Goal: Information Seeking & Learning: Learn about a topic

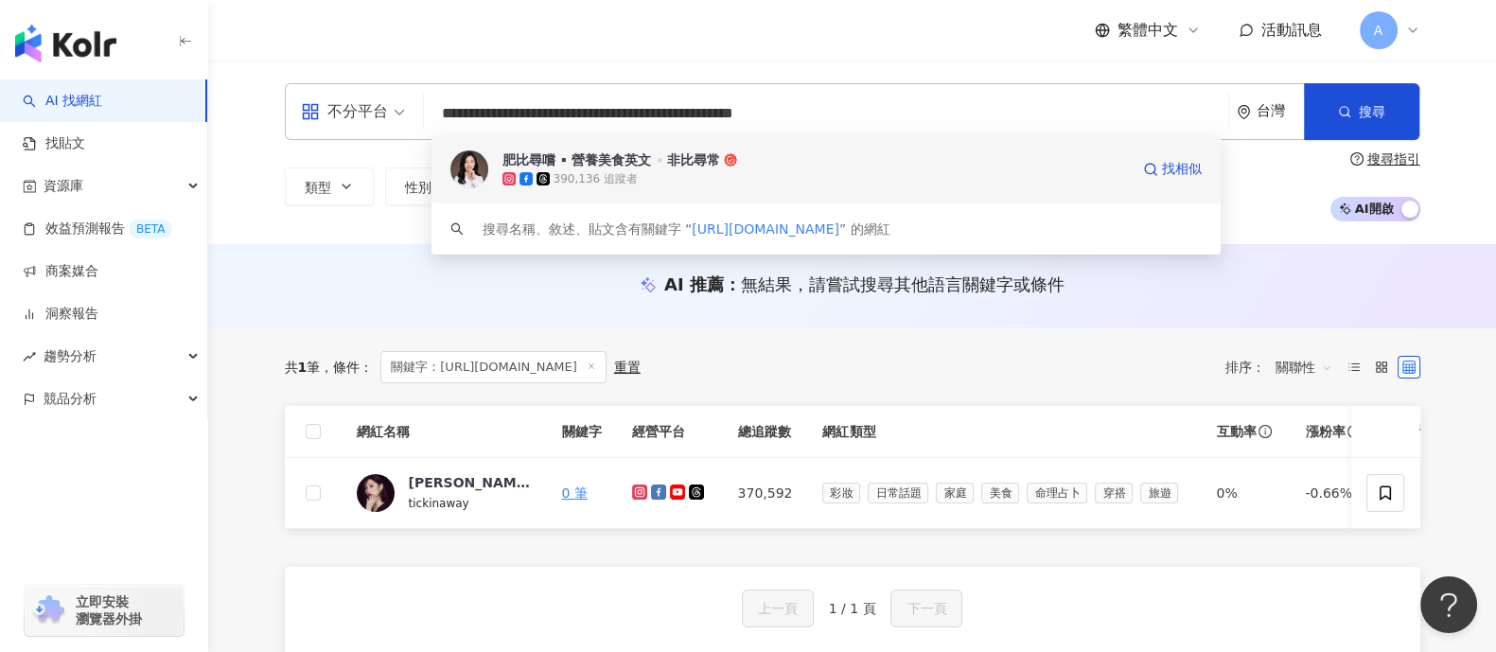
click at [841, 177] on div "390,136 追蹤者" at bounding box center [815, 178] width 627 height 19
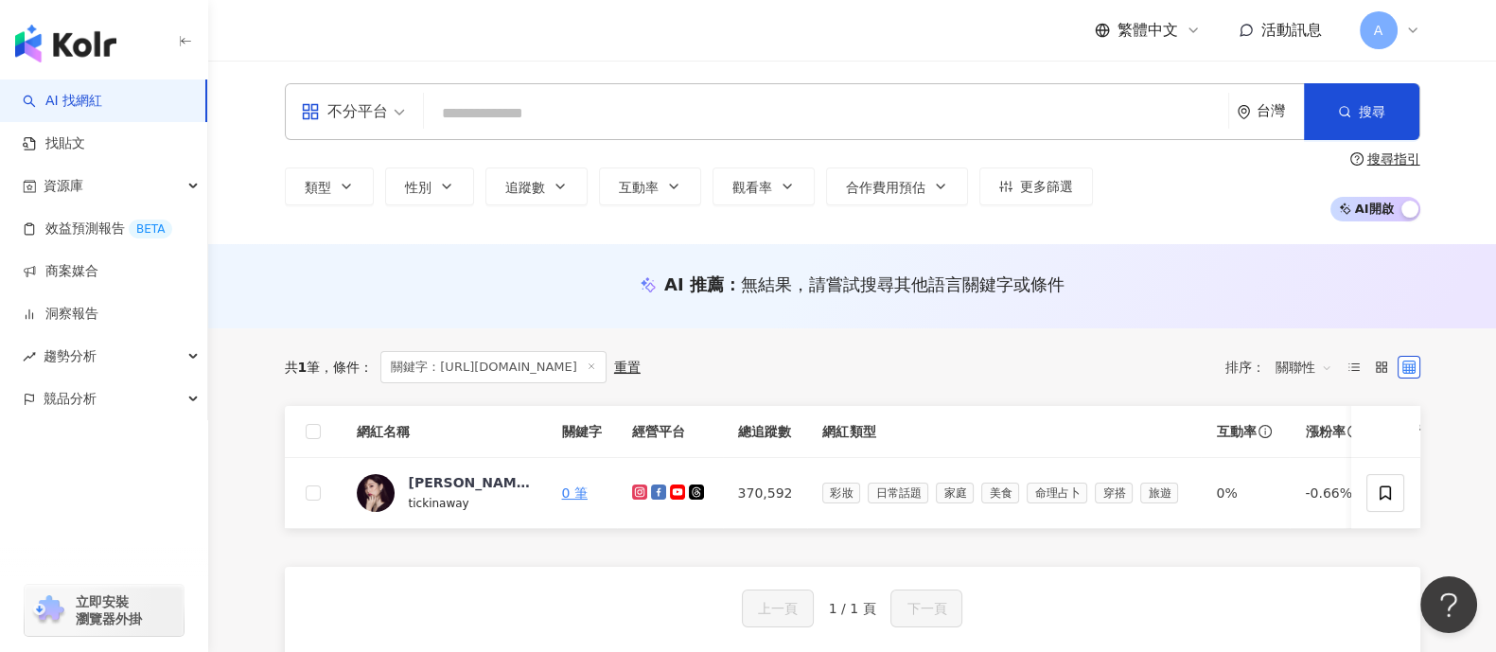
click at [599, 107] on input "search" at bounding box center [825, 114] width 789 height 36
paste input "*****"
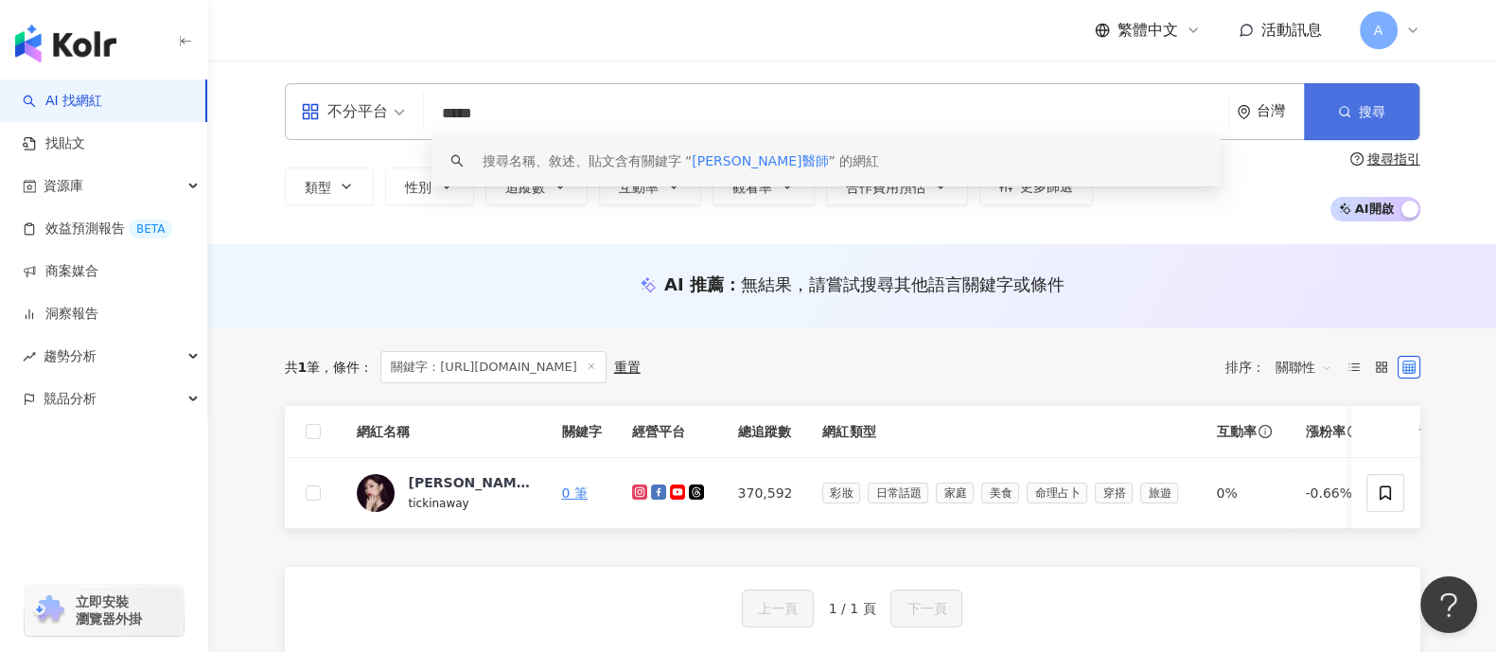
type input "*****"
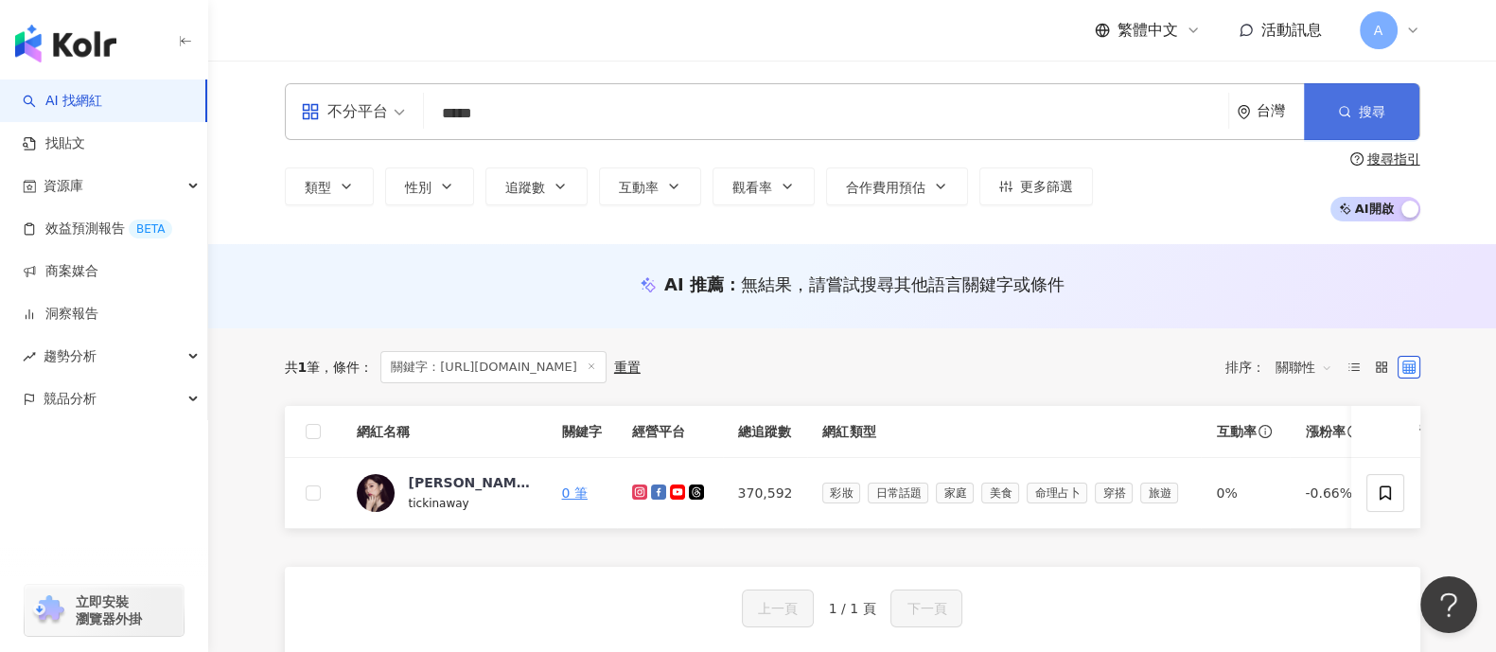
click at [1332, 118] on button "搜尋" at bounding box center [1361, 111] width 115 height 57
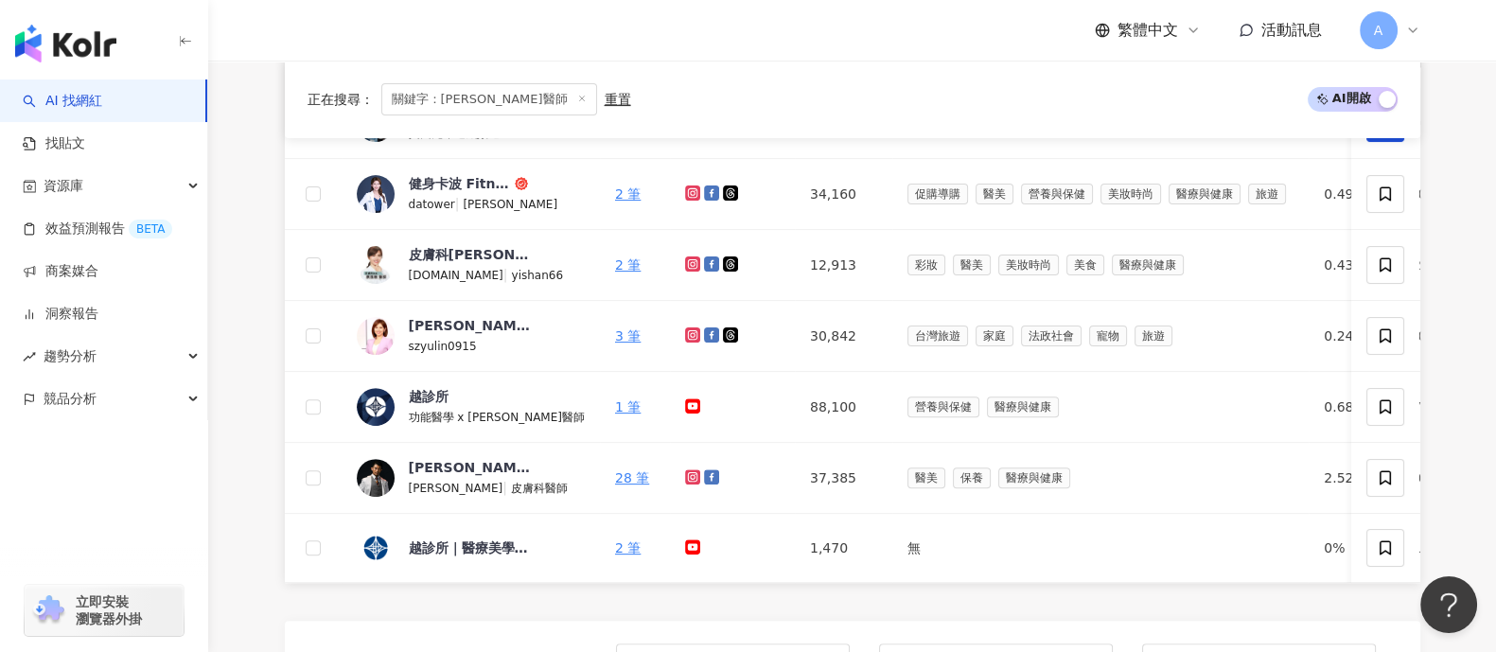
scroll to position [827, 0]
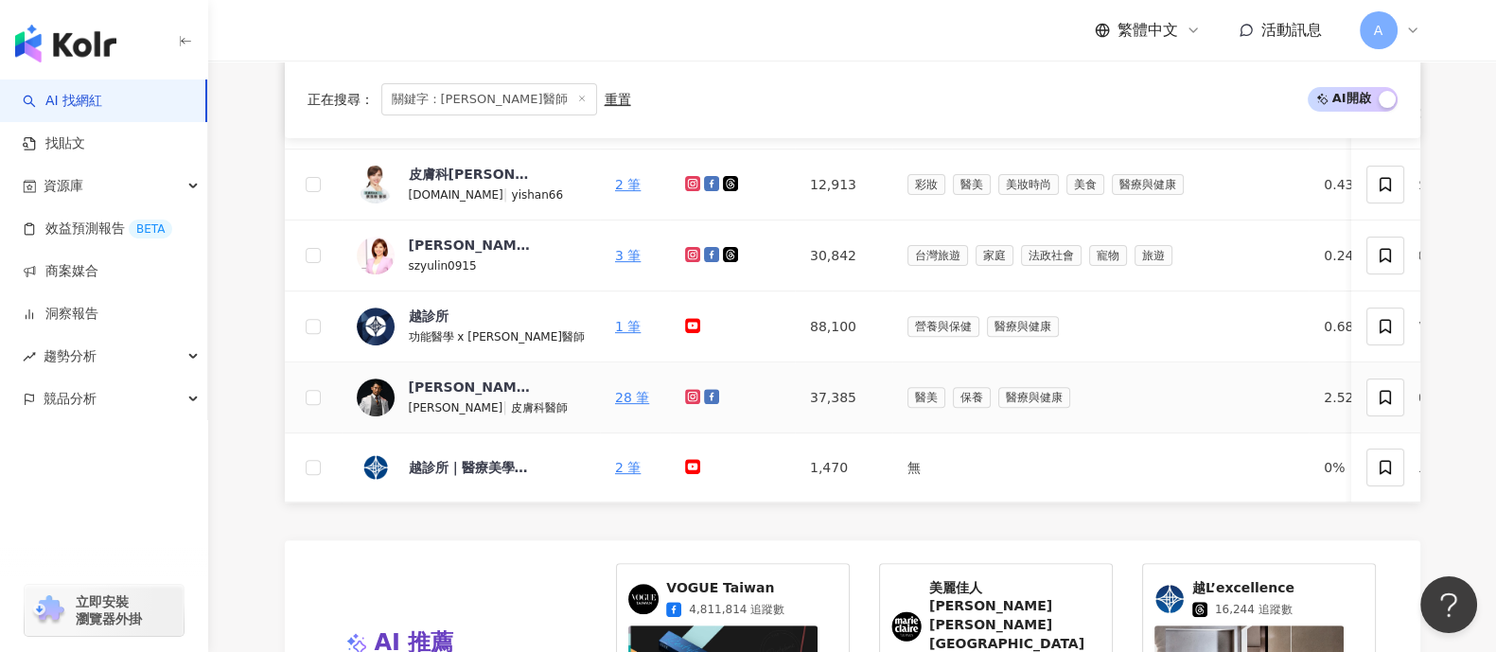
click at [707, 393] on icon at bounding box center [712, 397] width 10 height 10
click at [685, 390] on link at bounding box center [694, 397] width 19 height 15
click at [435, 385] on div "黃幼鳴皮膚科醫師" at bounding box center [470, 387] width 123 height 19
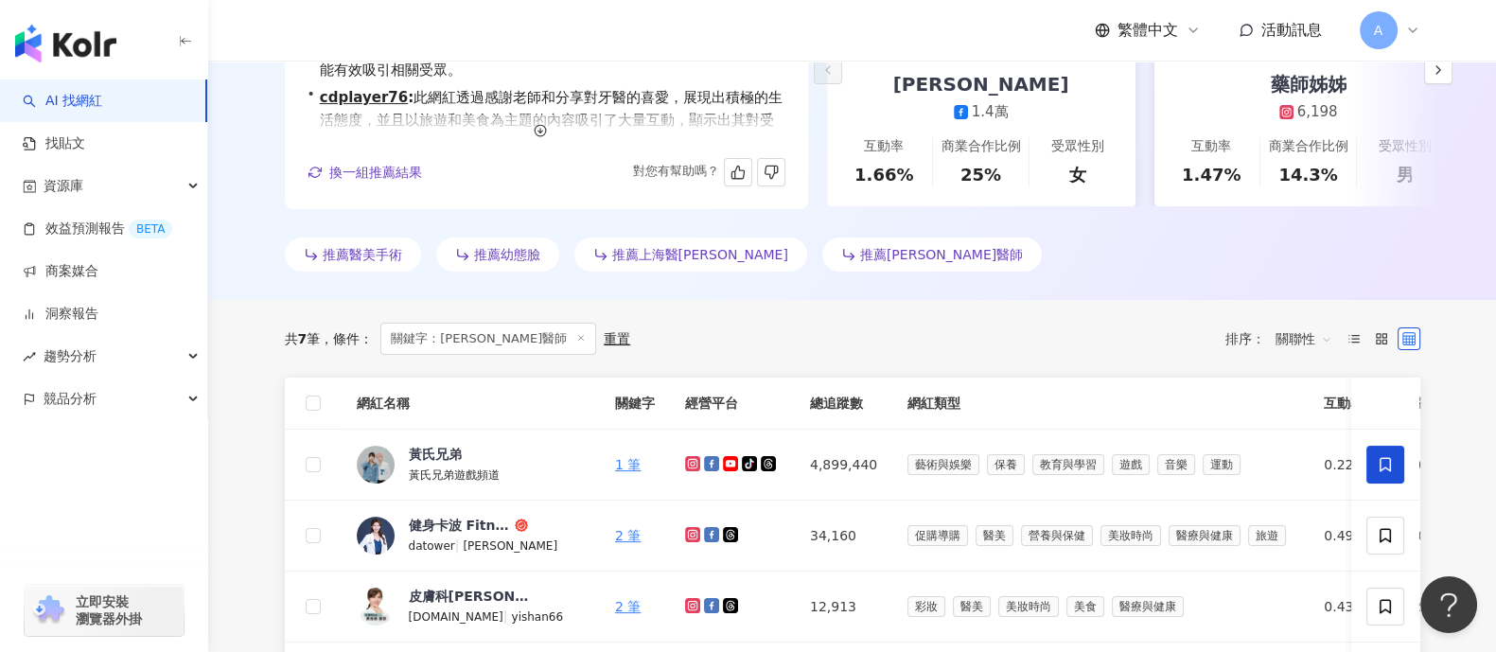
scroll to position [355, 0]
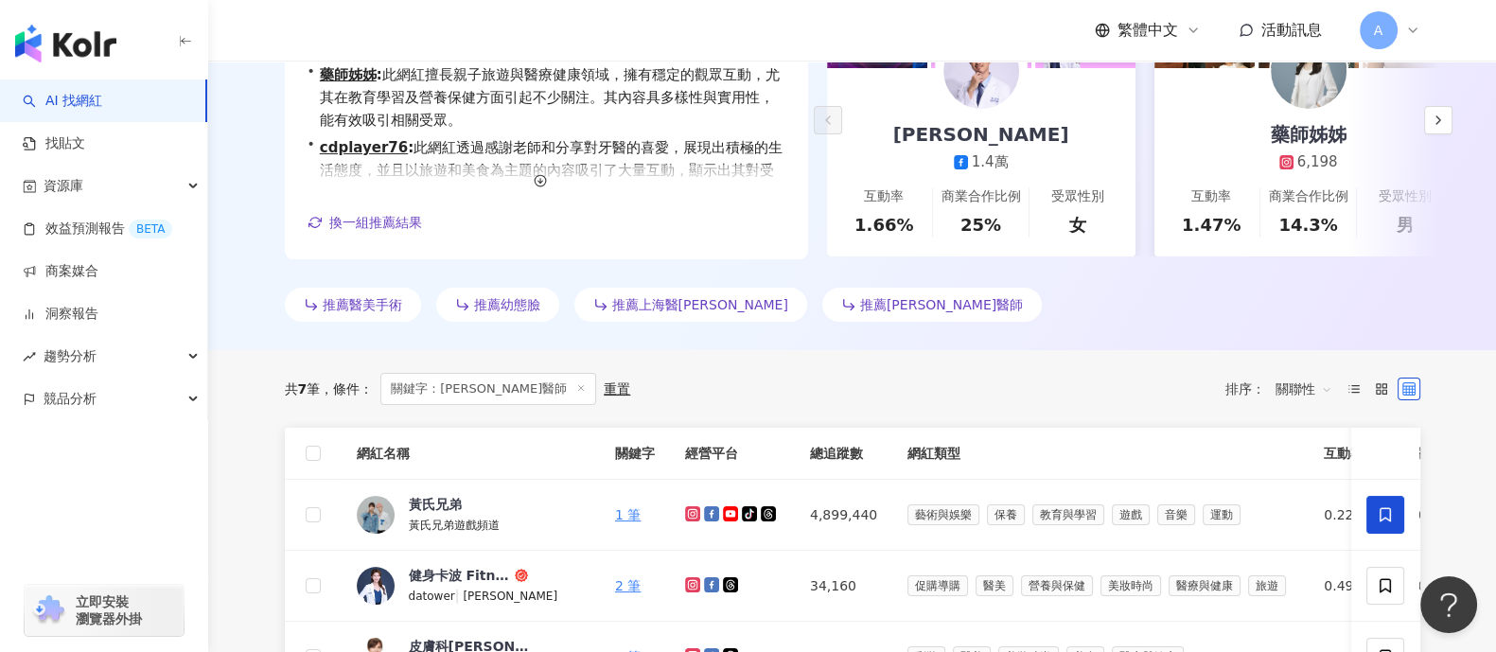
click at [576, 393] on icon at bounding box center [580, 387] width 9 height 9
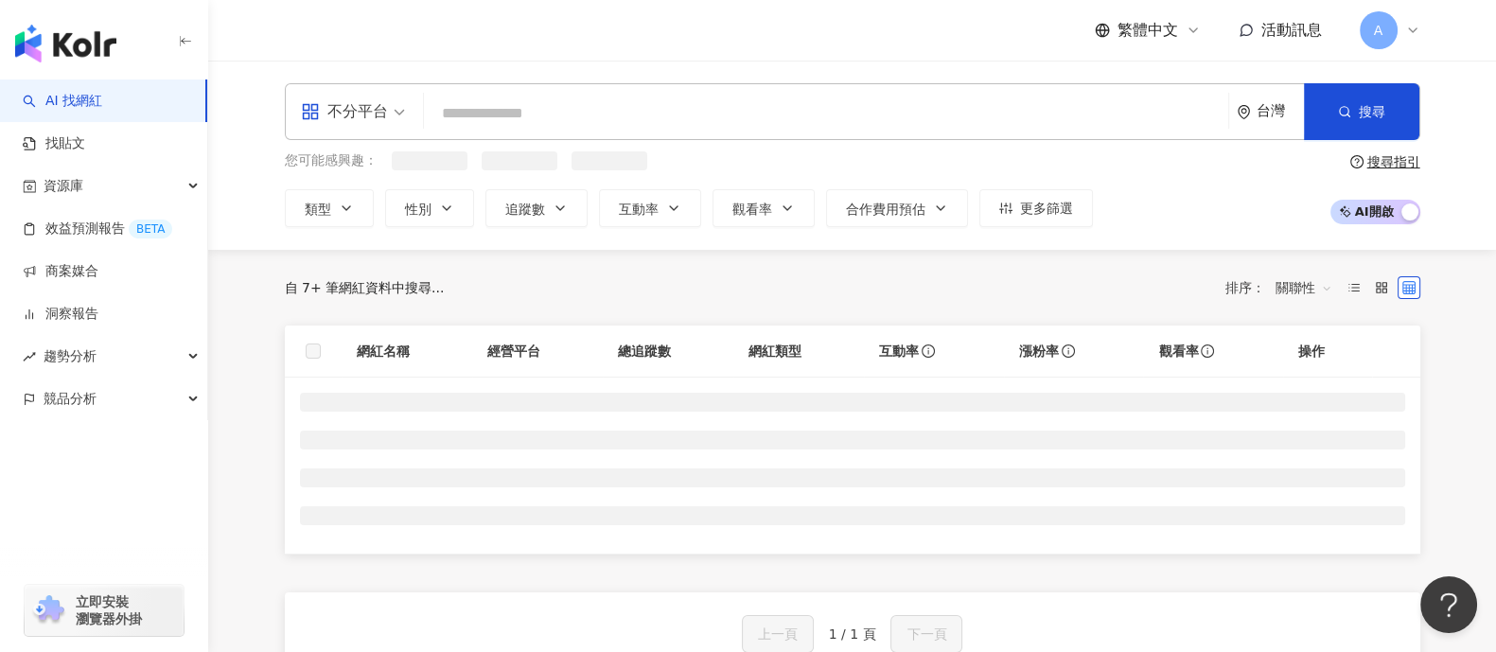
click at [595, 112] on input "search" at bounding box center [825, 114] width 789 height 36
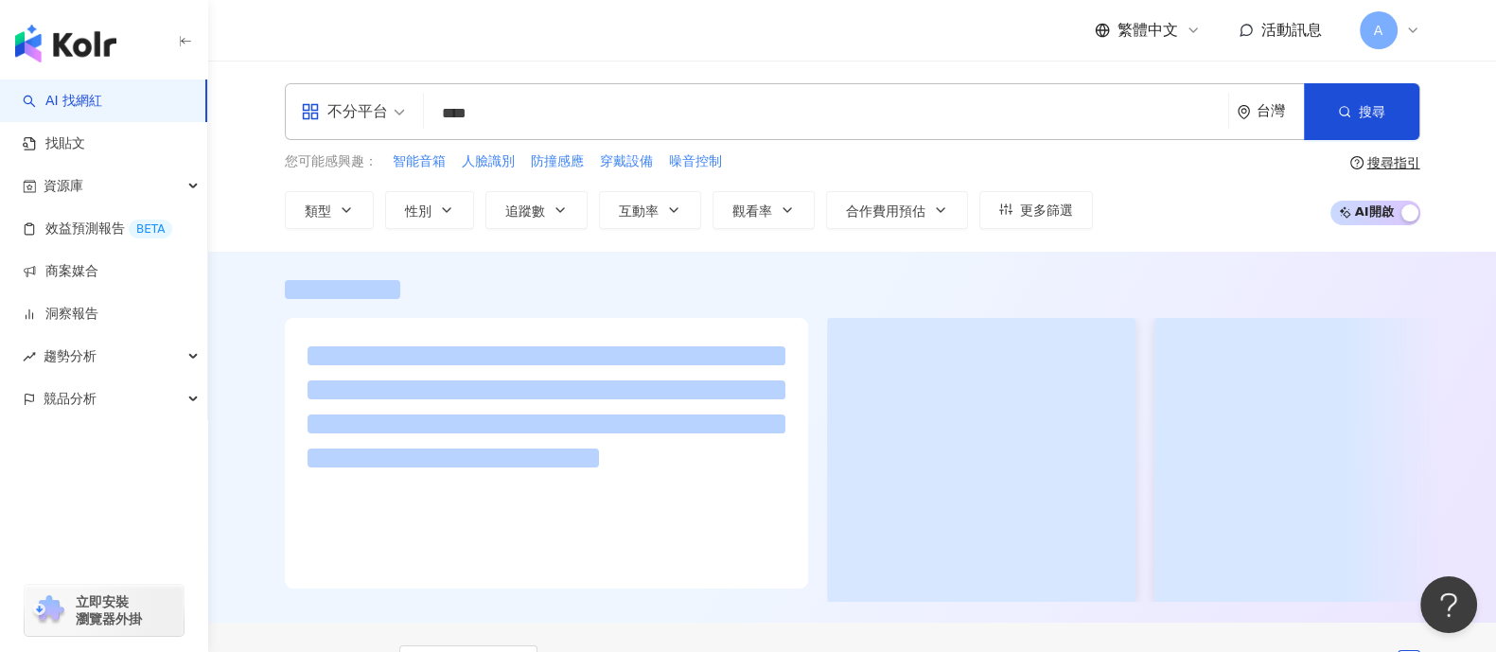
click at [235, 240] on div "不分平台 智能家居 **** 台灣 搜尋 e5c7aa2b-68ab-41ad-95bc-b0c904cc3b83 50590991-944f-4e12-9f…" at bounding box center [852, 156] width 1288 height 191
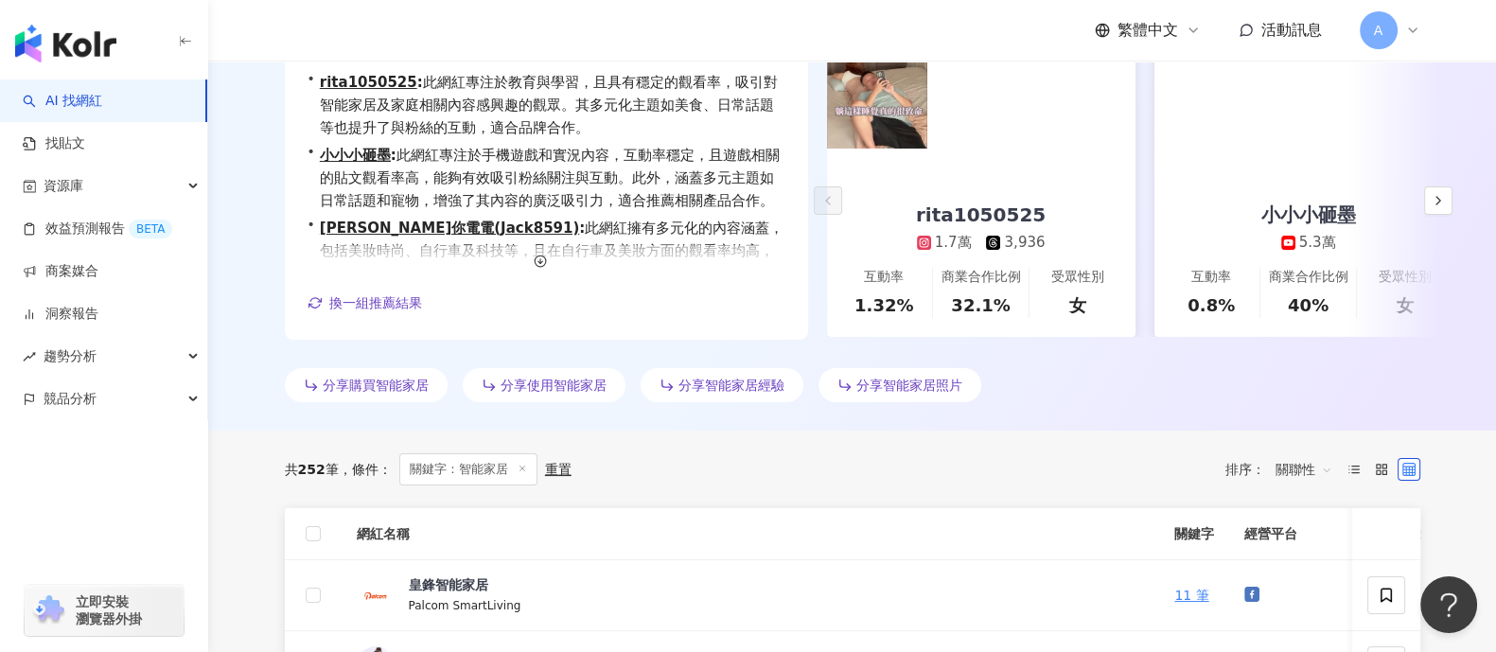
scroll to position [355, 0]
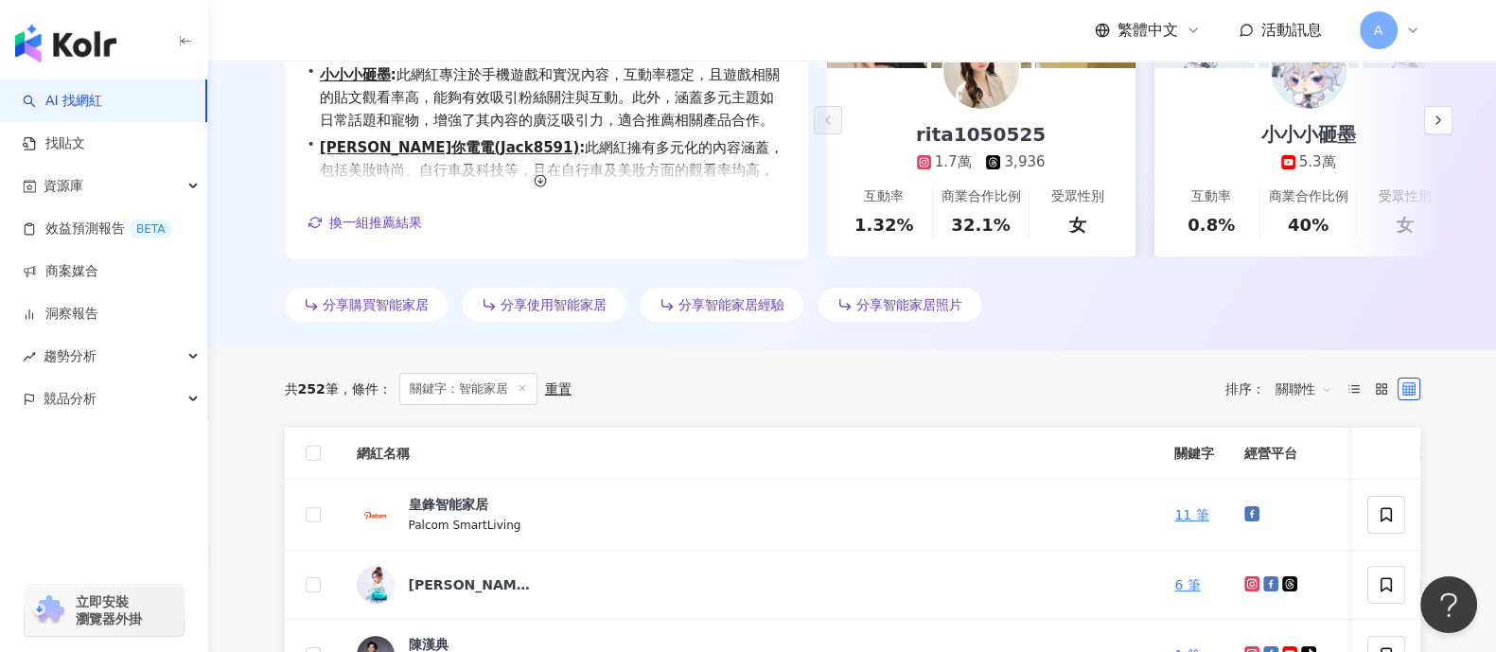
click at [1302, 387] on span "關聯性" at bounding box center [1303, 389] width 57 height 30
click at [1306, 593] on div "關鍵字" at bounding box center [1302, 589] width 47 height 21
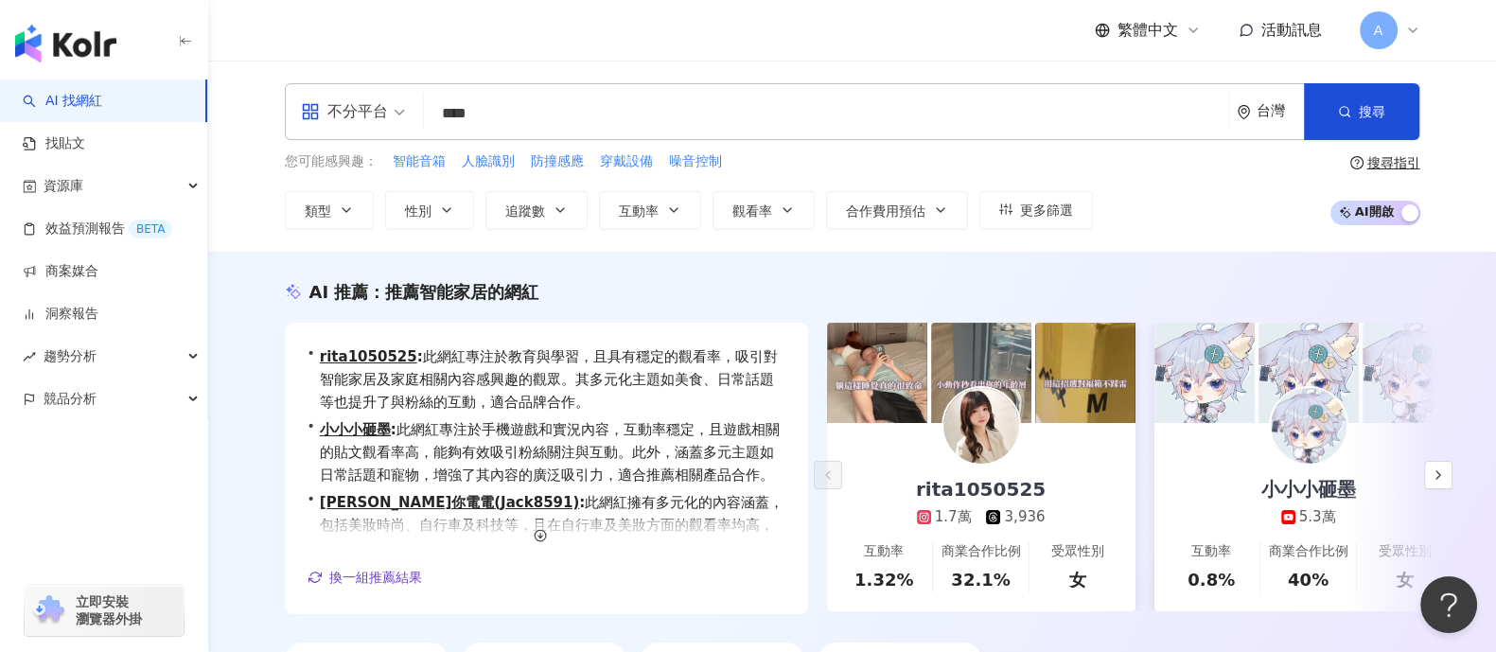
click at [924, 518] on icon at bounding box center [924, 517] width 8 height 8
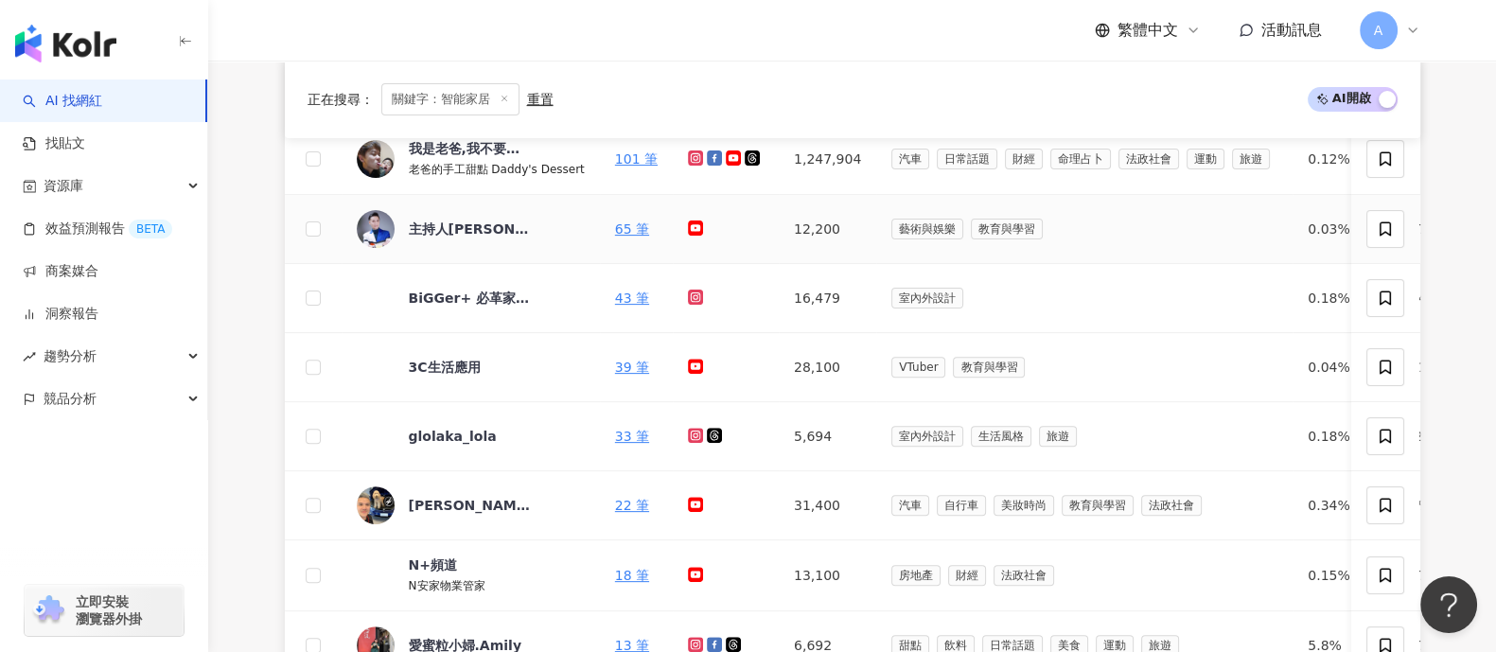
scroll to position [827, 0]
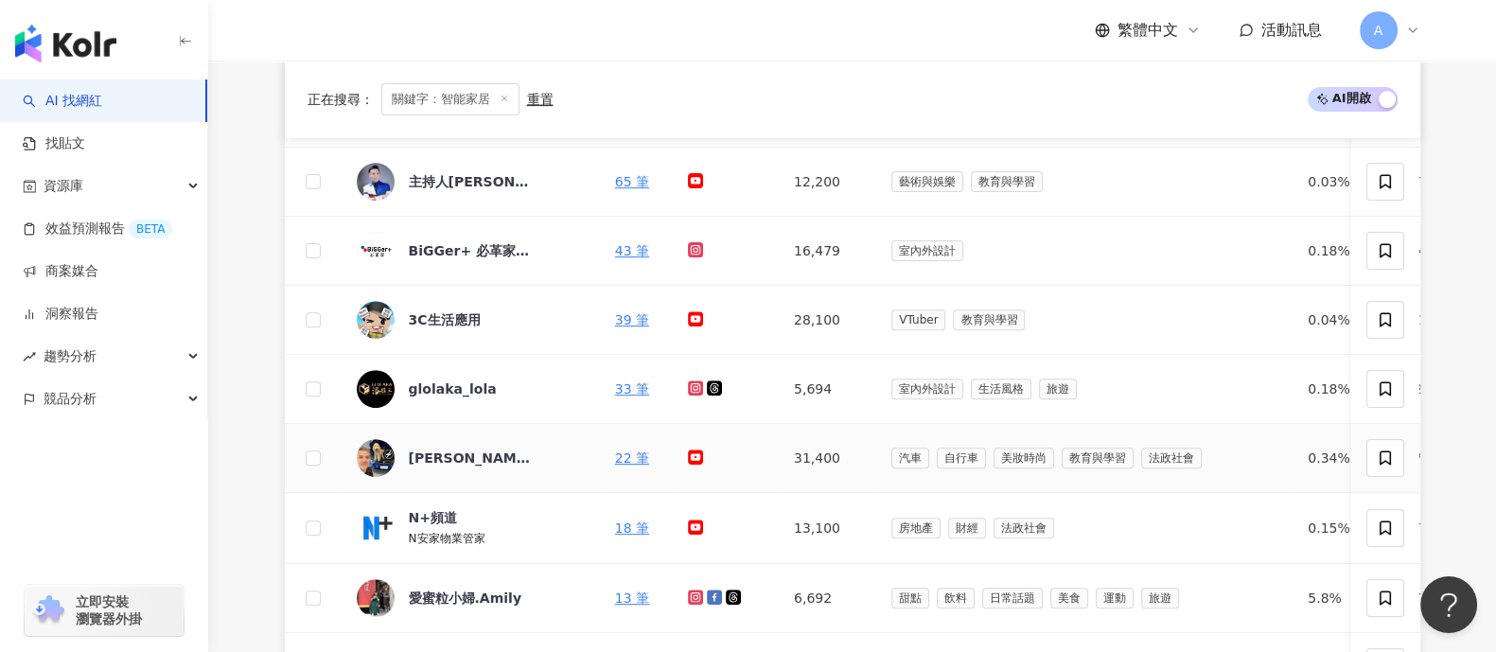
click at [694, 456] on icon at bounding box center [695, 456] width 3 height 3
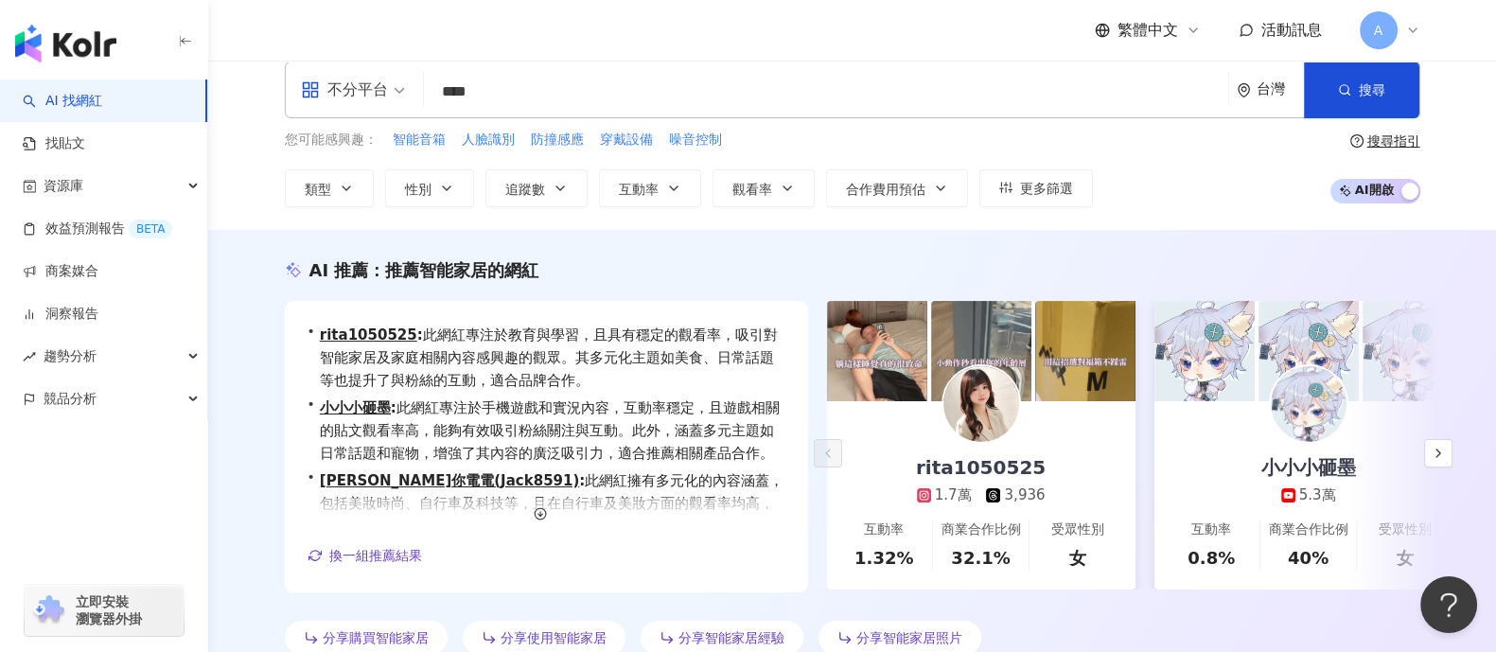
scroll to position [0, 0]
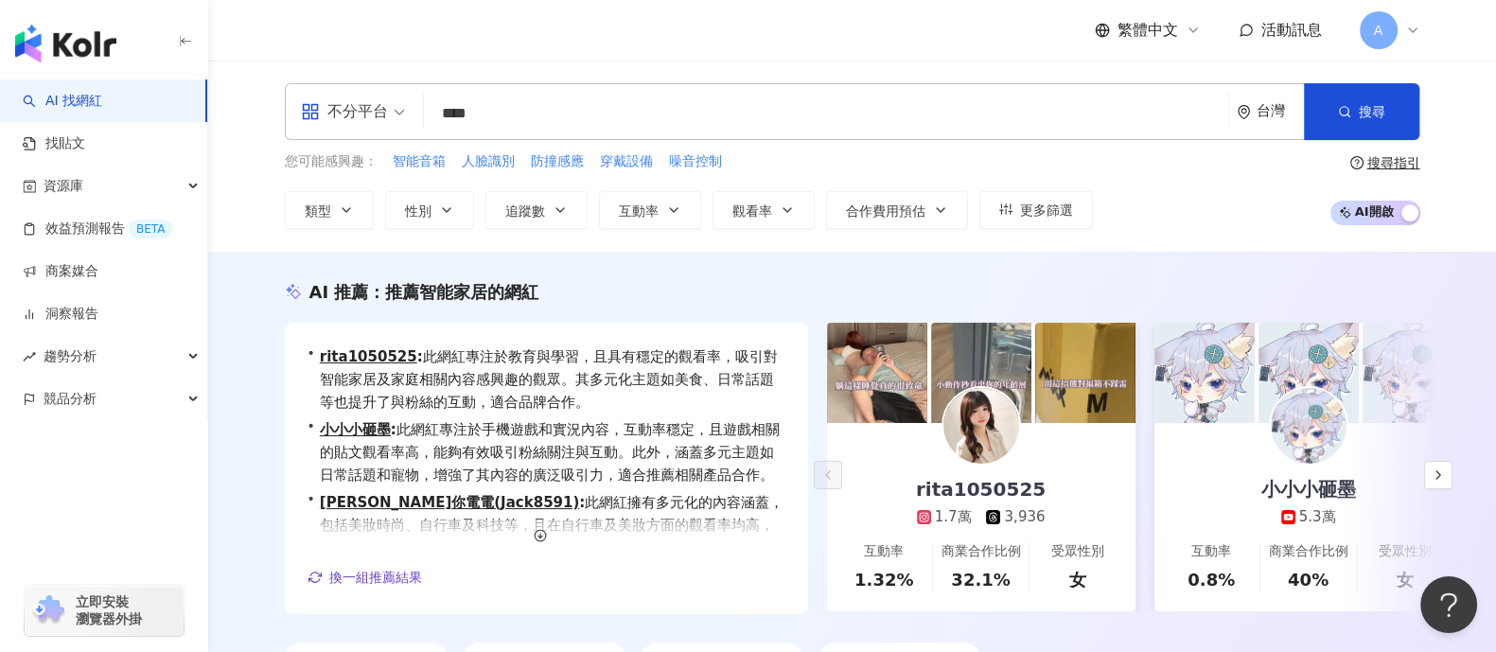
click at [572, 107] on input "****" at bounding box center [825, 114] width 789 height 36
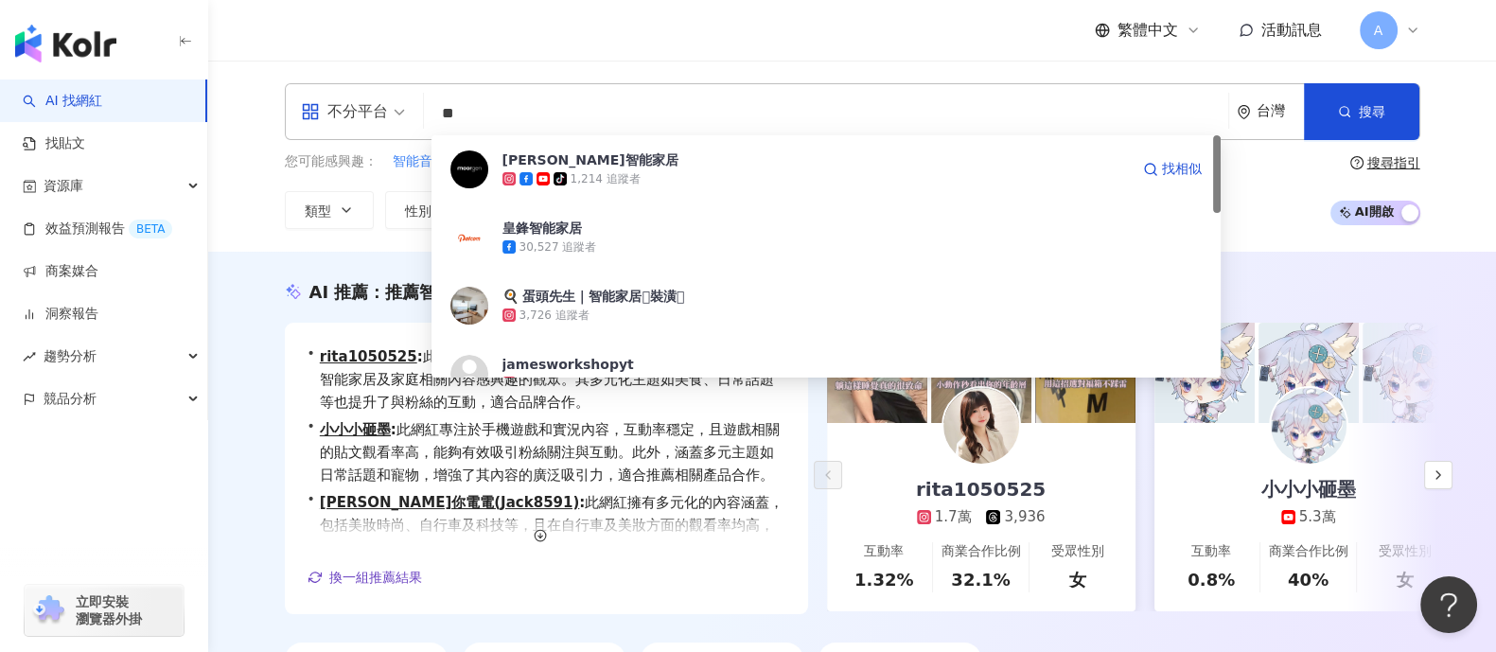
type input "*"
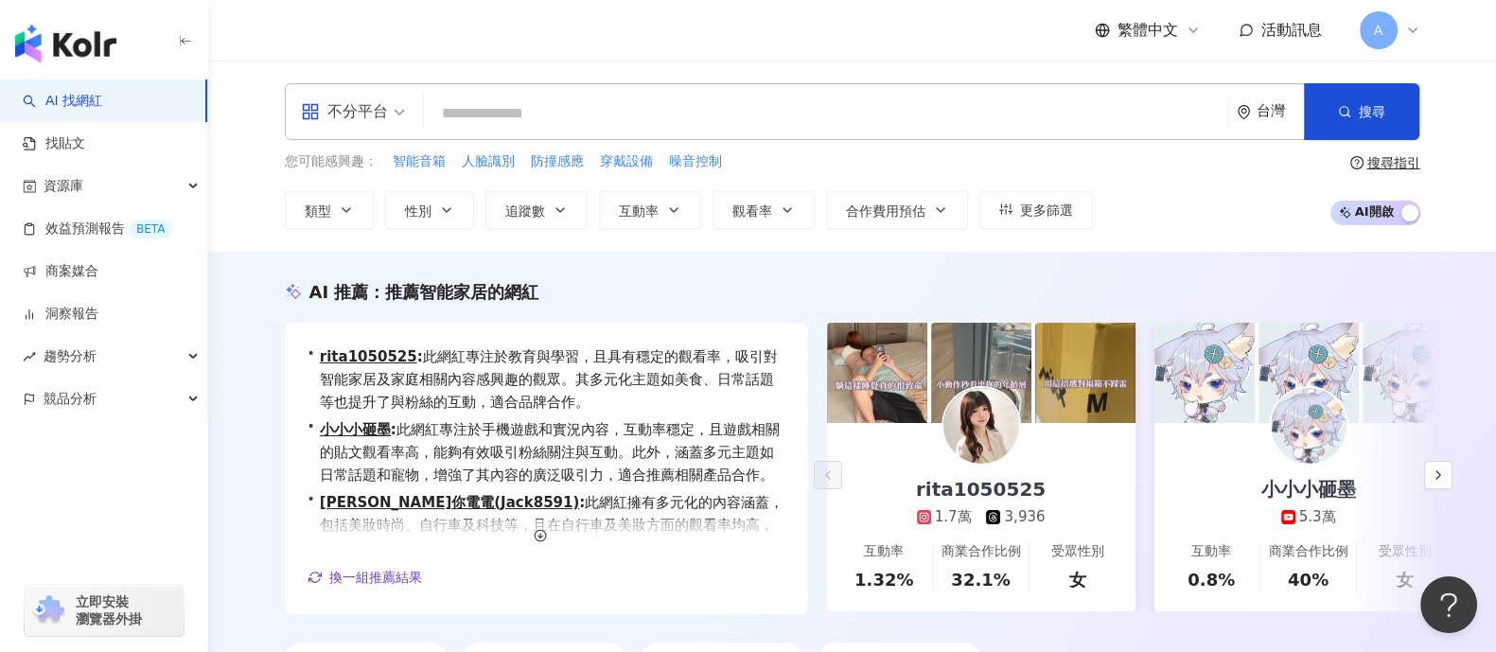
click at [558, 101] on input "search" at bounding box center [825, 114] width 789 height 36
click at [520, 116] on input "search" at bounding box center [825, 114] width 789 height 36
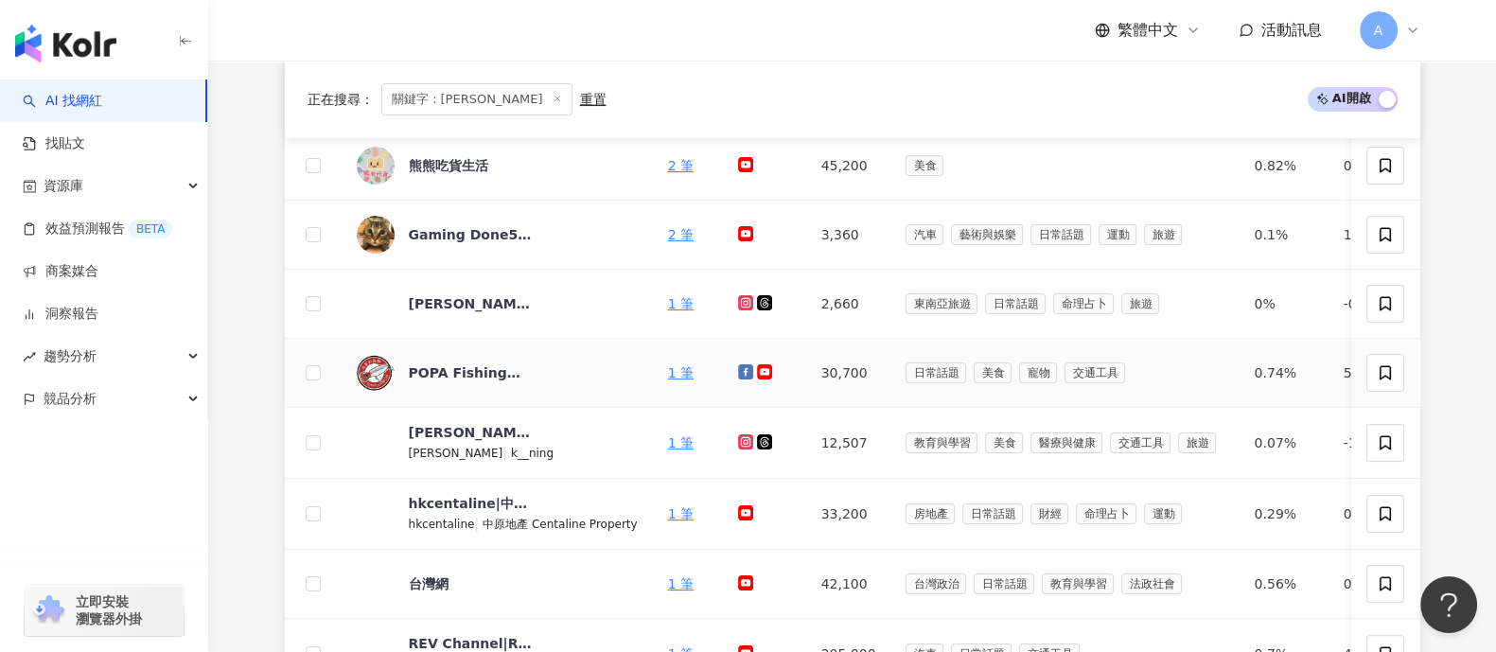
scroll to position [472, 0]
click at [725, 159] on td at bounding box center [764, 166] width 83 height 69
click at [738, 158] on icon at bounding box center [745, 164] width 15 height 15
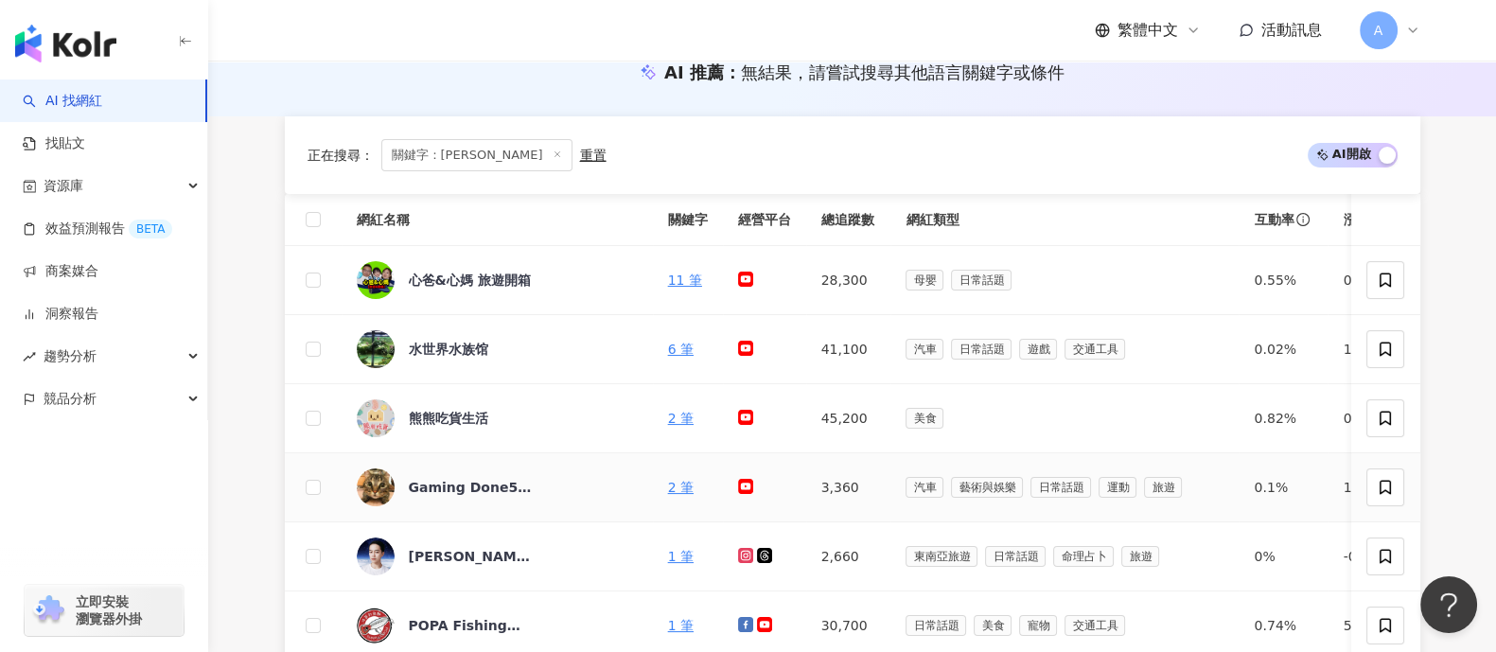
scroll to position [117, 0]
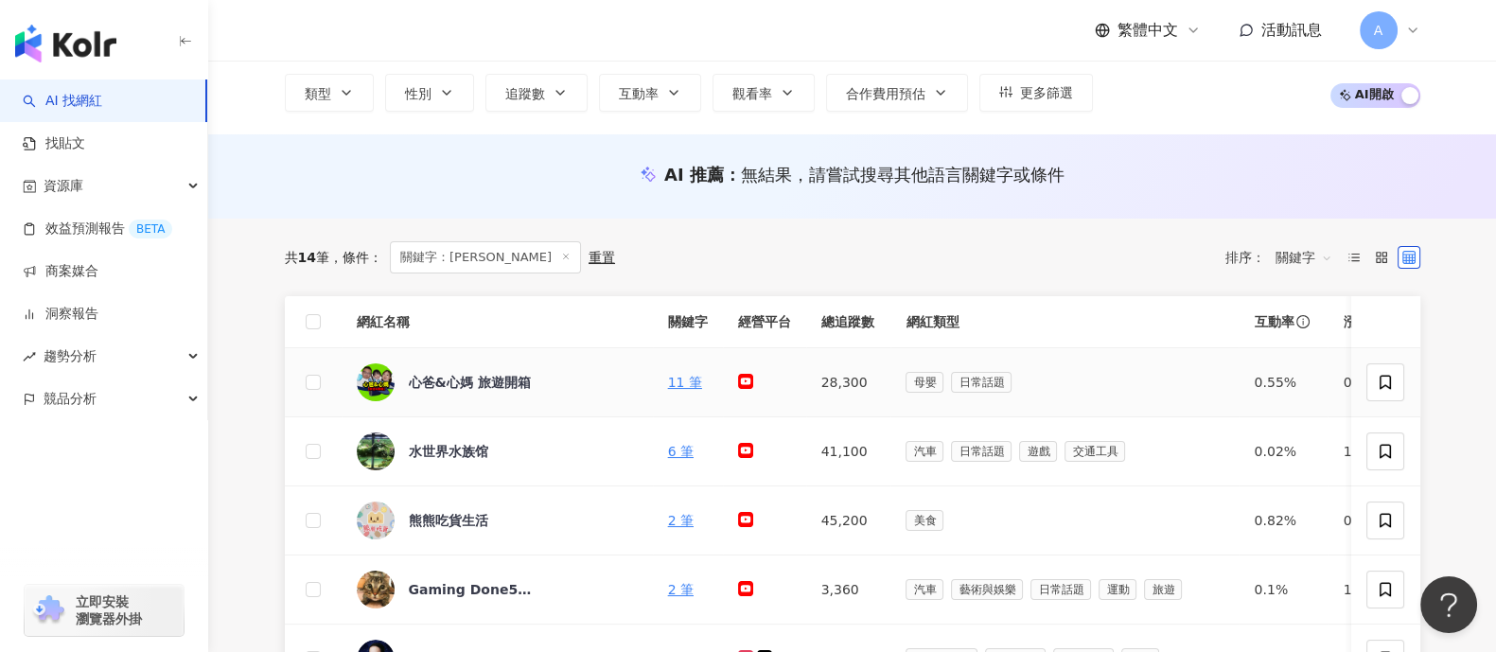
click at [739, 380] on icon at bounding box center [745, 381] width 12 height 9
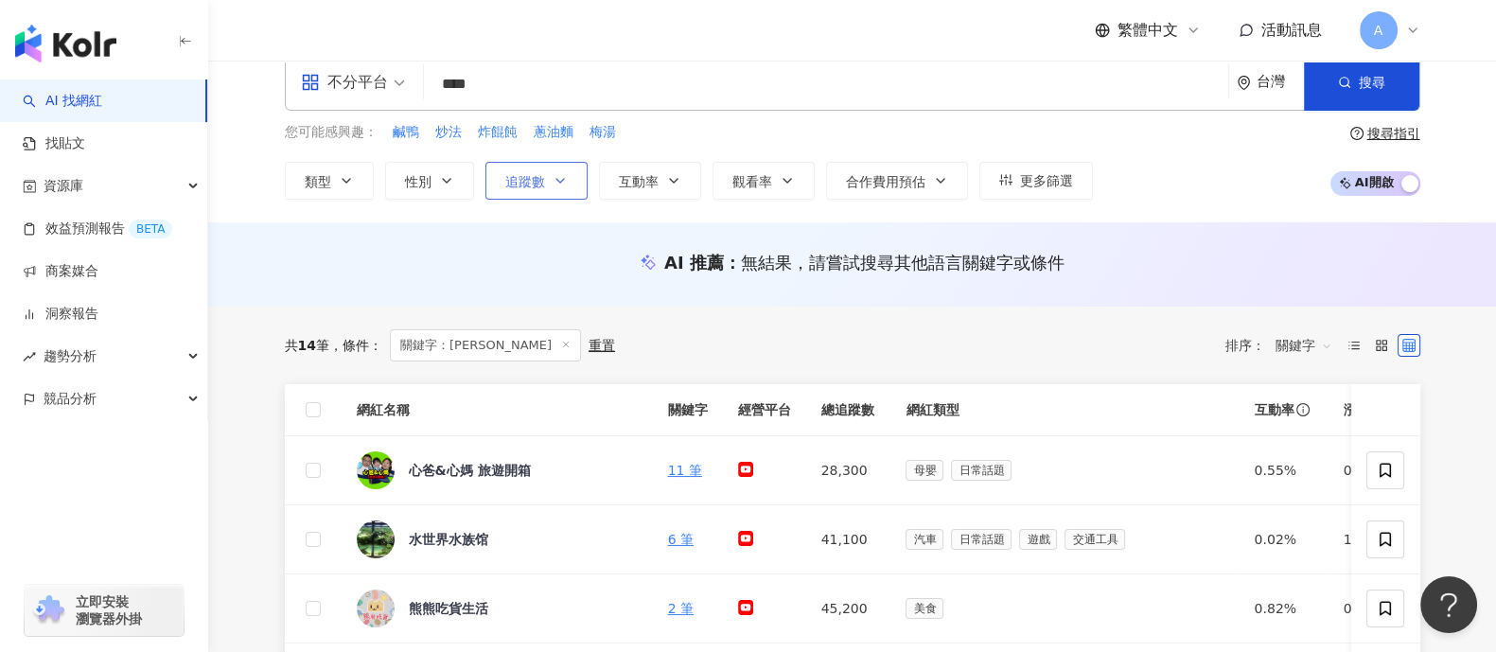
scroll to position [0, 0]
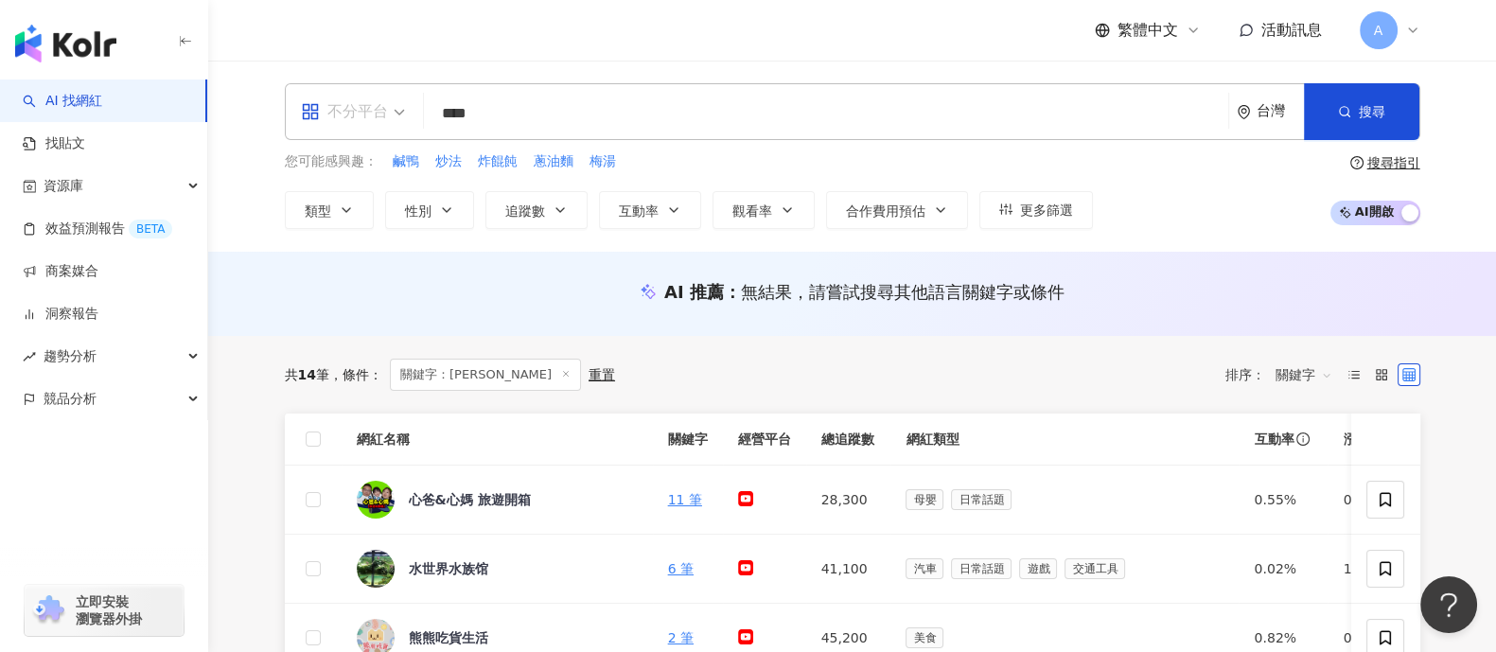
click at [355, 114] on div "不分平台" at bounding box center [344, 112] width 87 height 30
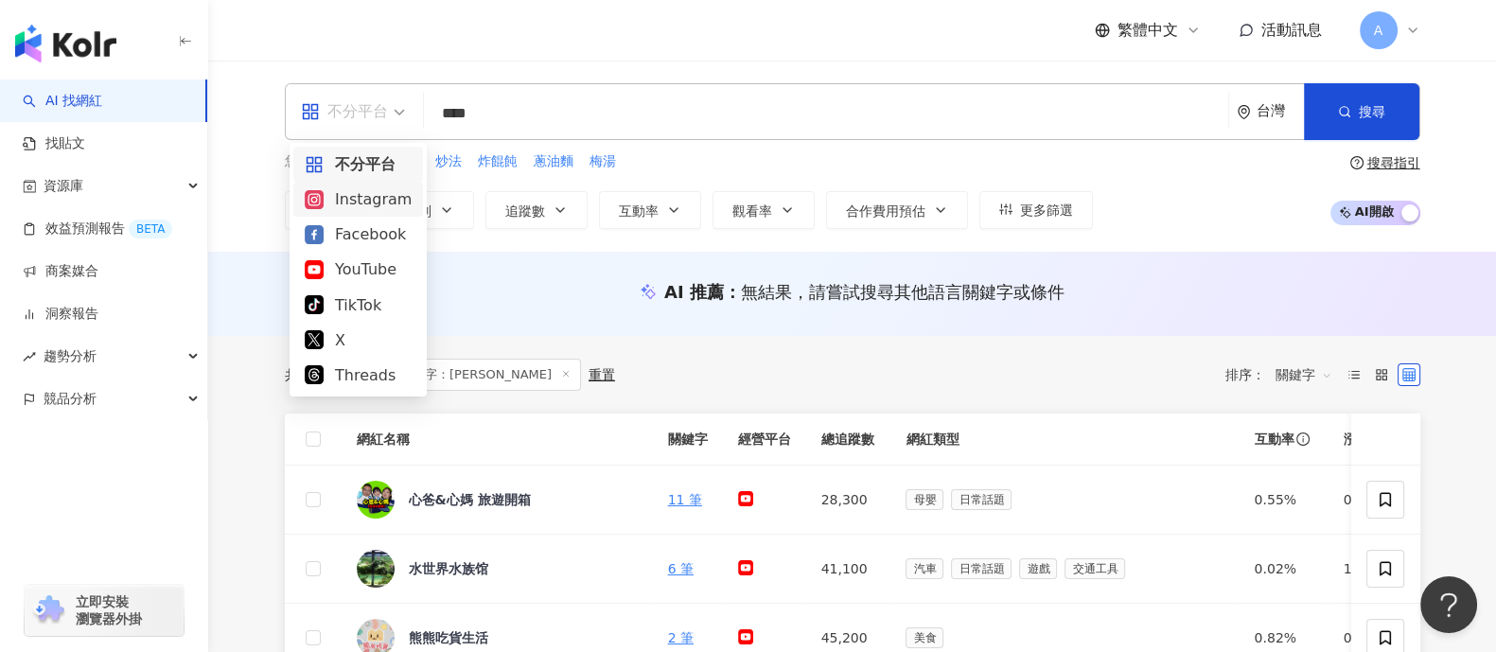
click at [398, 206] on div "Instagram" at bounding box center [358, 199] width 107 height 24
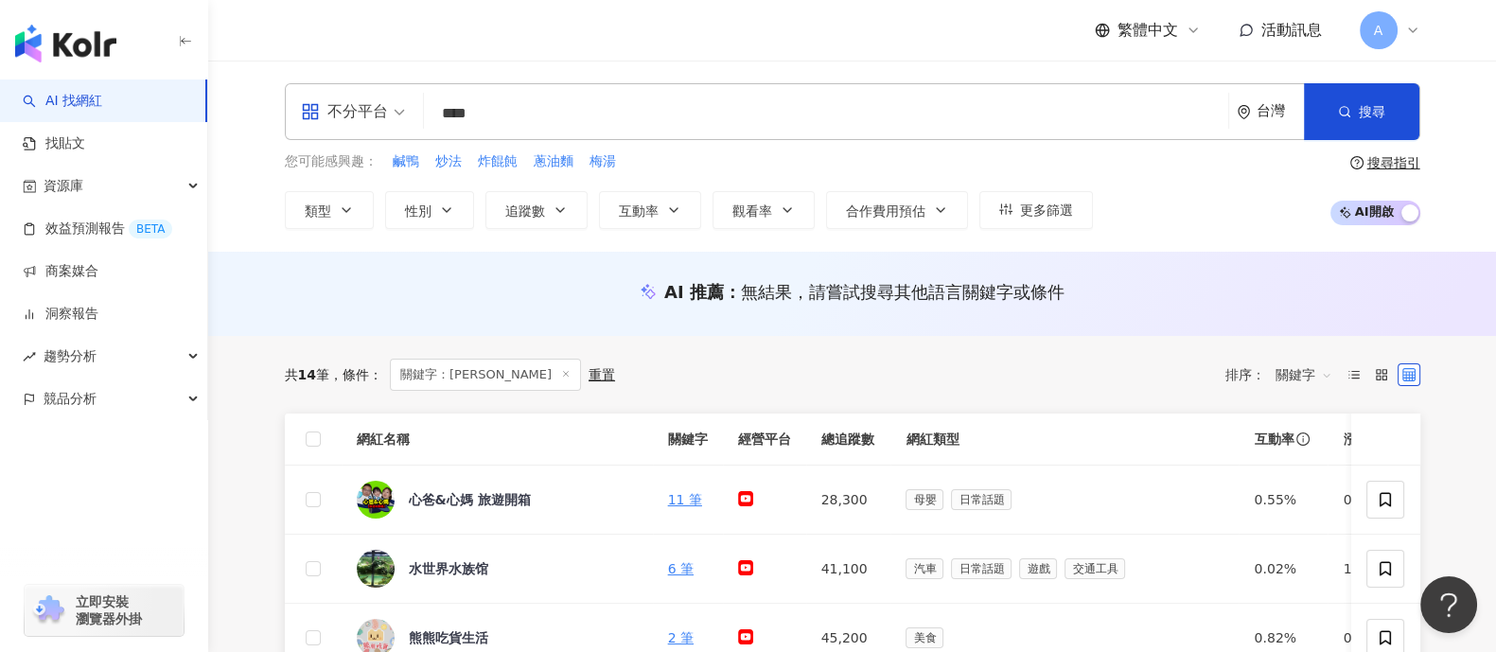
click at [594, 113] on input "****" at bounding box center [825, 114] width 789 height 36
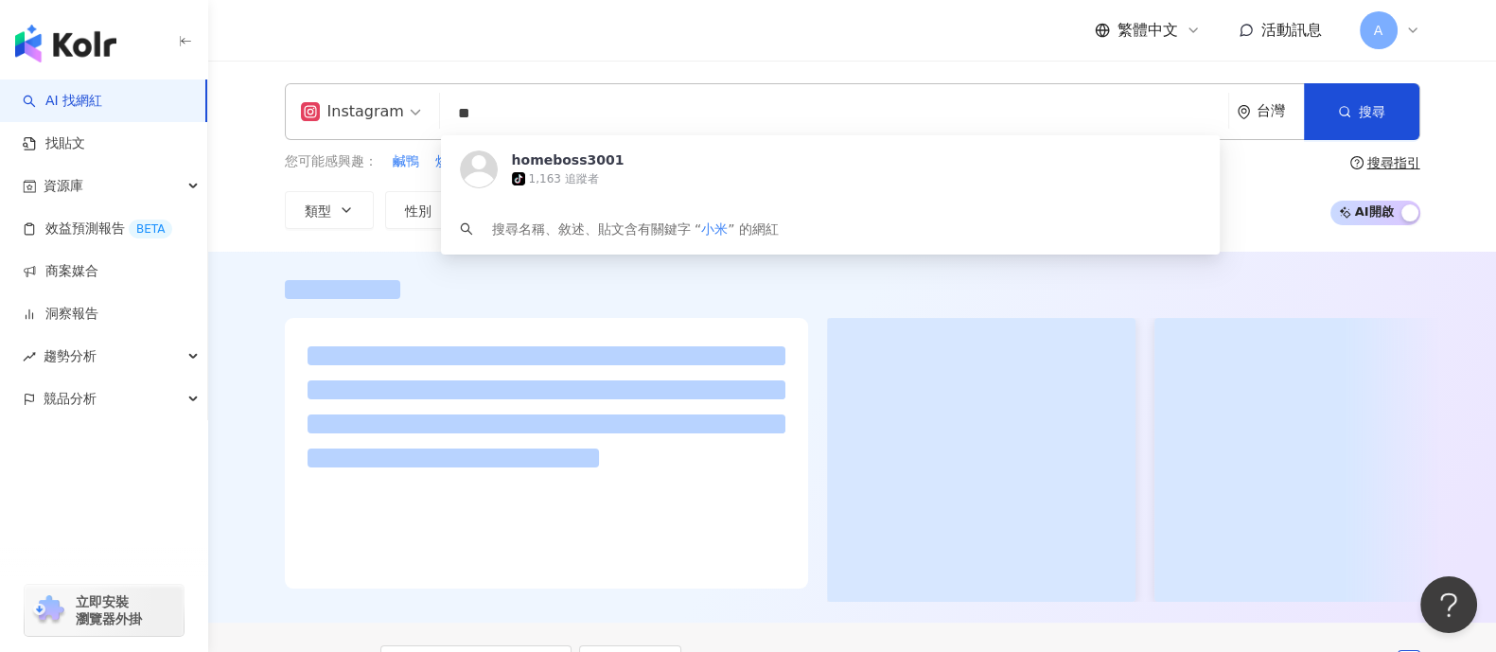
type input "*"
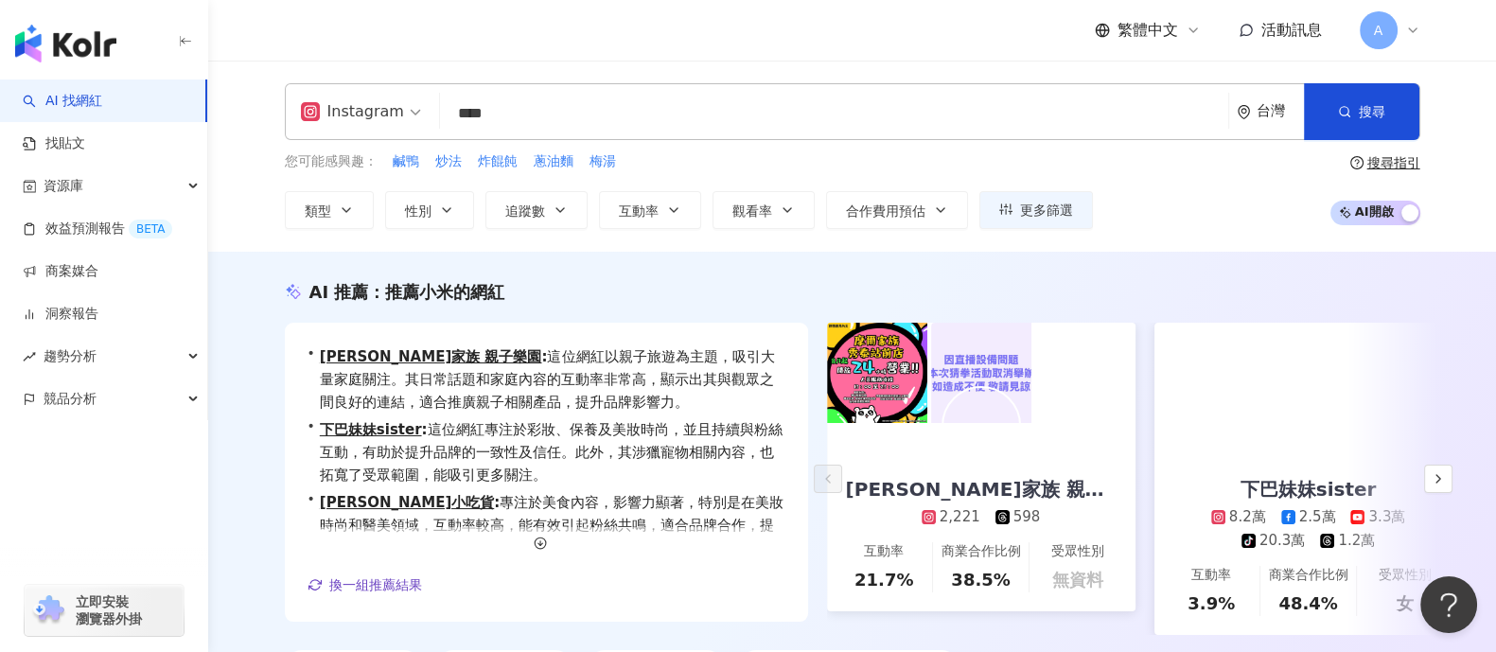
type input "****"
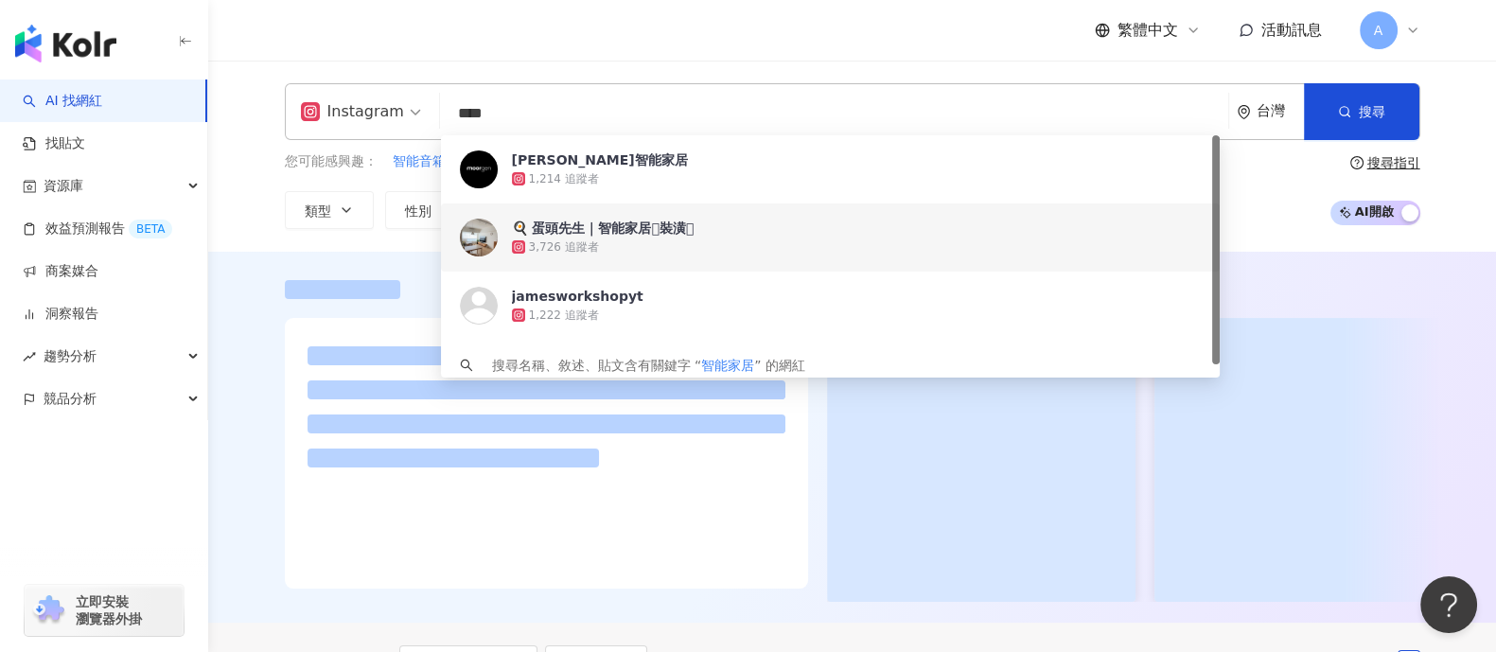
click at [771, 229] on span "🍳 蛋頭先生｜智能家居𖤘裝潢𖤘" at bounding box center [714, 228] width 405 height 19
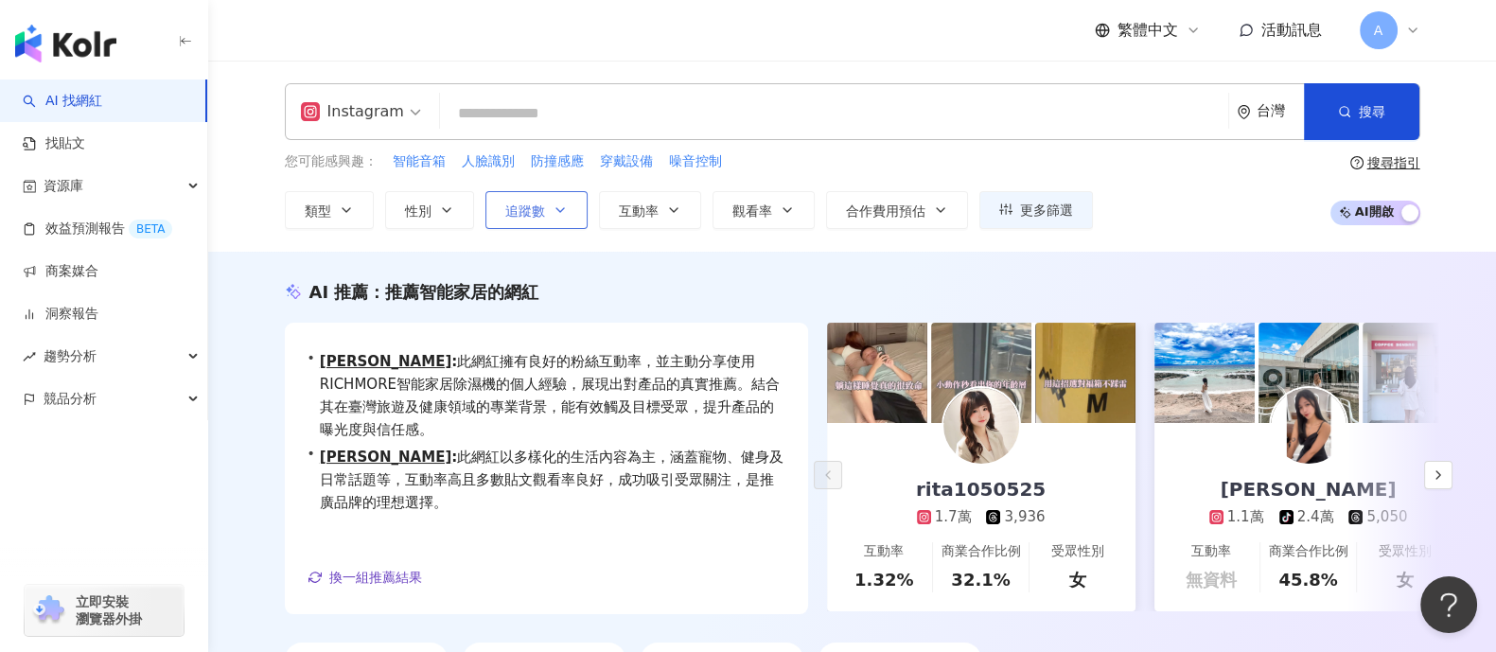
click at [579, 212] on button "追蹤數" at bounding box center [536, 210] width 102 height 38
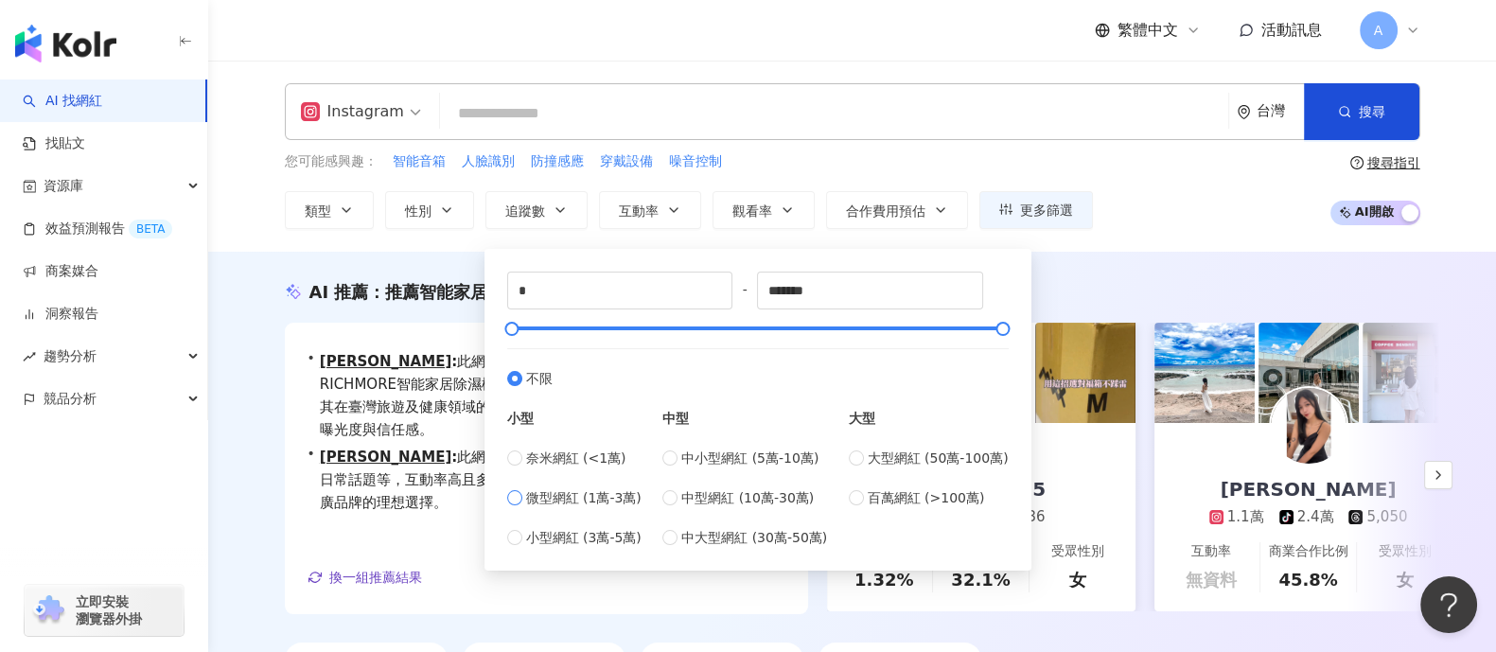
click at [592, 490] on span "微型網紅 (1萬-3萬)" at bounding box center [583, 497] width 115 height 21
type input "*****"
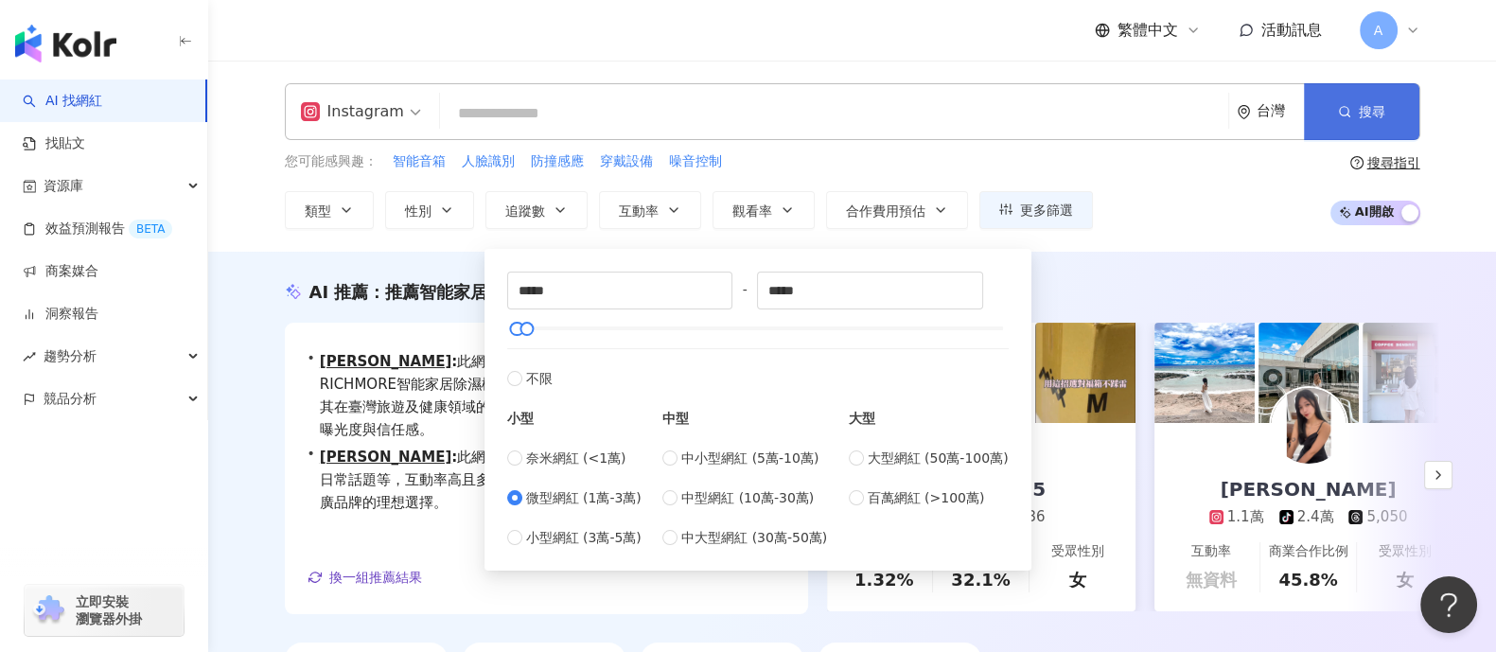
click at [1353, 108] on button "搜尋" at bounding box center [1361, 111] width 115 height 57
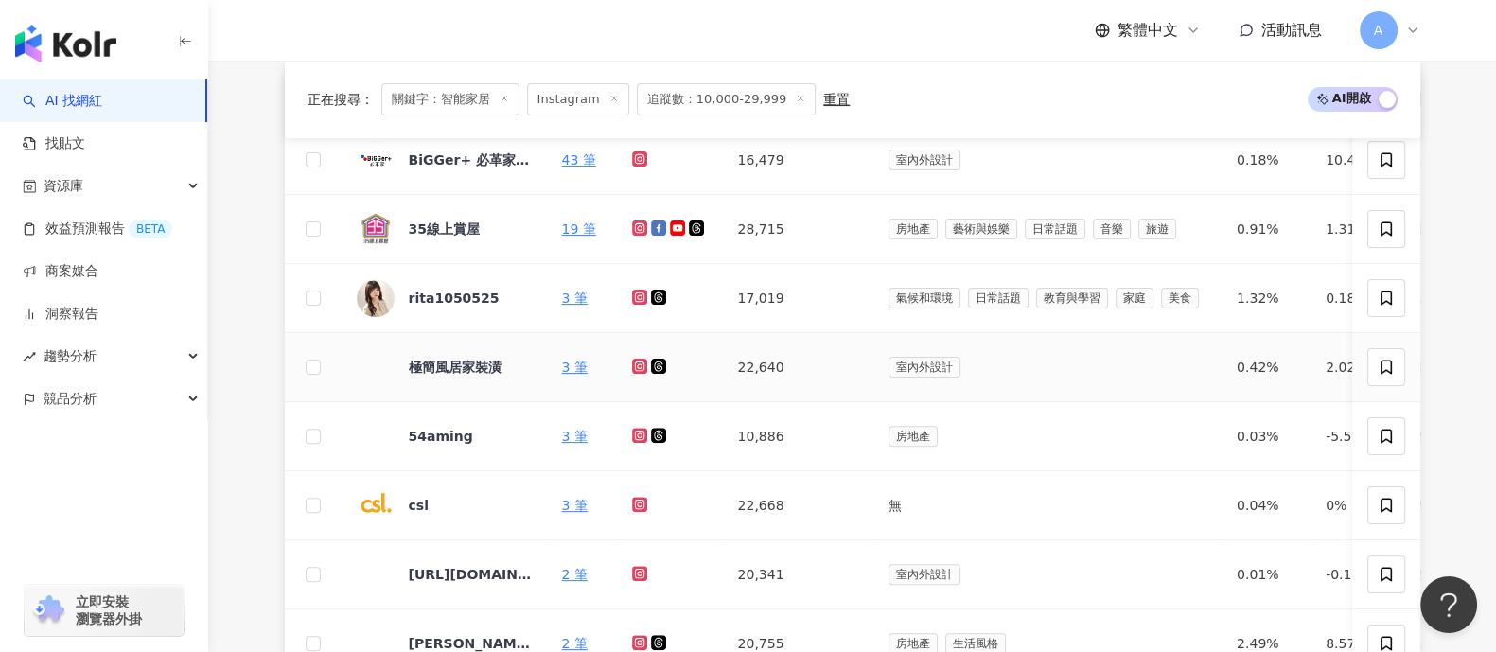
scroll to position [710, 0]
click at [641, 296] on icon at bounding box center [640, 295] width 12 height 11
click at [636, 438] on icon at bounding box center [639, 435] width 8 height 8
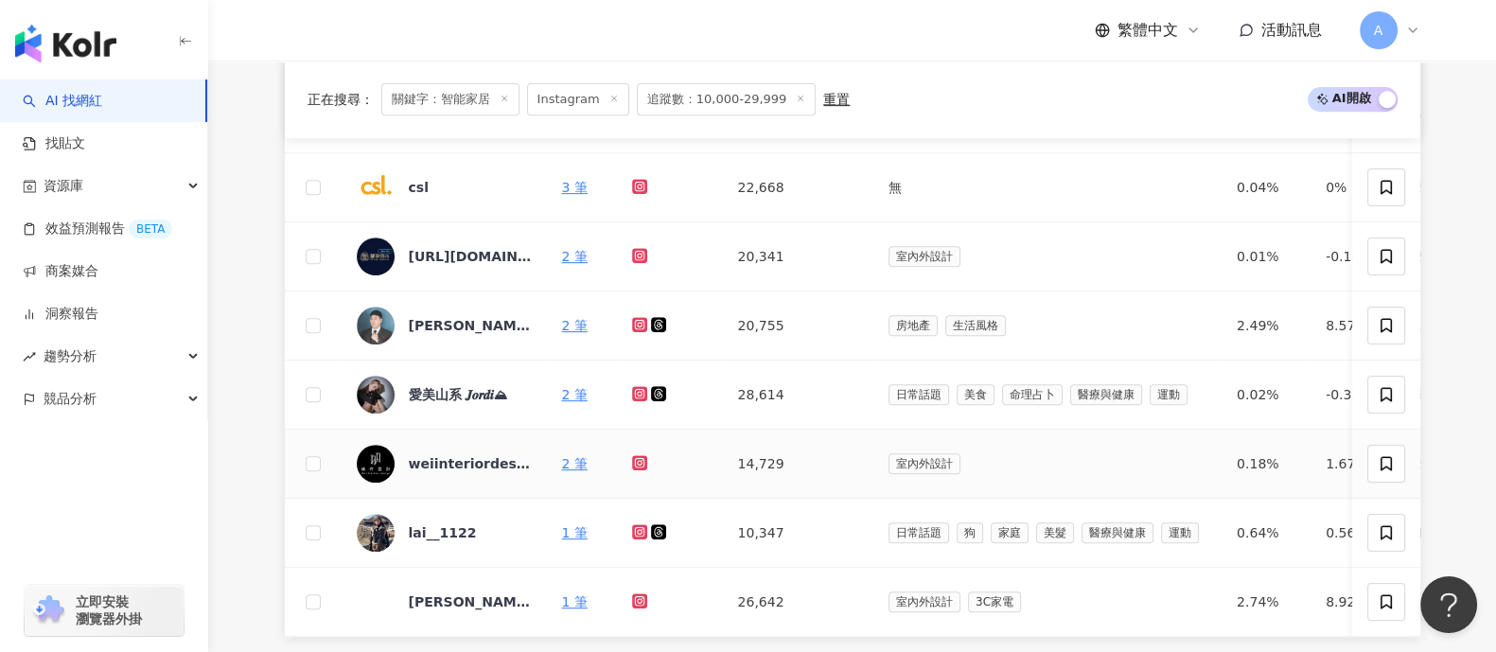
scroll to position [1064, 0]
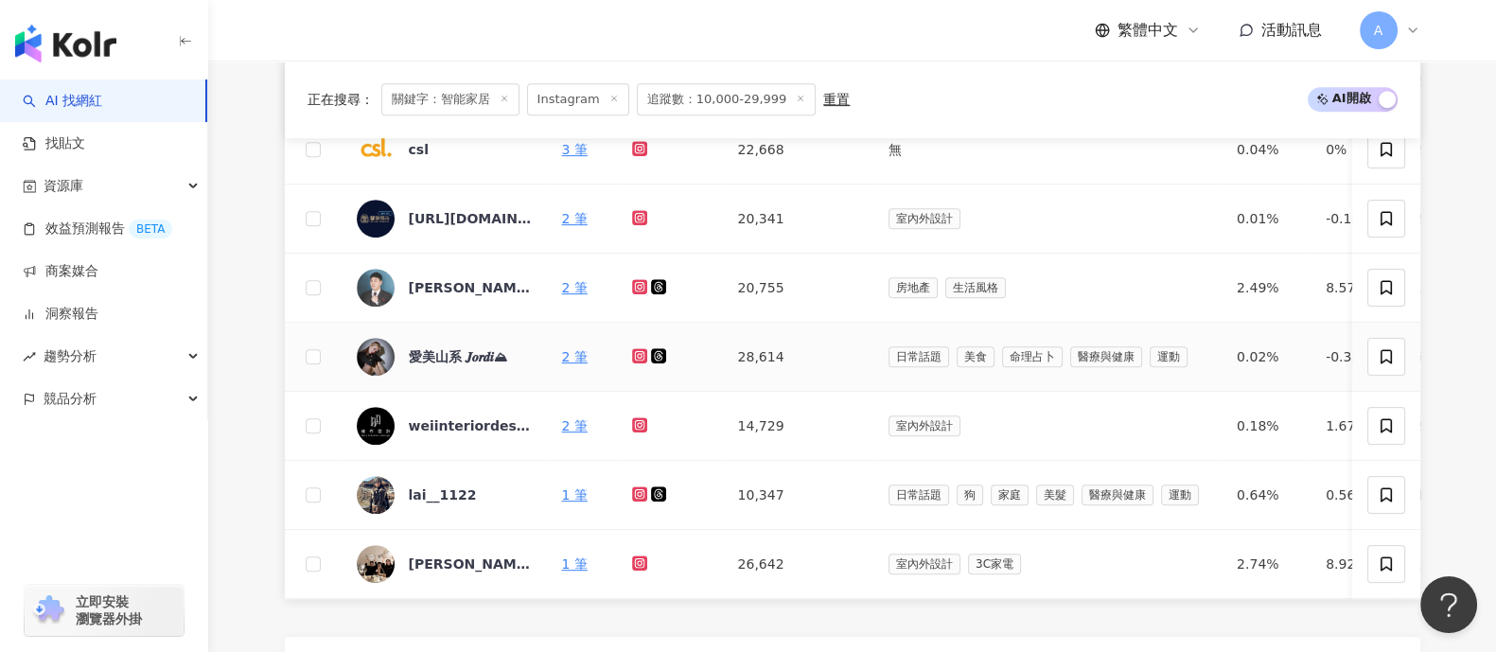
click at [640, 356] on icon at bounding box center [639, 355] width 3 height 3
click at [632, 490] on icon at bounding box center [639, 493] width 15 height 15
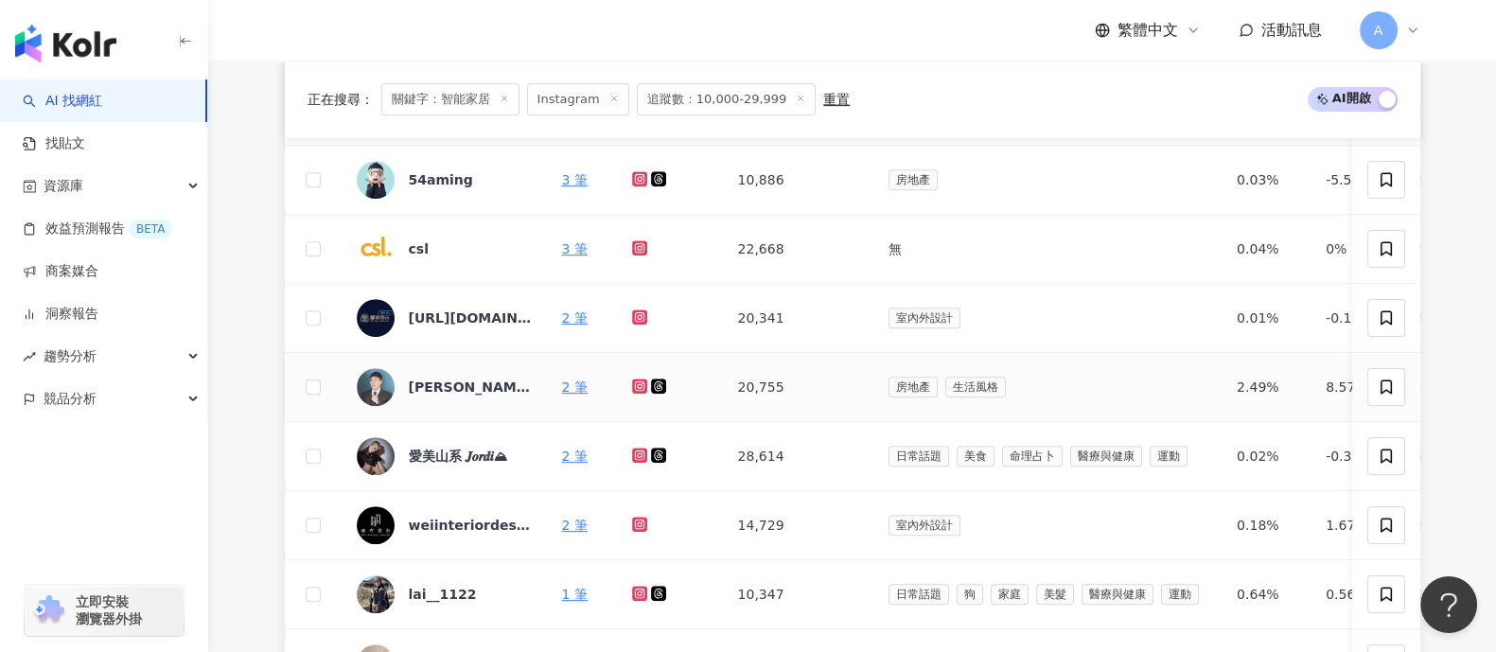
scroll to position [1183, 0]
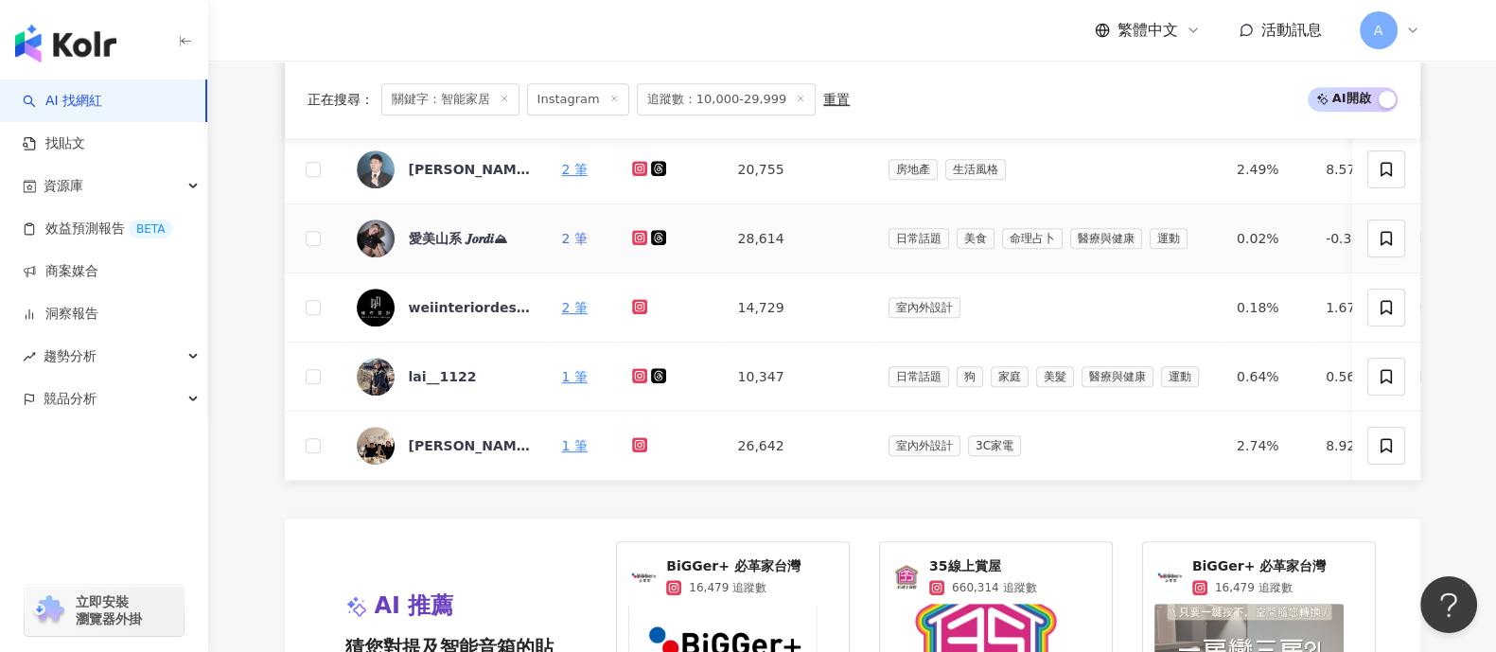
click at [583, 238] on link "2 筆" at bounding box center [575, 238] width 26 height 15
click at [636, 442] on icon at bounding box center [639, 445] width 8 height 8
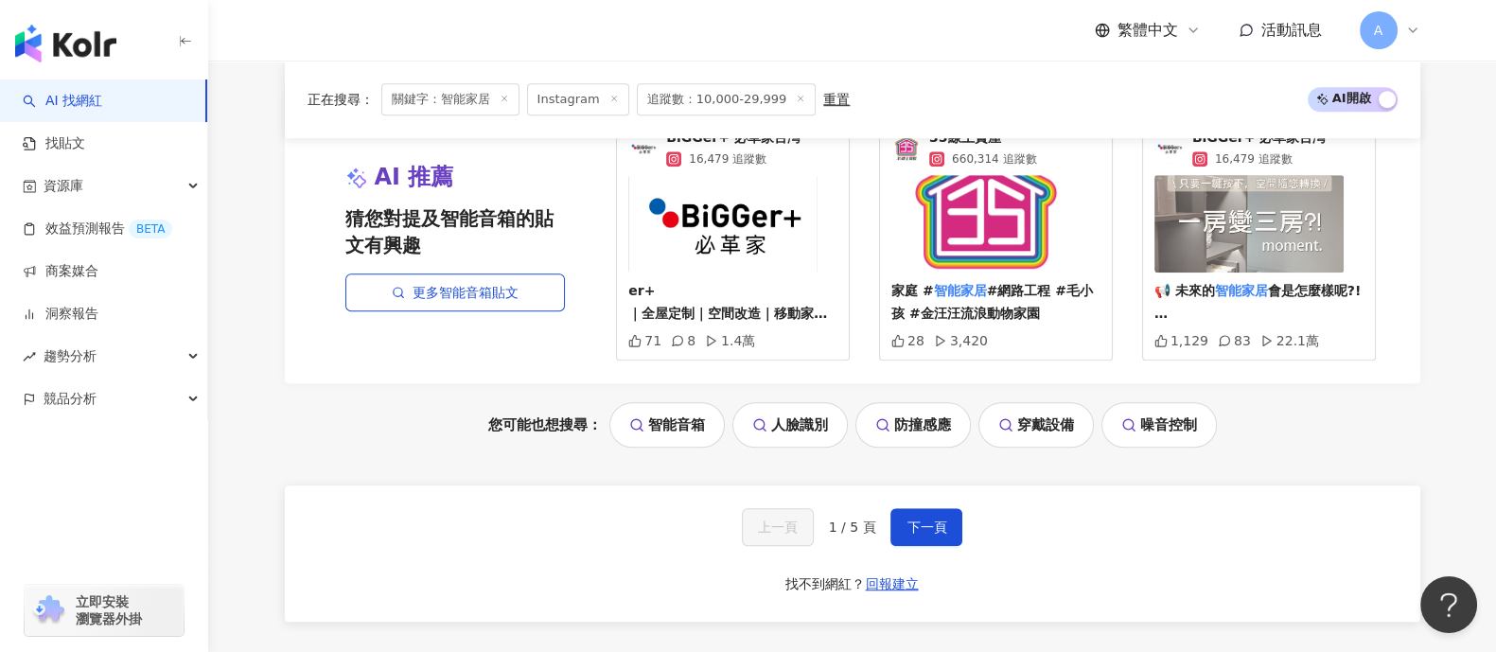
scroll to position [1655, 0]
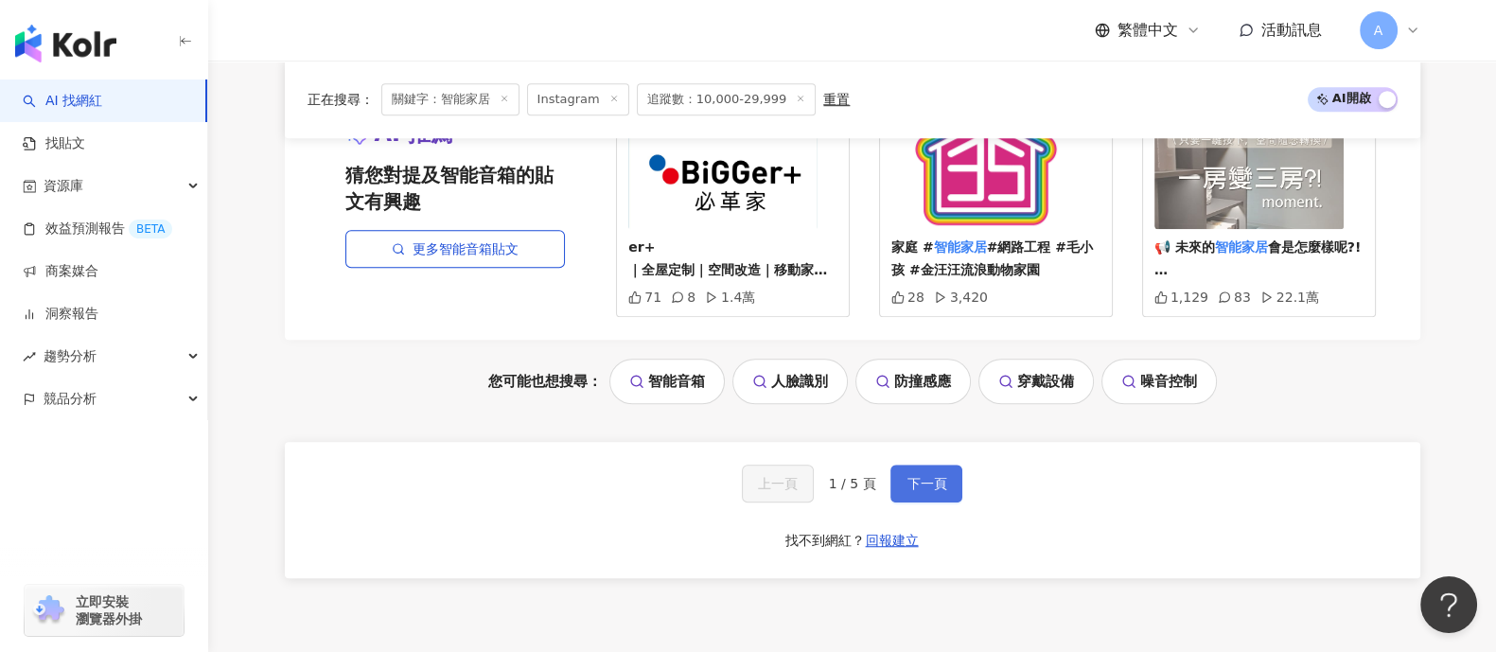
click at [925, 502] on button "下一頁" at bounding box center [926, 484] width 72 height 38
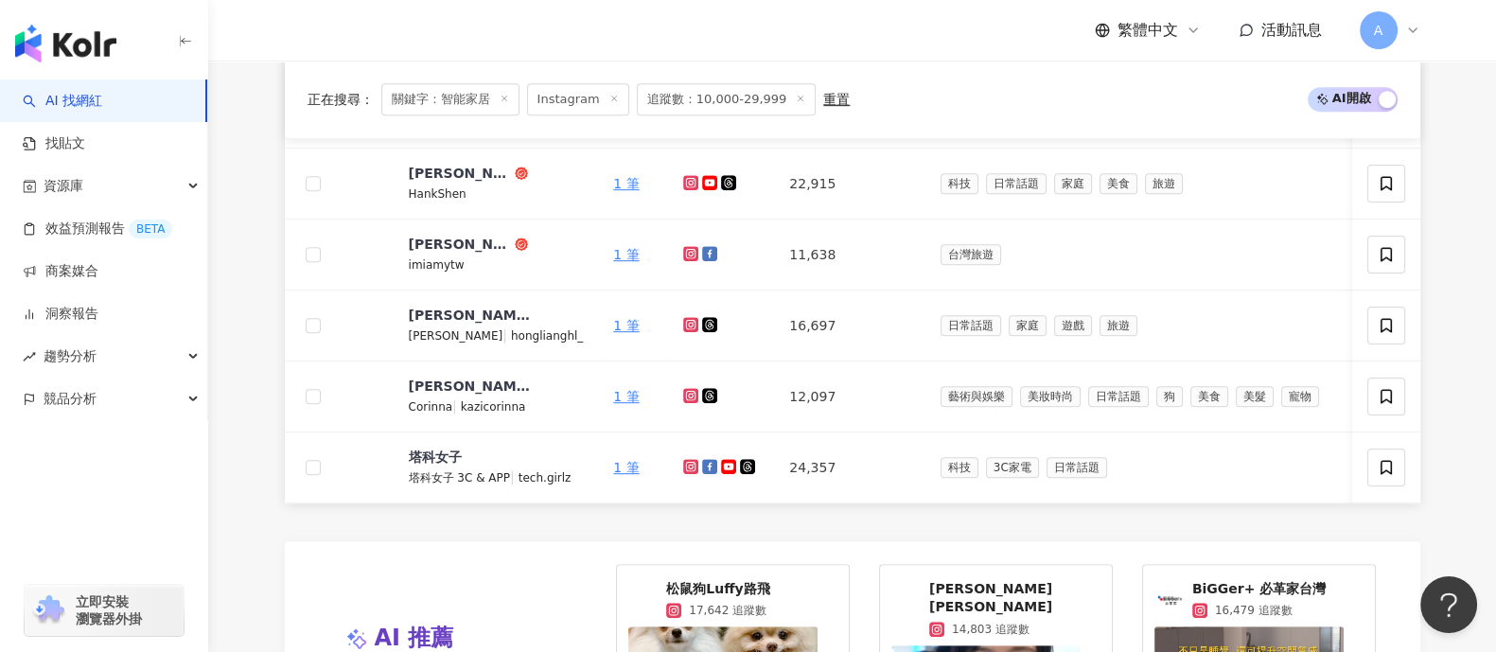
scroll to position [1040, 0]
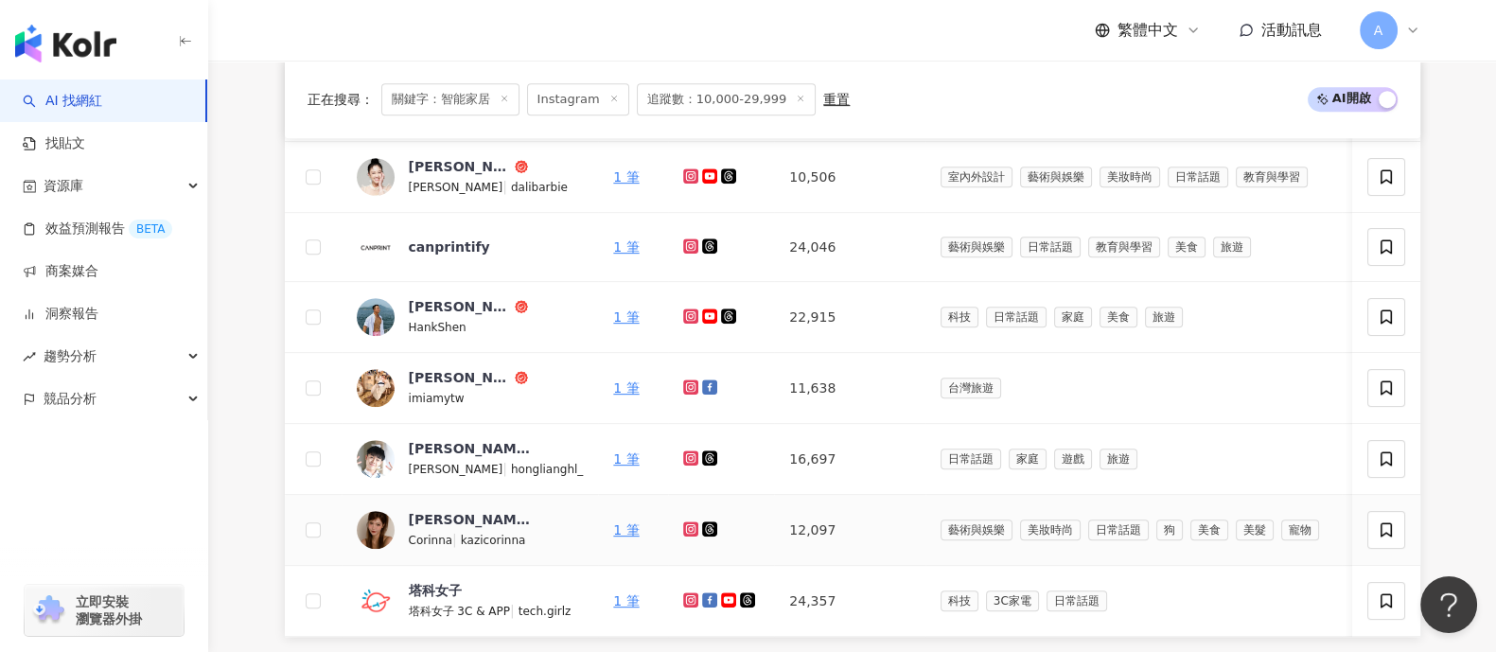
click at [690, 529] on icon at bounding box center [691, 528] width 3 height 3
click at [683, 380] on icon at bounding box center [690, 386] width 15 height 15
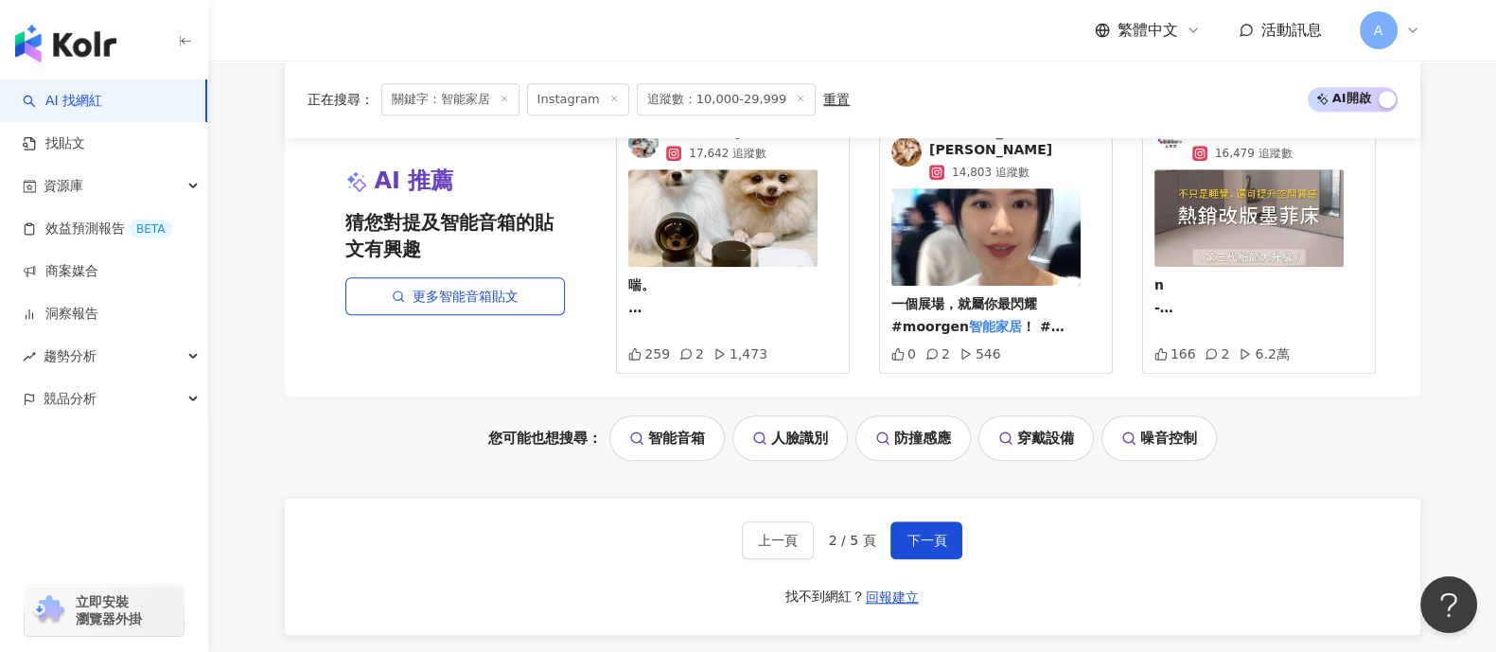
scroll to position [1631, 0]
click at [934, 522] on button "下一頁" at bounding box center [926, 539] width 72 height 38
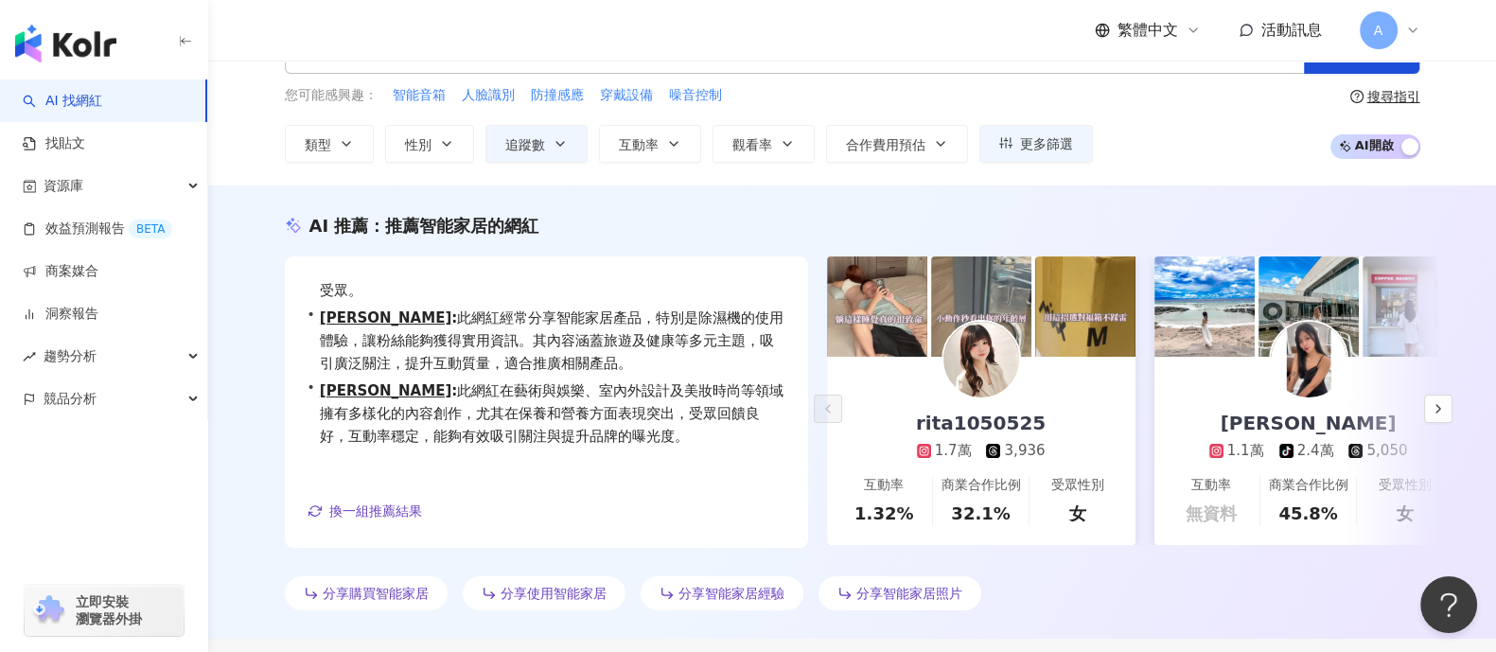
scroll to position [0, 0]
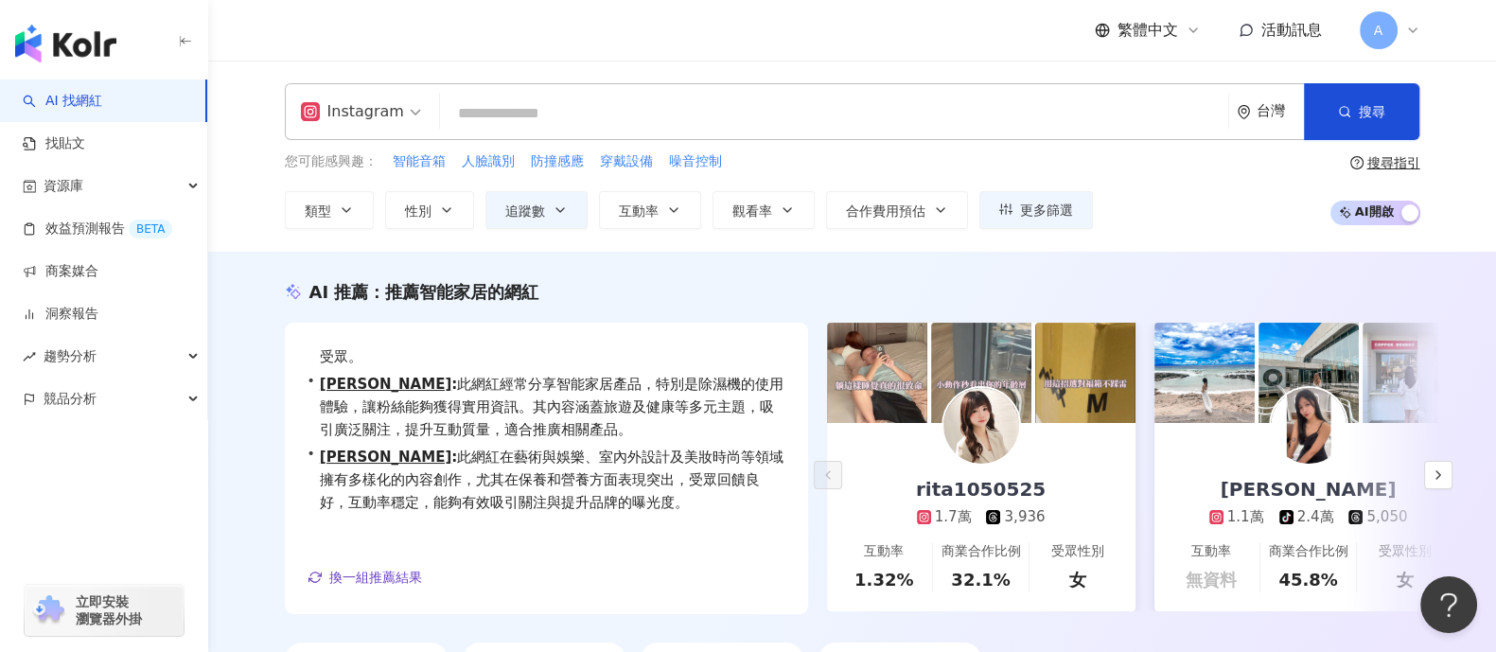
click at [536, 111] on input "search" at bounding box center [834, 114] width 773 height 36
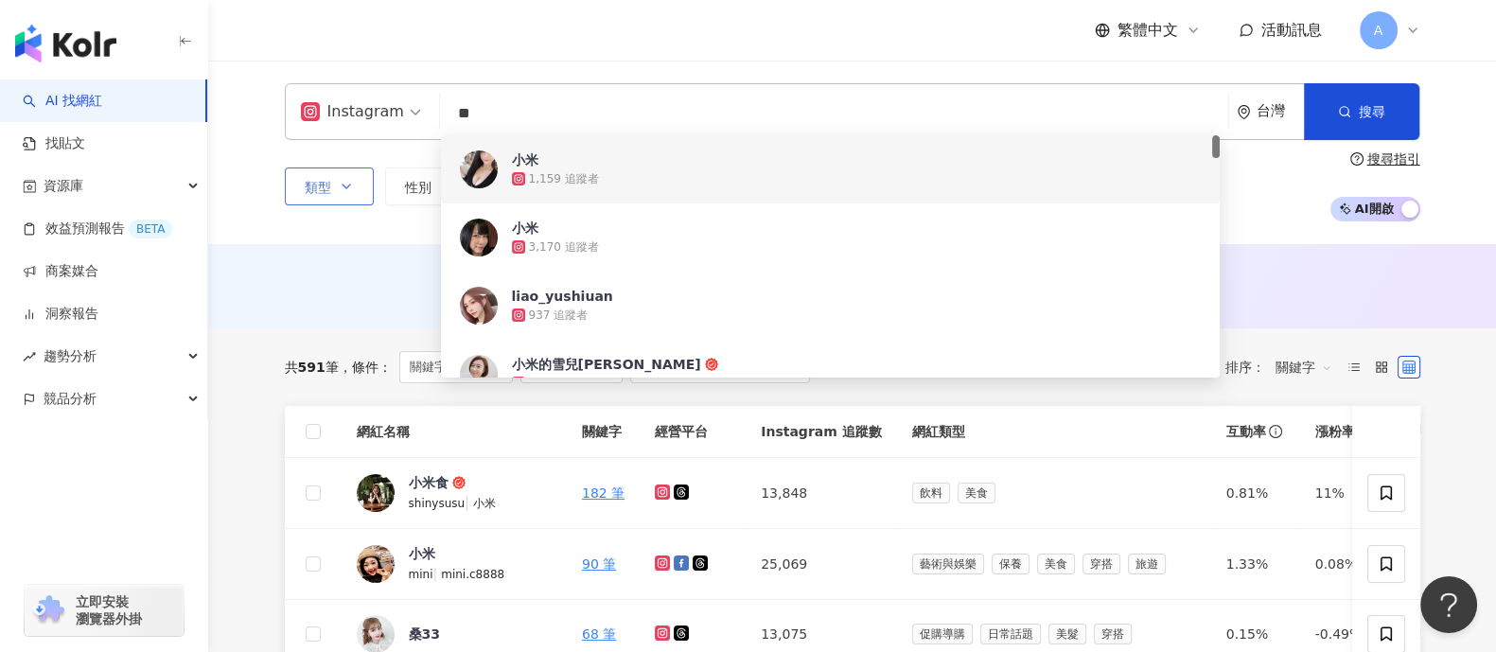
type input "**"
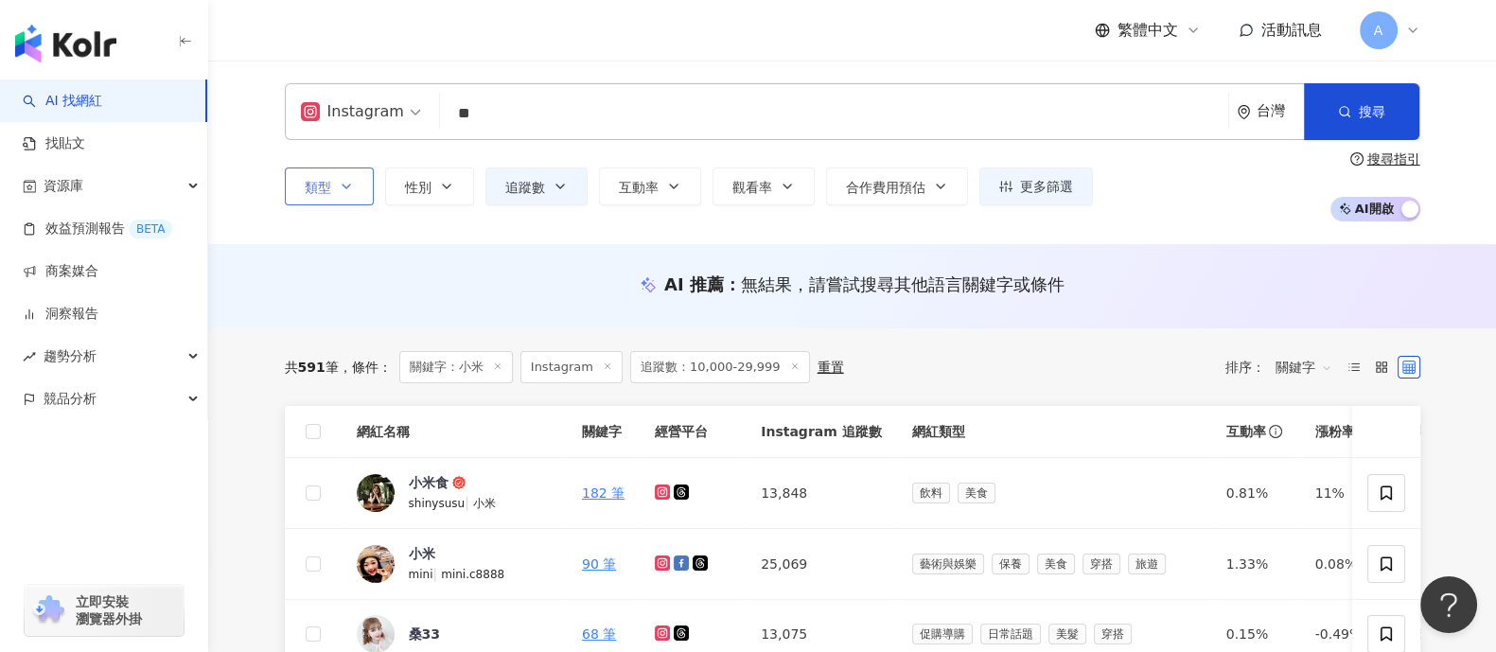
click at [358, 186] on button "類型" at bounding box center [329, 186] width 89 height 38
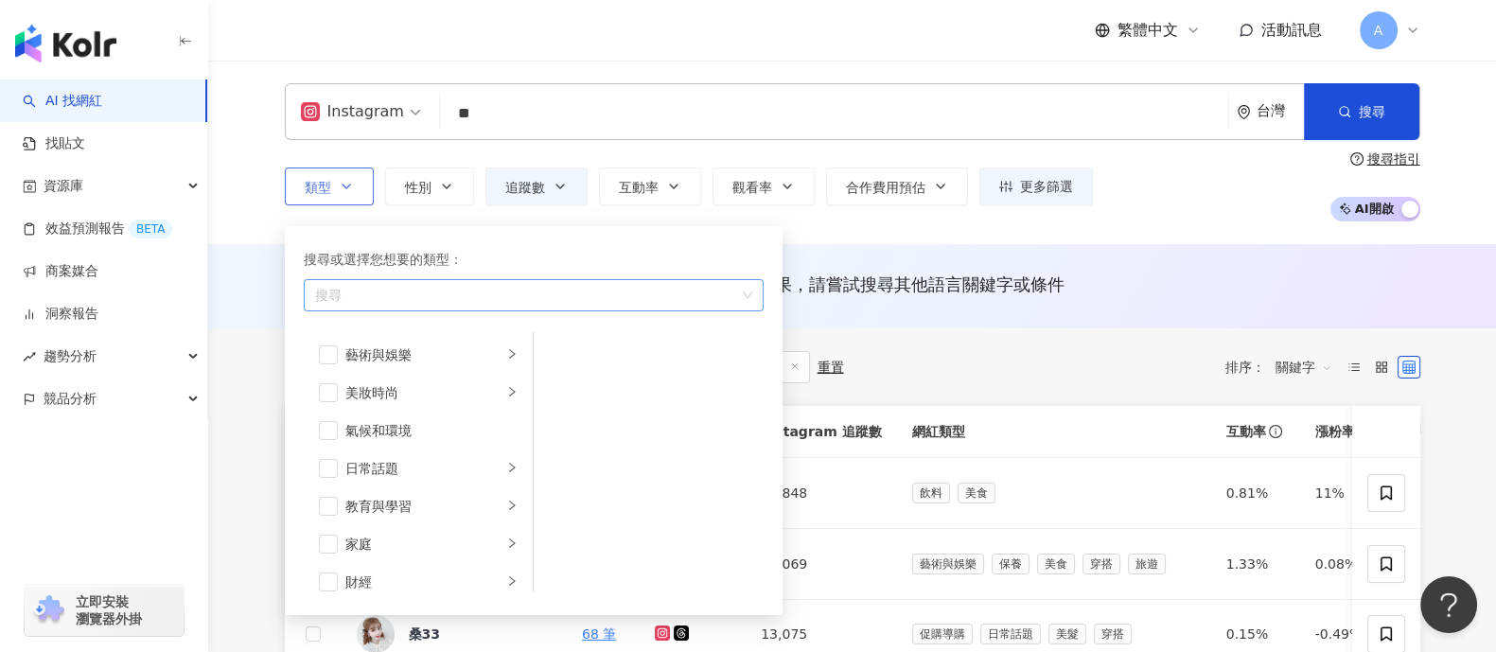
click at [445, 291] on div "button" at bounding box center [524, 296] width 432 height 14
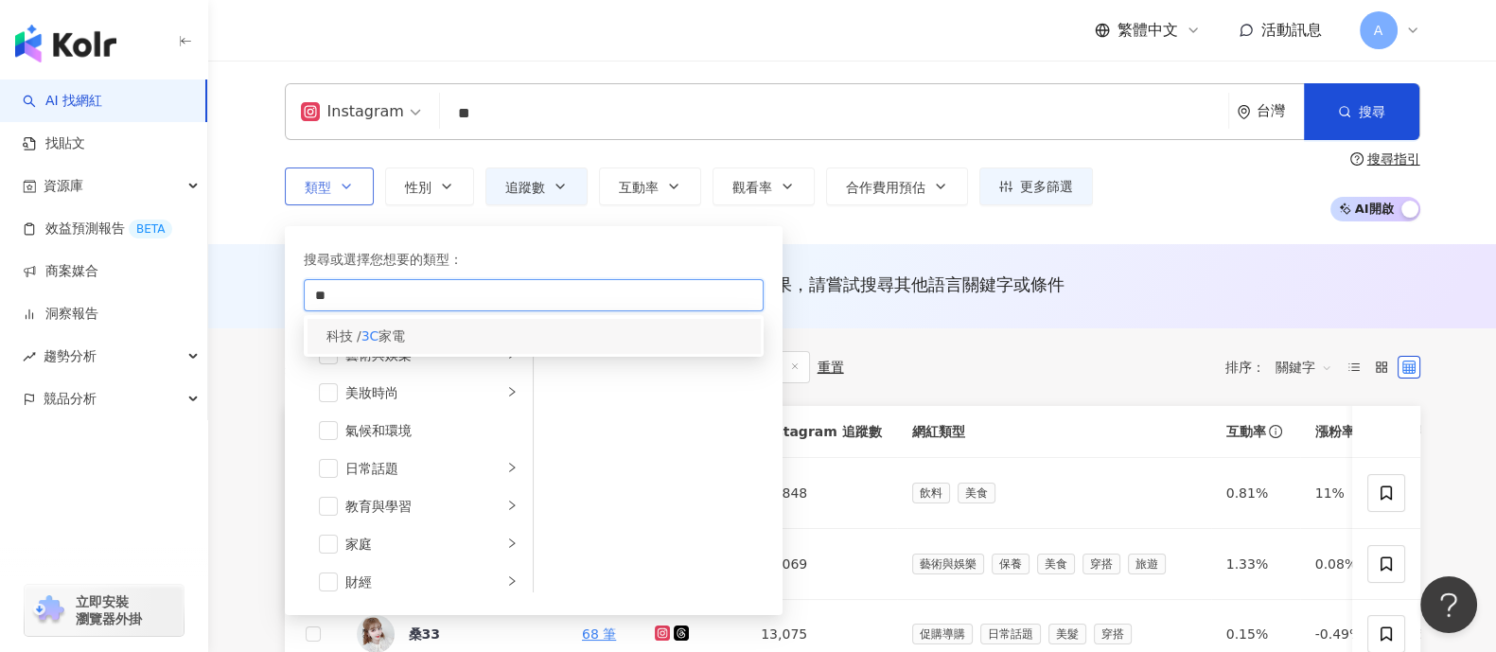
type input "**"
click at [515, 325] on div "科技 / 3C 家電" at bounding box center [534, 336] width 452 height 34
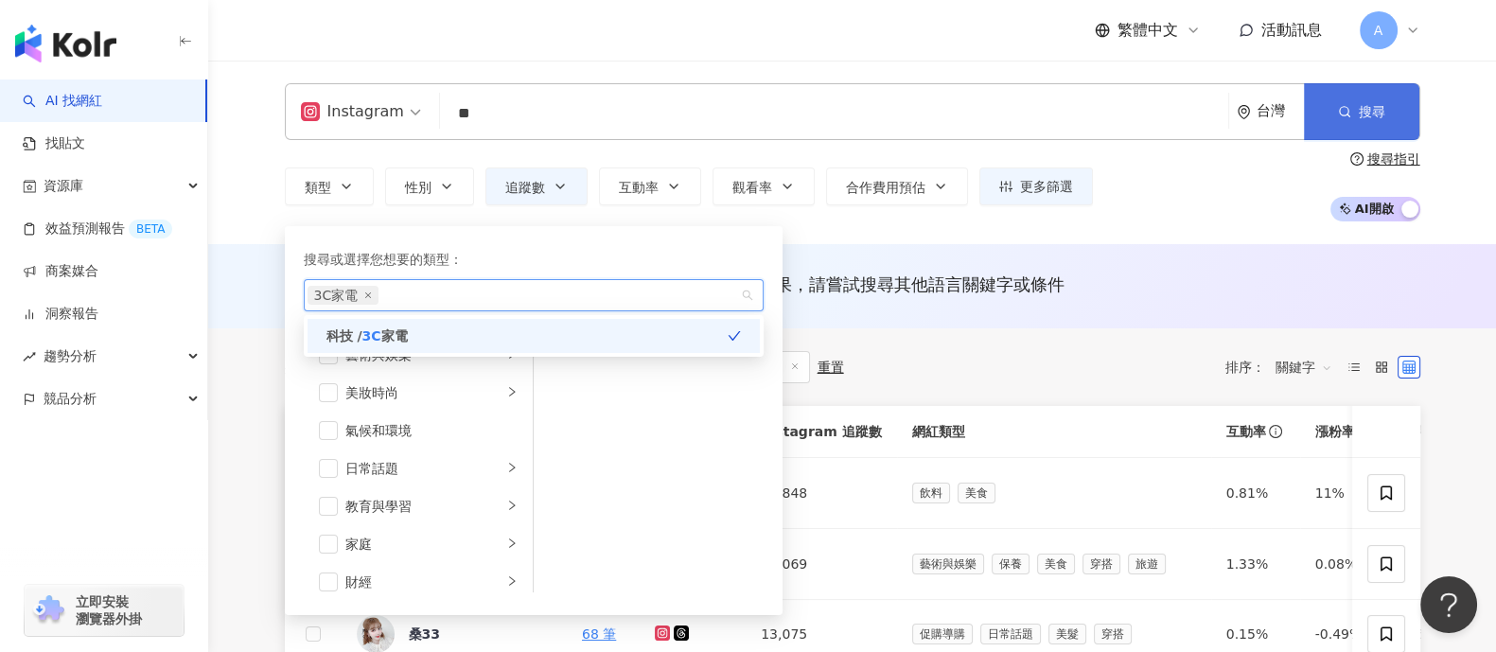
click at [1358, 92] on button "搜尋" at bounding box center [1361, 111] width 115 height 57
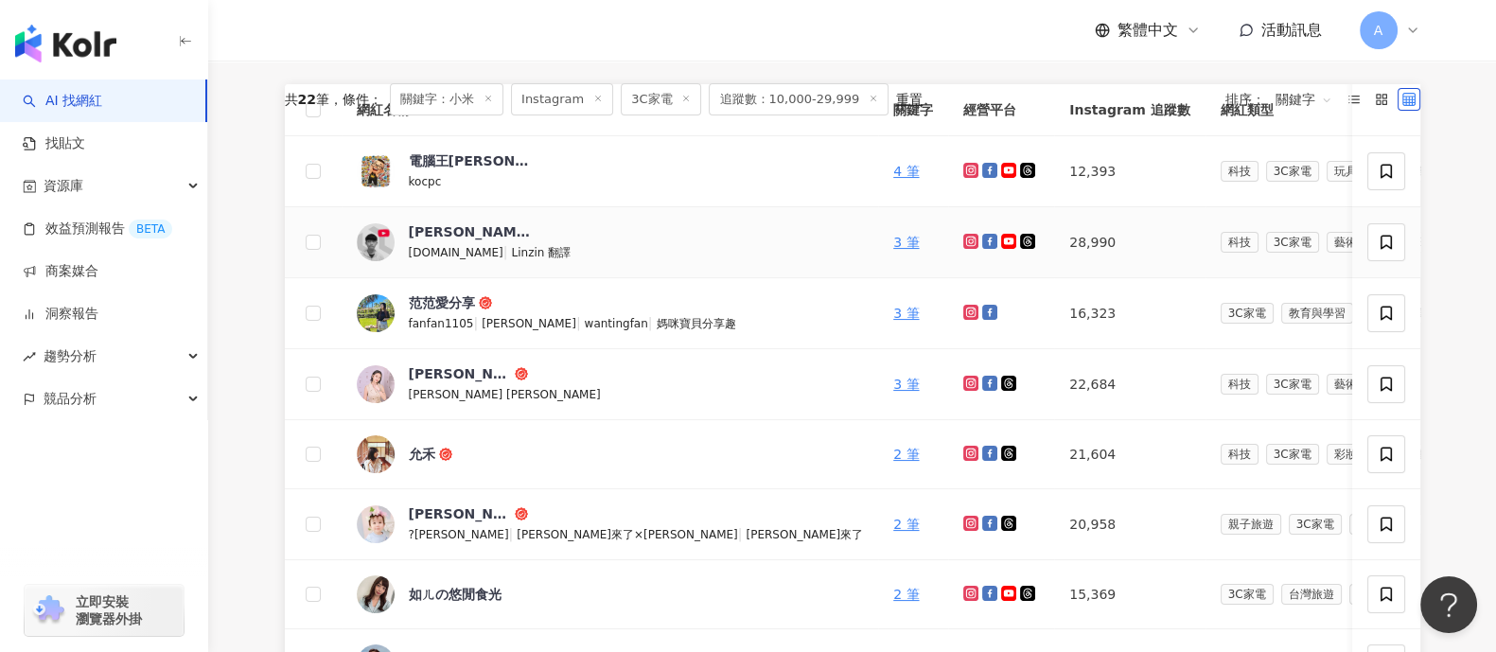
scroll to position [236, 0]
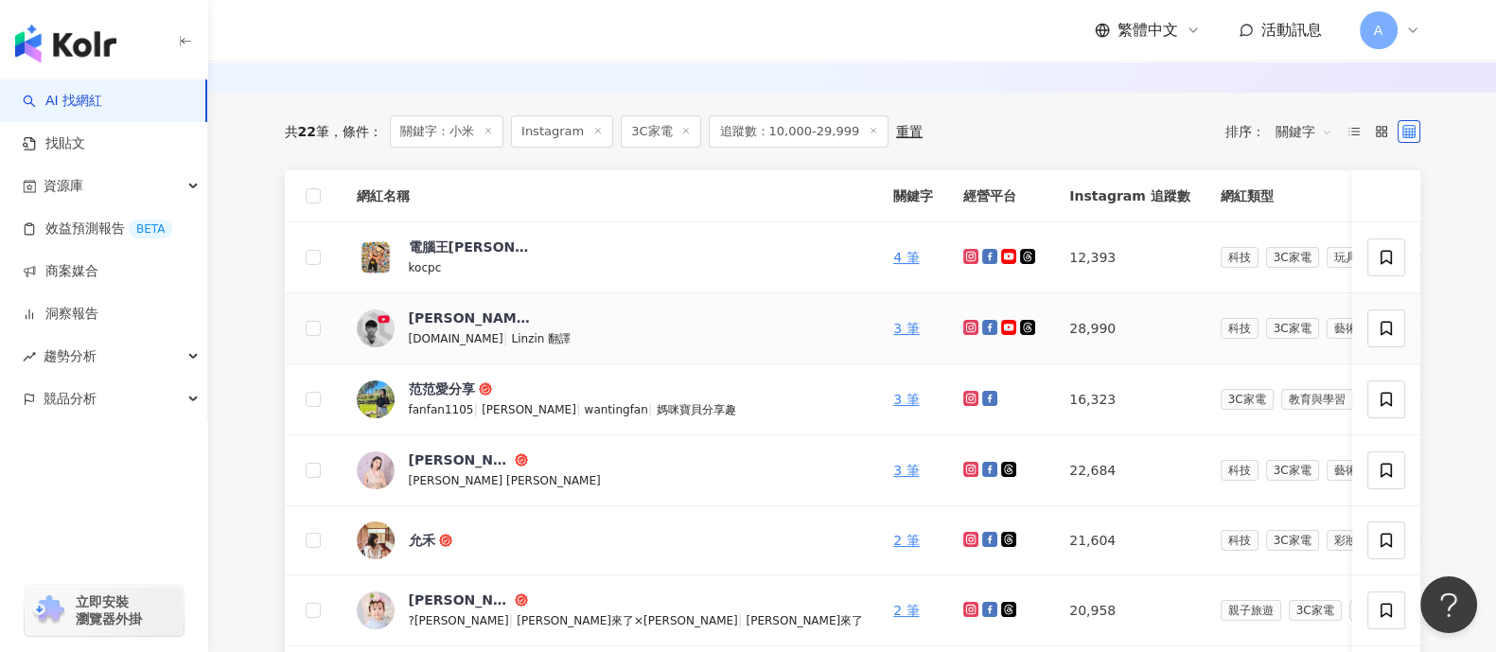
click at [967, 324] on icon at bounding box center [971, 328] width 8 height 8
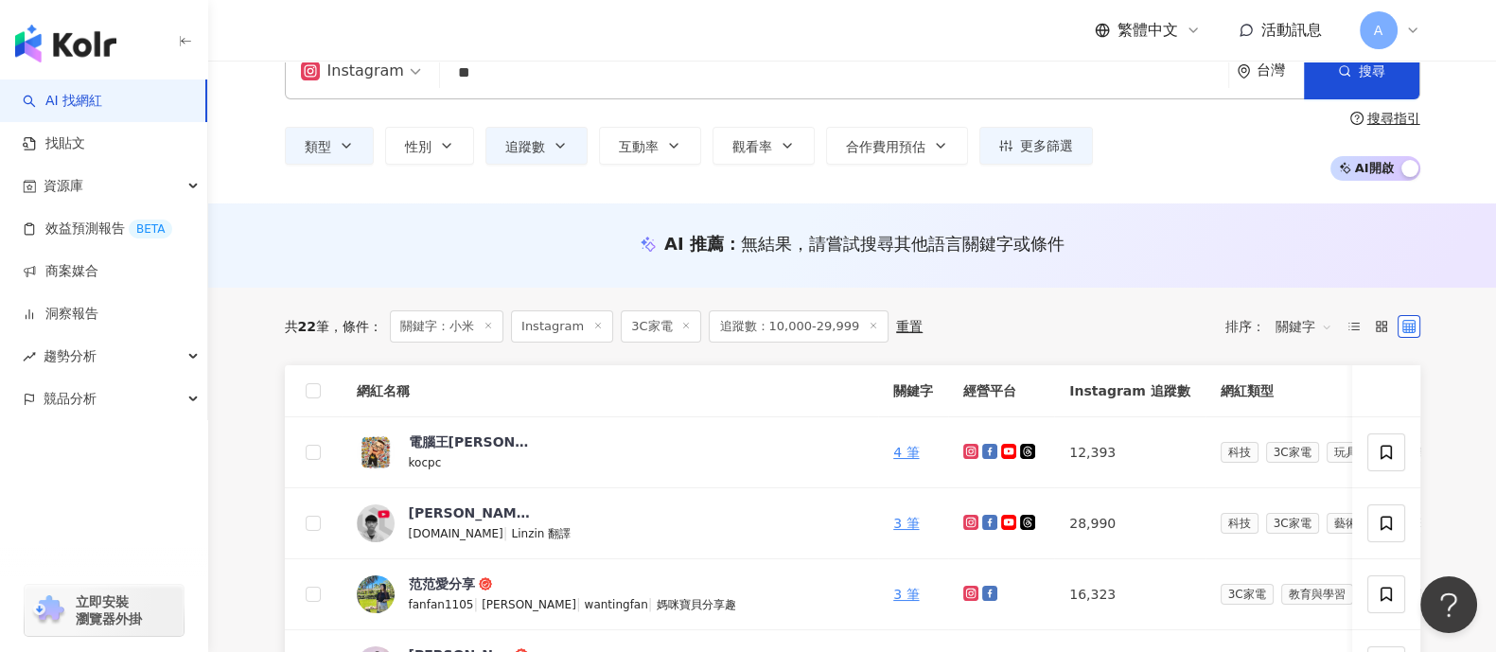
scroll to position [0, 0]
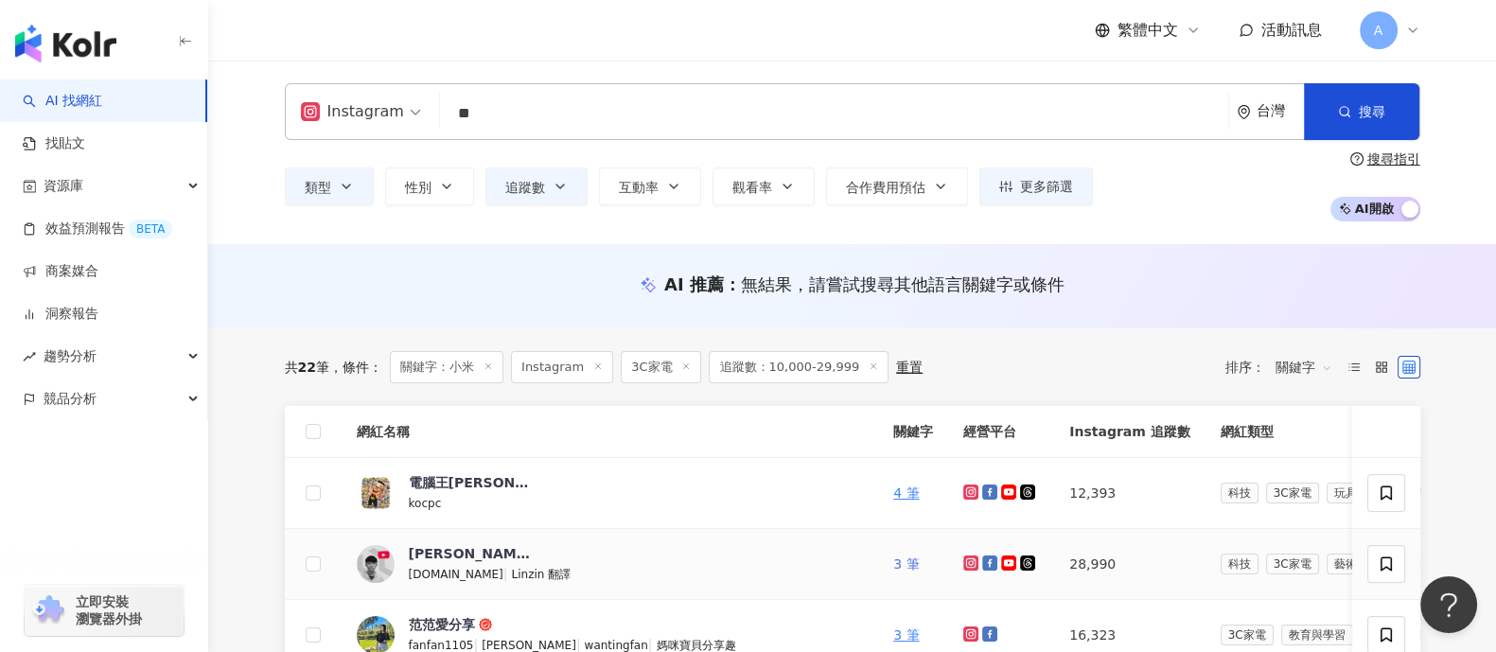
click at [893, 563] on link "3 筆" at bounding box center [906, 563] width 26 height 15
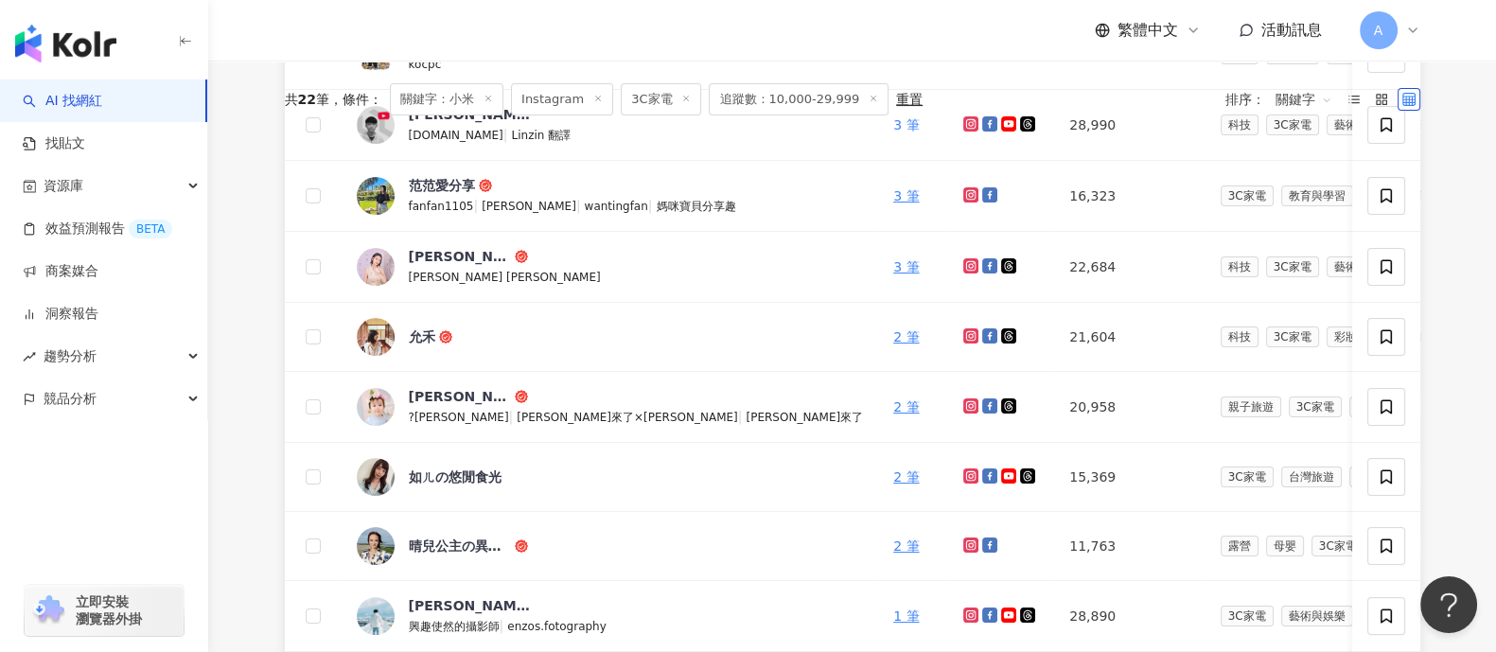
scroll to position [472, 0]
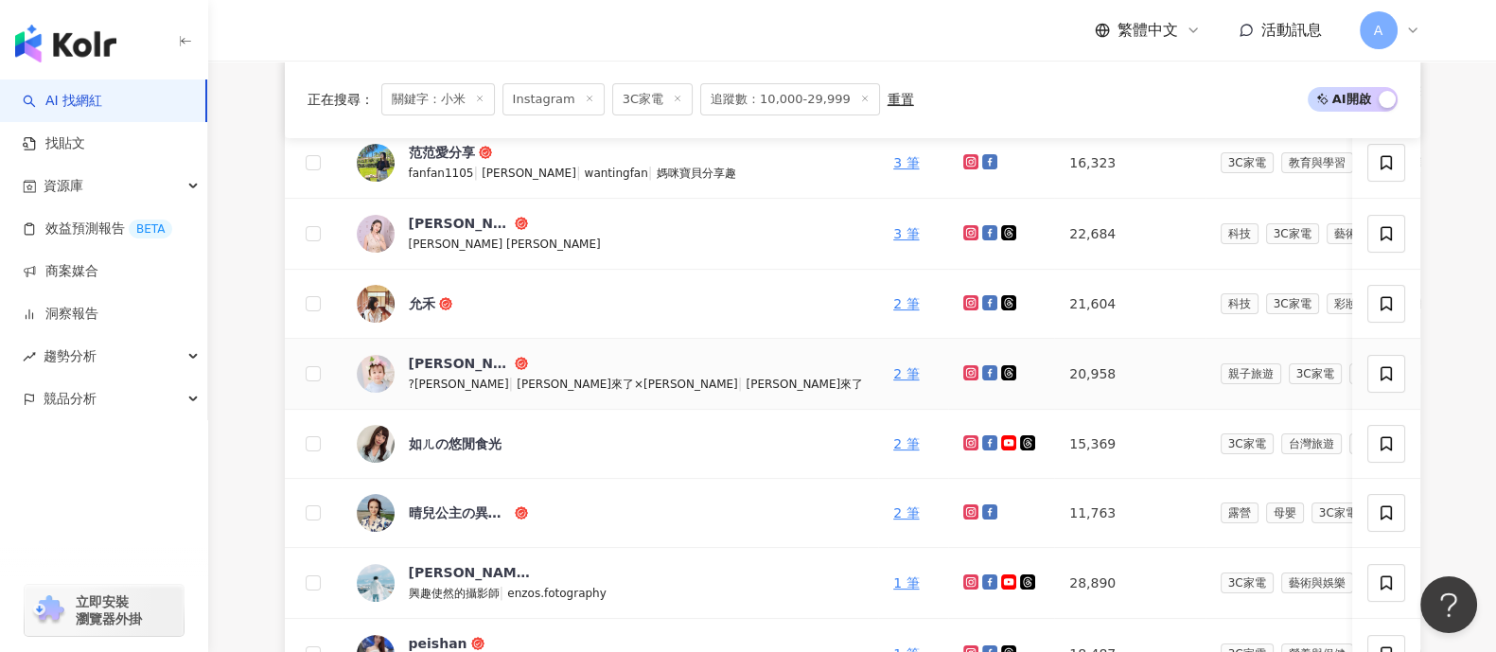
click at [967, 369] on icon at bounding box center [971, 373] width 8 height 8
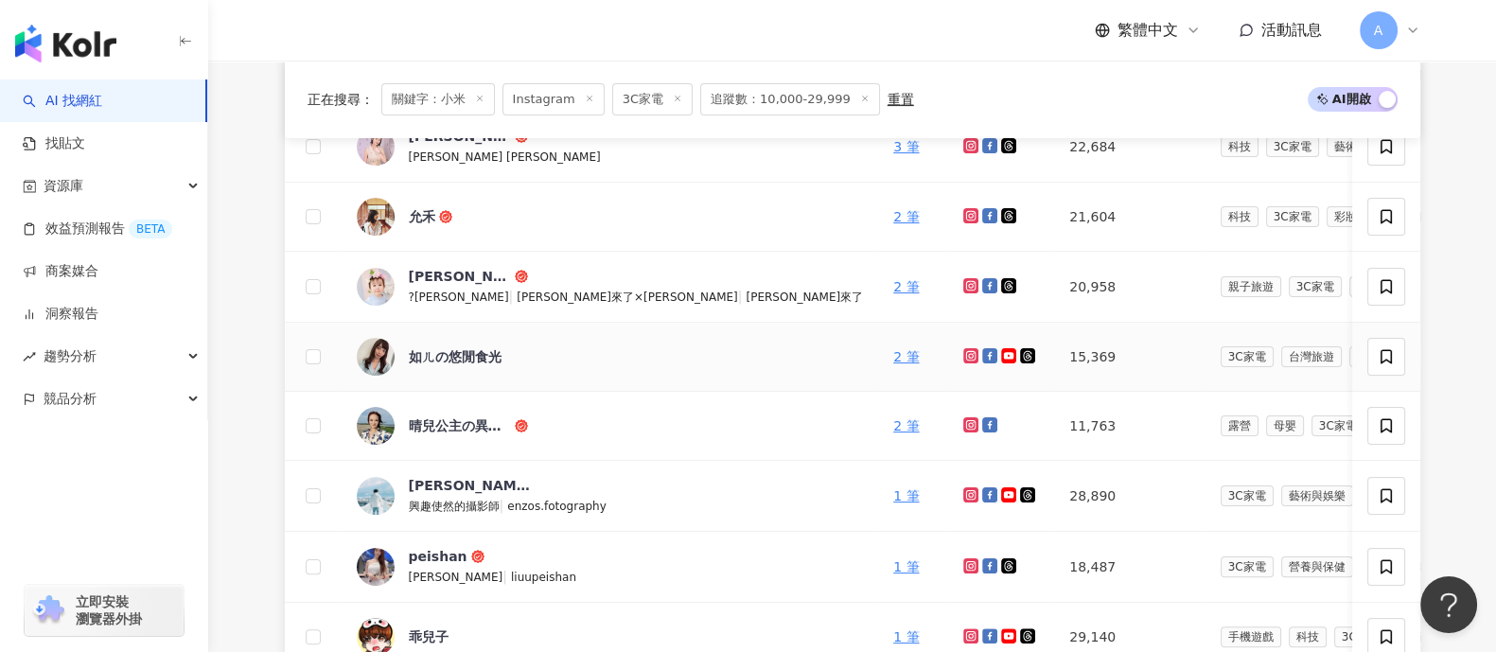
scroll to position [591, 0]
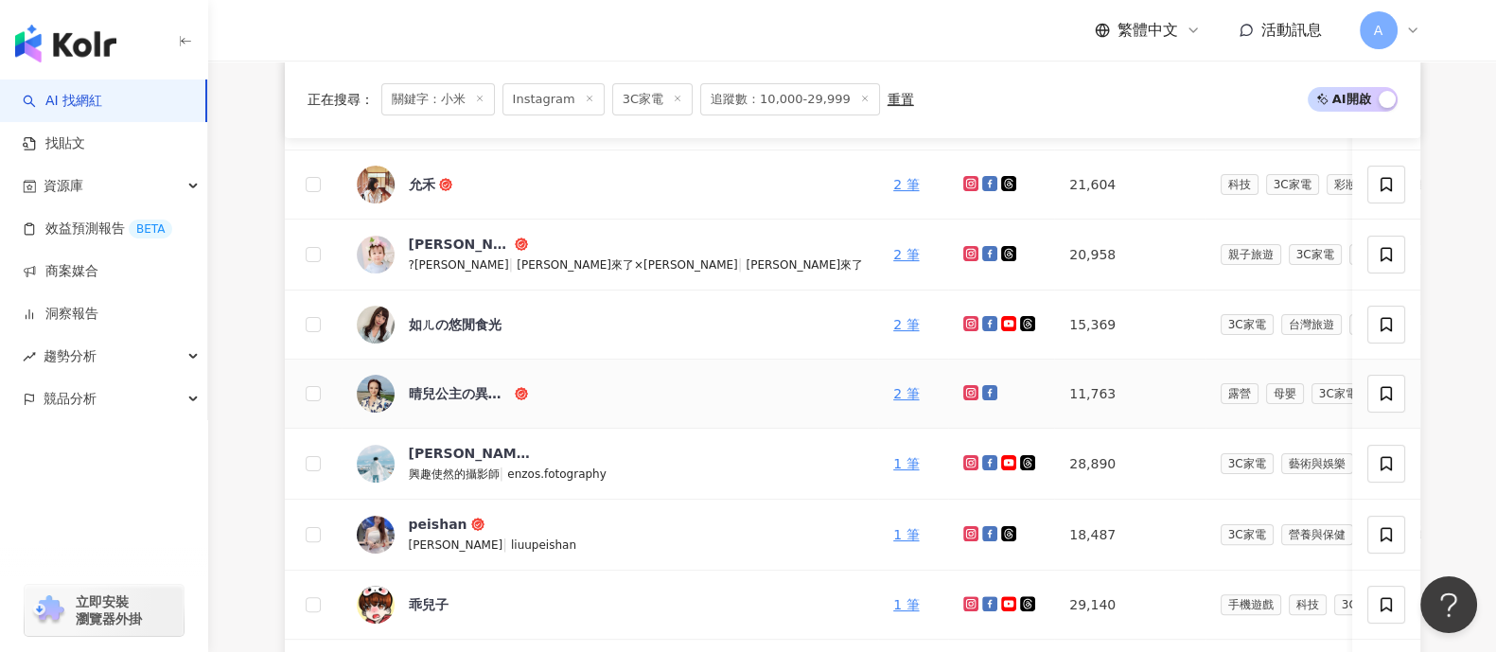
click at [967, 394] on icon at bounding box center [971, 393] width 8 height 8
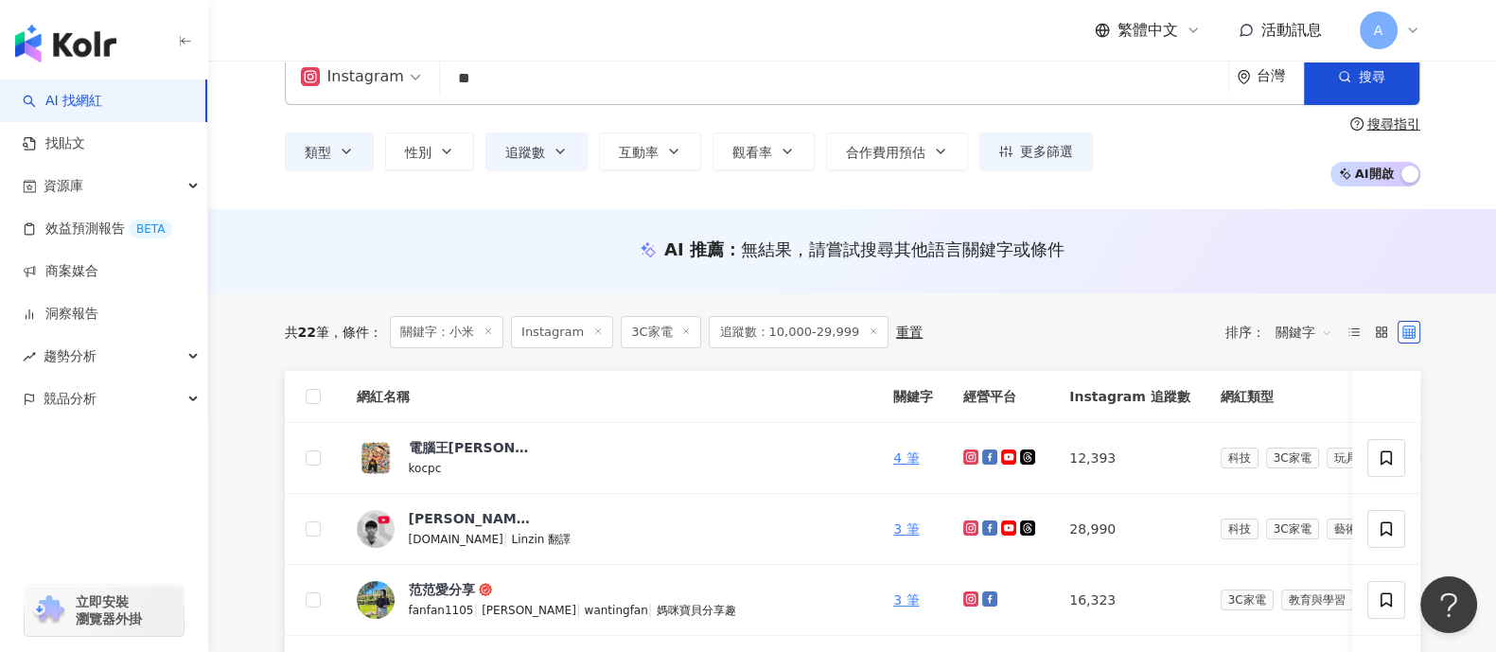
scroll to position [355, 0]
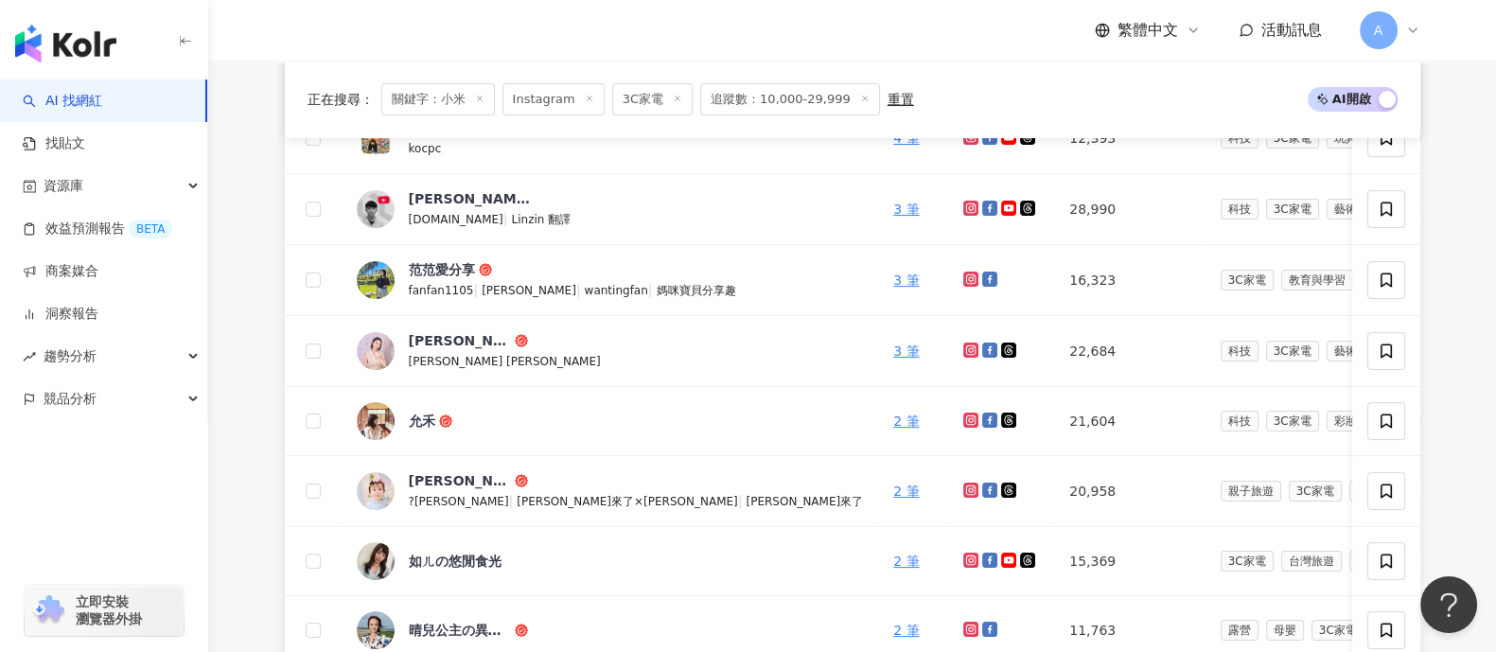
click at [483, 96] on icon at bounding box center [479, 98] width 9 height 9
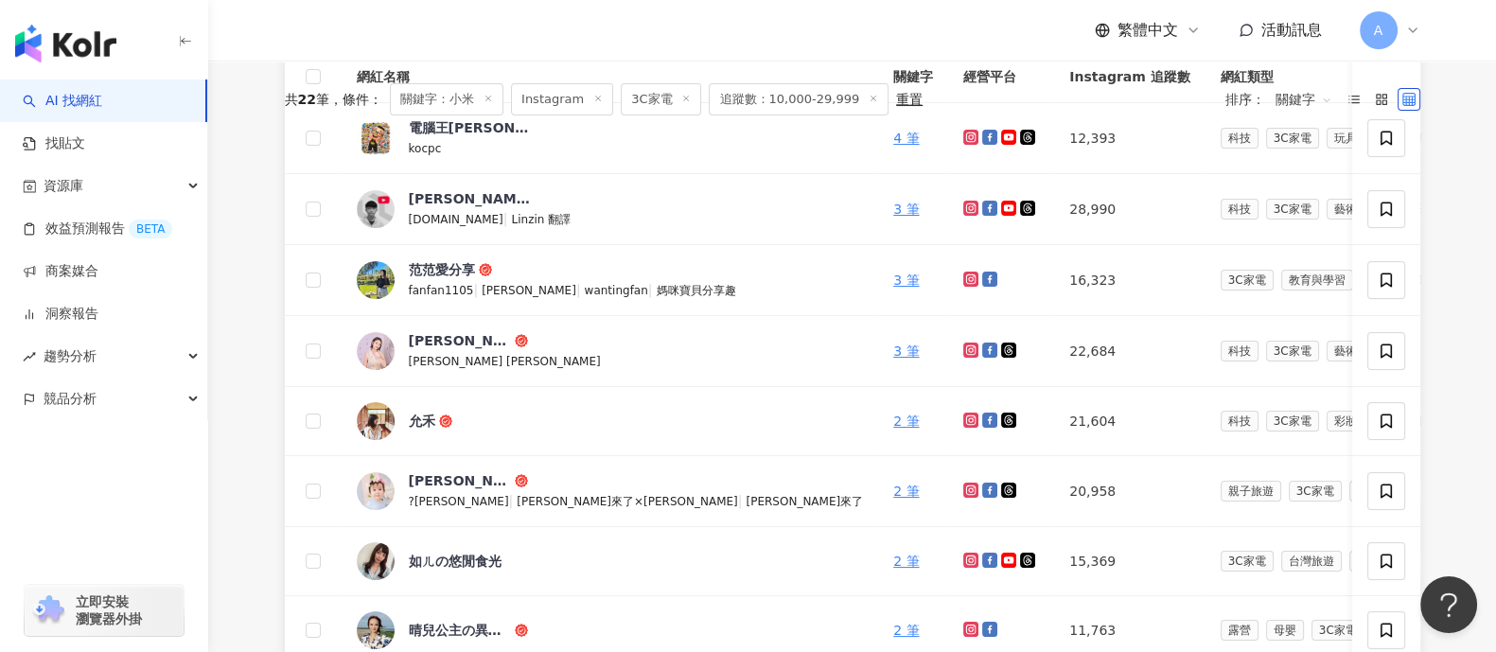
scroll to position [5, 0]
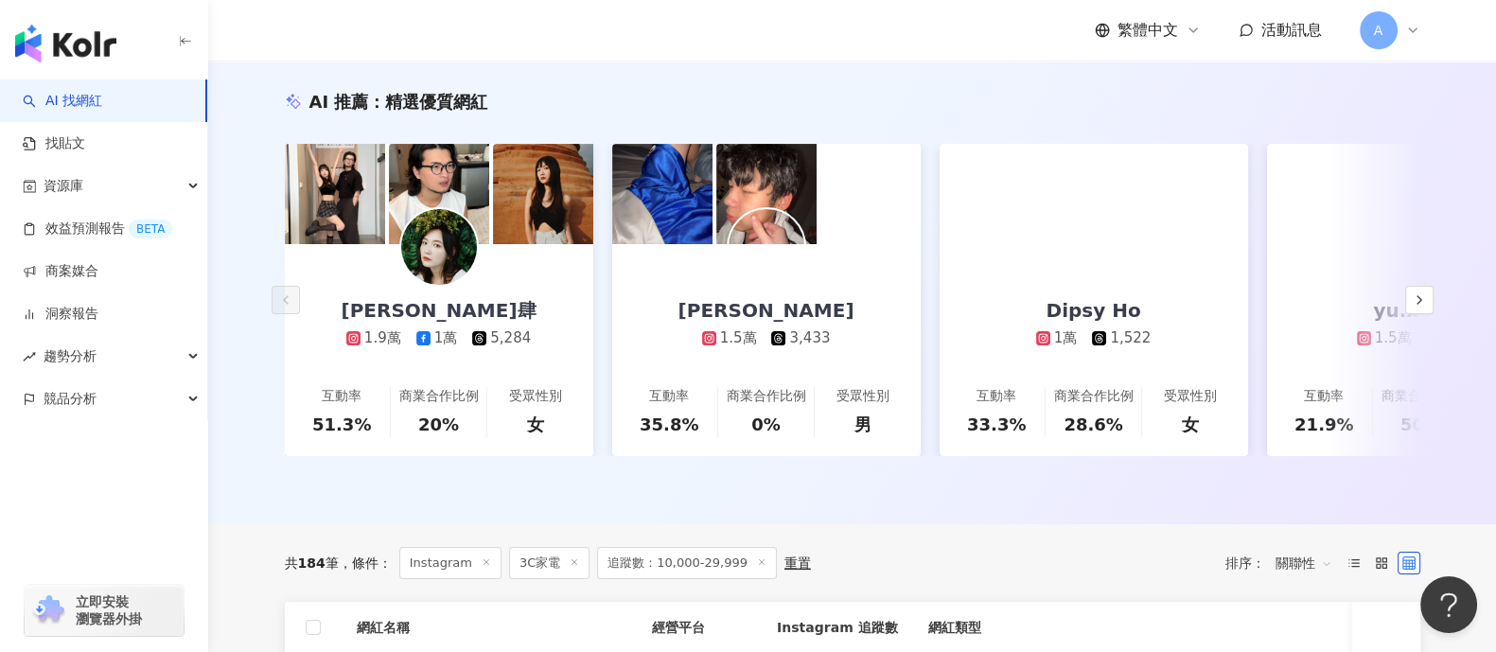
scroll to position [117, 0]
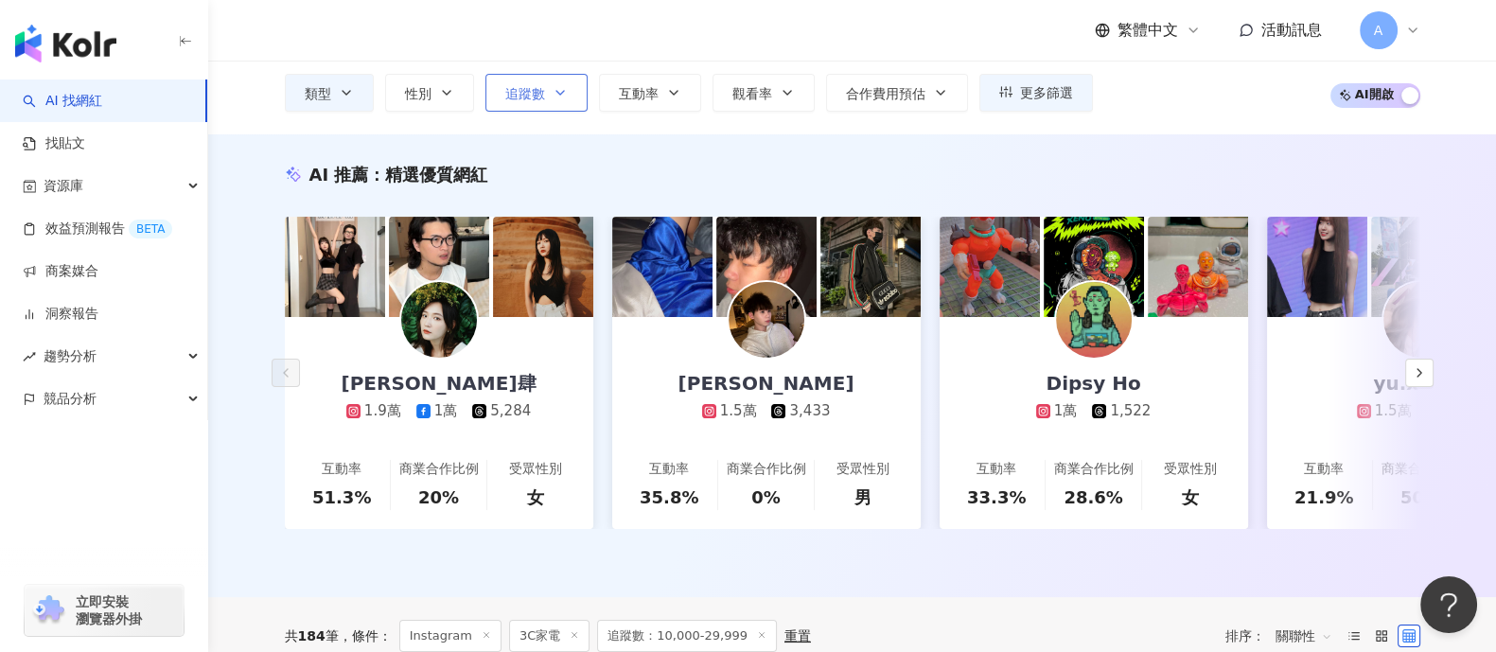
click at [550, 91] on button "追蹤數" at bounding box center [536, 93] width 102 height 38
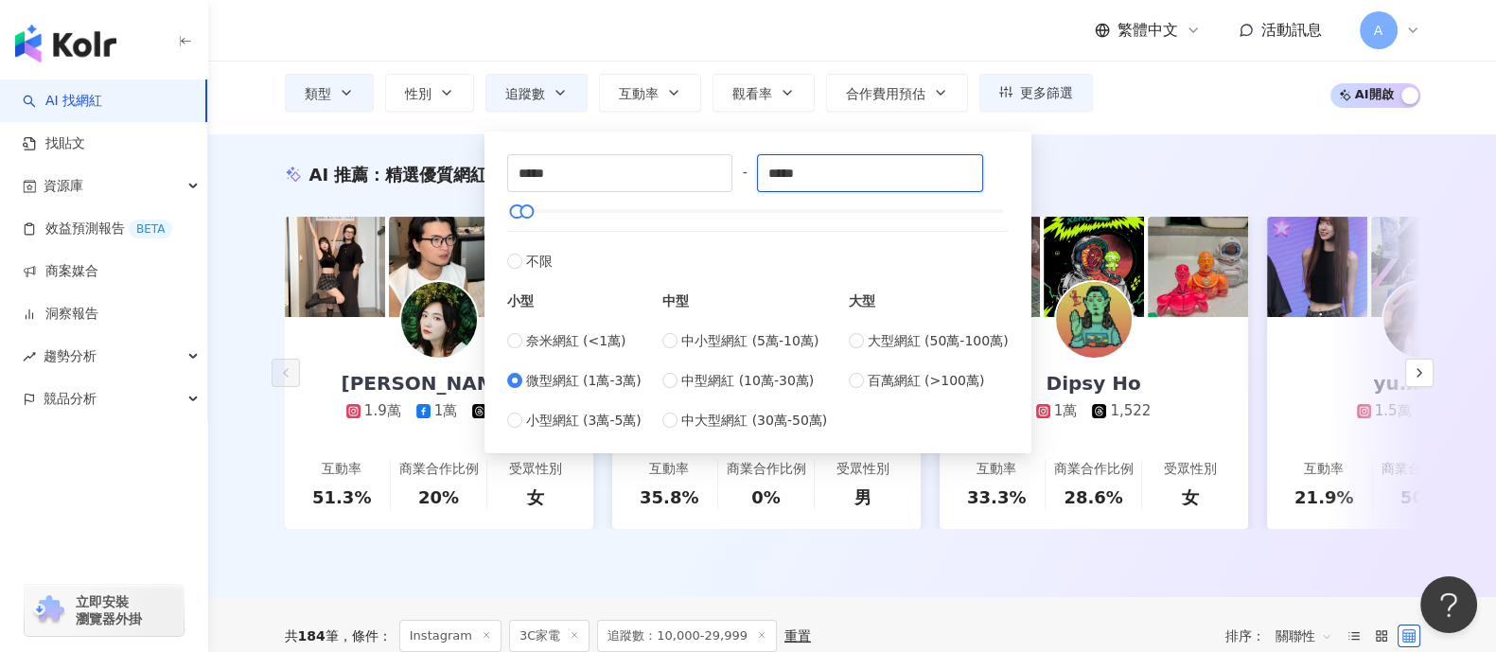
drag, startPoint x: 873, startPoint y: 172, endPoint x: 464, endPoint y: 120, distance: 413.0
click at [464, 120] on div "Instagram 台灣 搜尋 bf1d72f7-7dbd-4057-add6-13fb1e85c3e8 小米 1,159 追蹤者 小米 3,170 追蹤者 …" at bounding box center [852, 38] width 1288 height 191
type input "******"
click at [265, 127] on div "Instagram 台灣 搜尋 bf1d72f7-7dbd-4057-add6-13fb1e85c3e8 小米 1,159 追蹤者 小米 3,170 追蹤者 …" at bounding box center [852, 38] width 1288 height 191
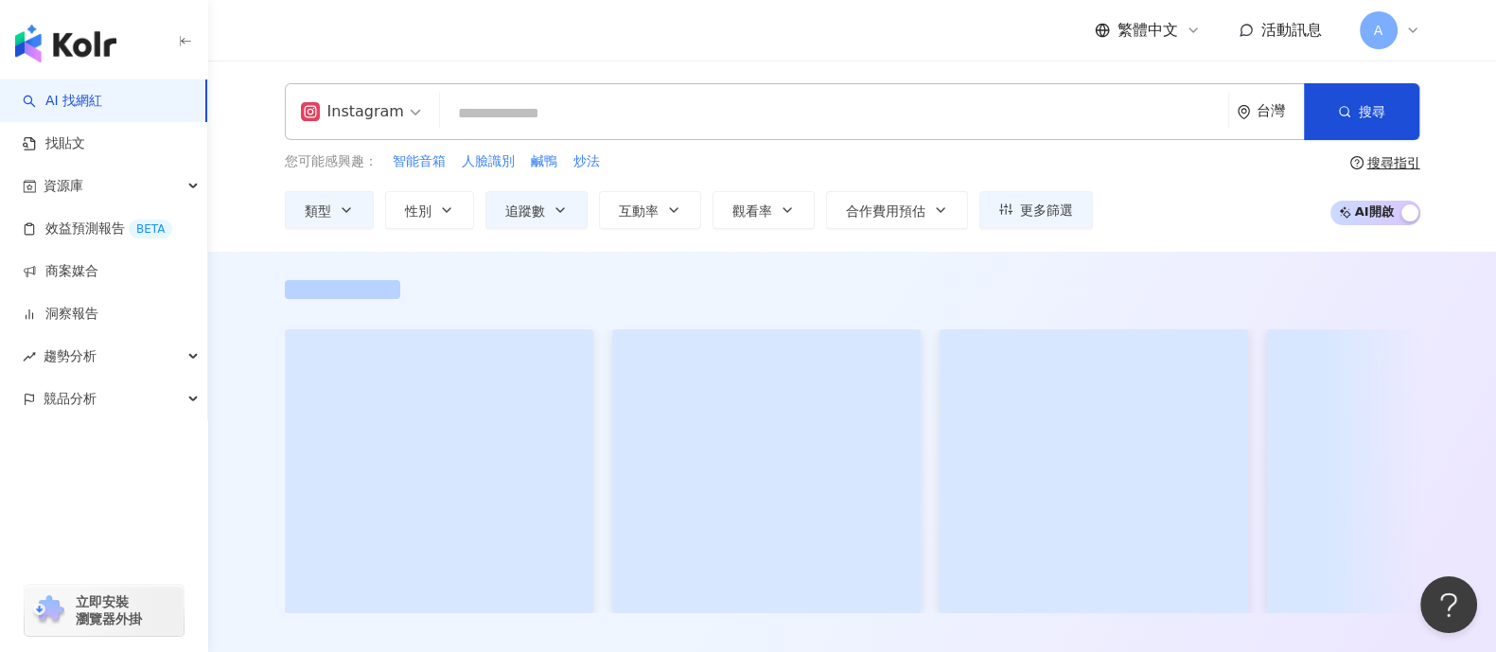
click at [648, 114] on input "search" at bounding box center [834, 114] width 773 height 36
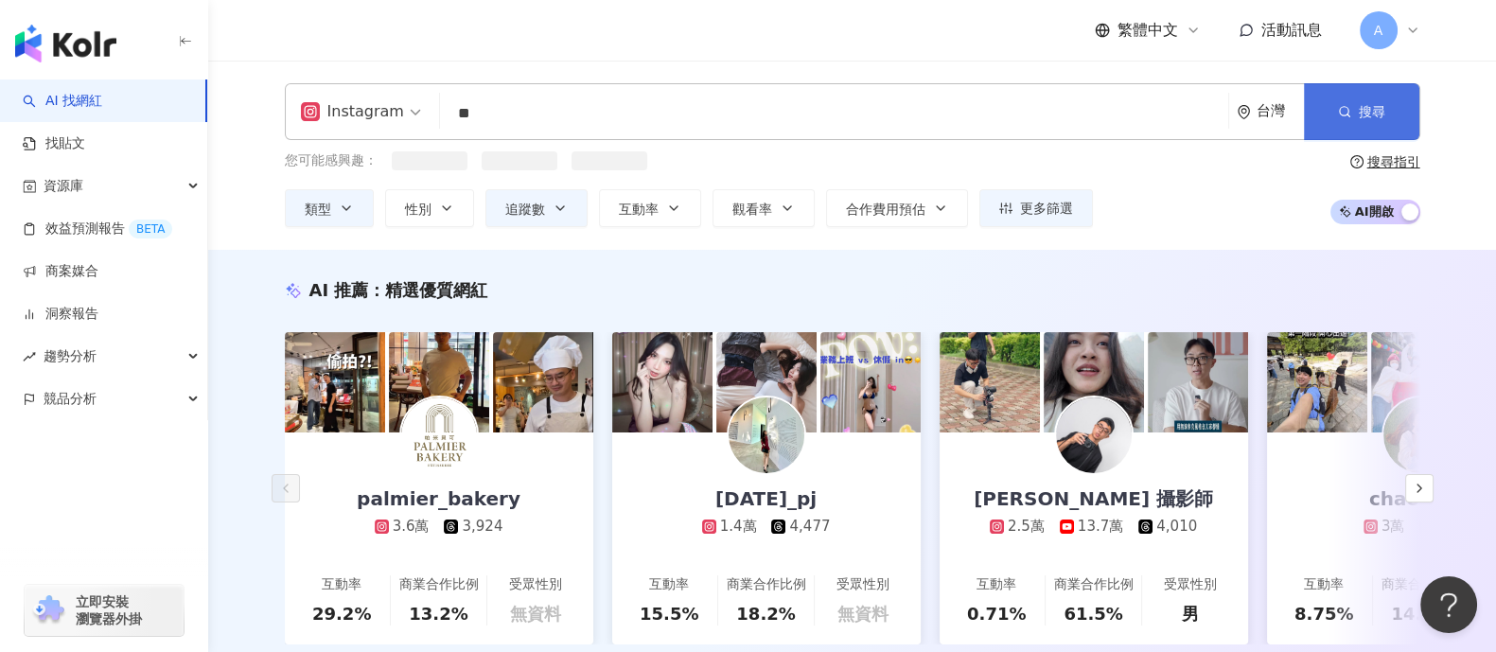
type input "**"
click at [1331, 125] on button "搜尋" at bounding box center [1361, 111] width 115 height 57
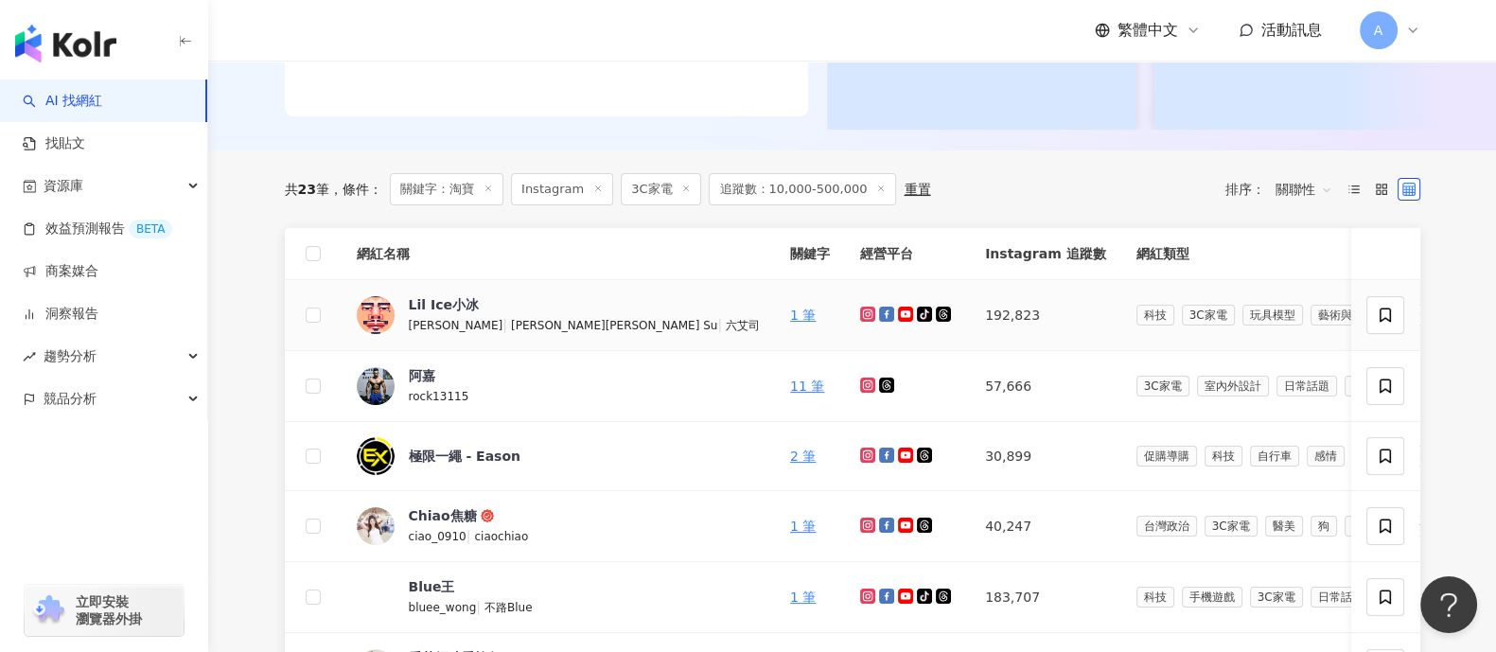
scroll to position [482, 0]
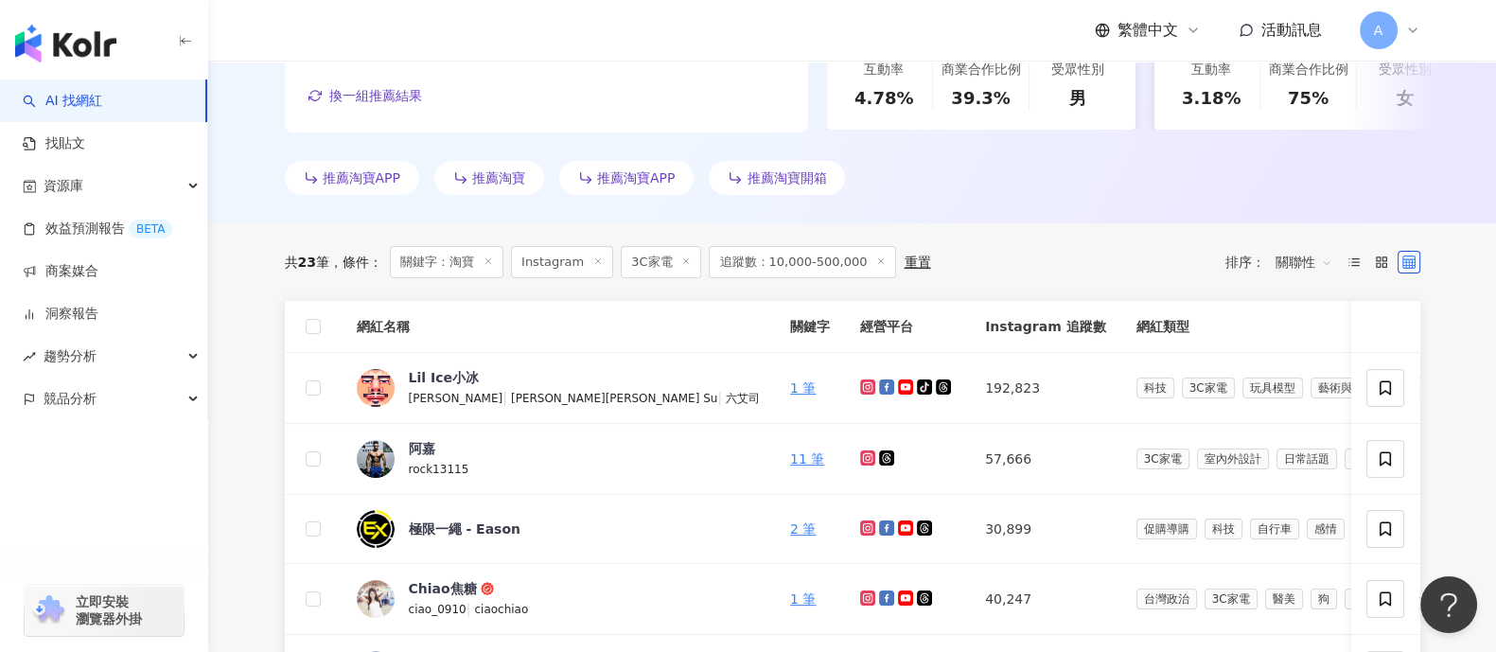
click at [1294, 258] on span "關聯性" at bounding box center [1303, 262] width 57 height 30
click at [1291, 452] on div "關鍵字" at bounding box center [1302, 462] width 47 height 21
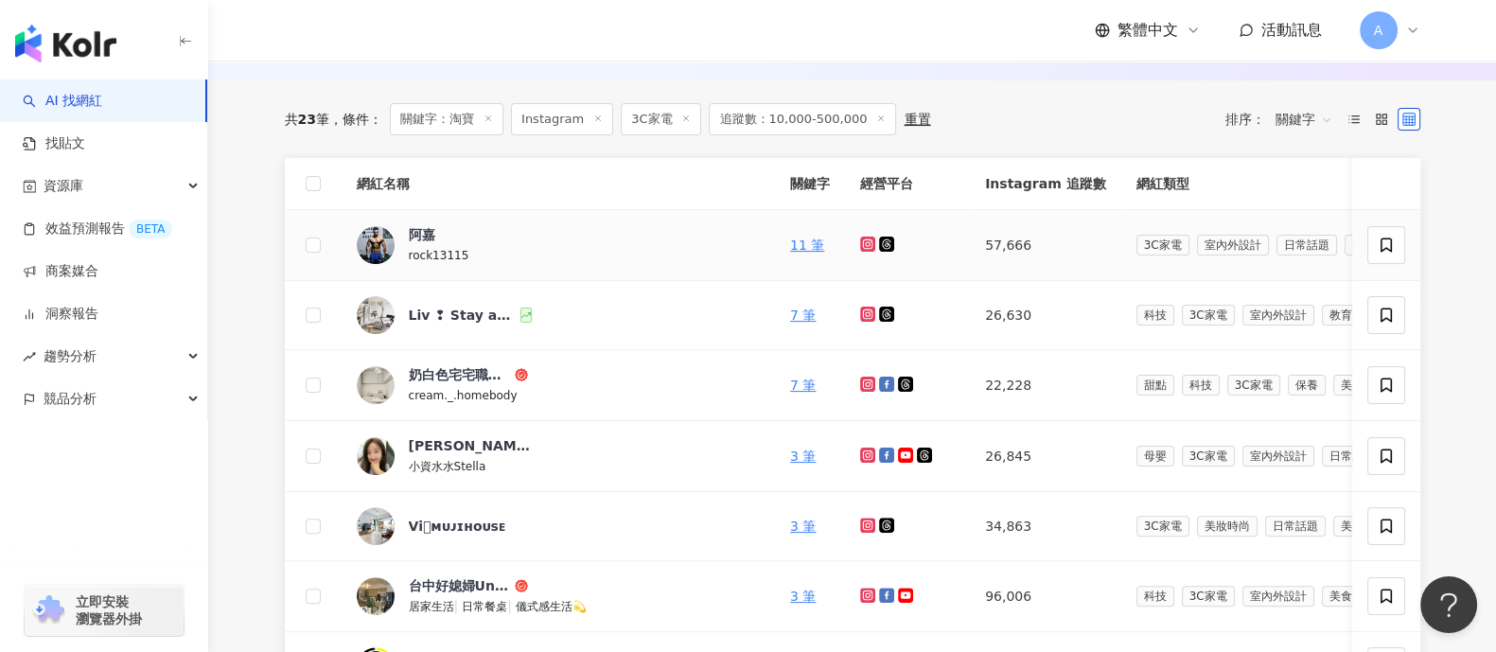
scroll to position [591, 0]
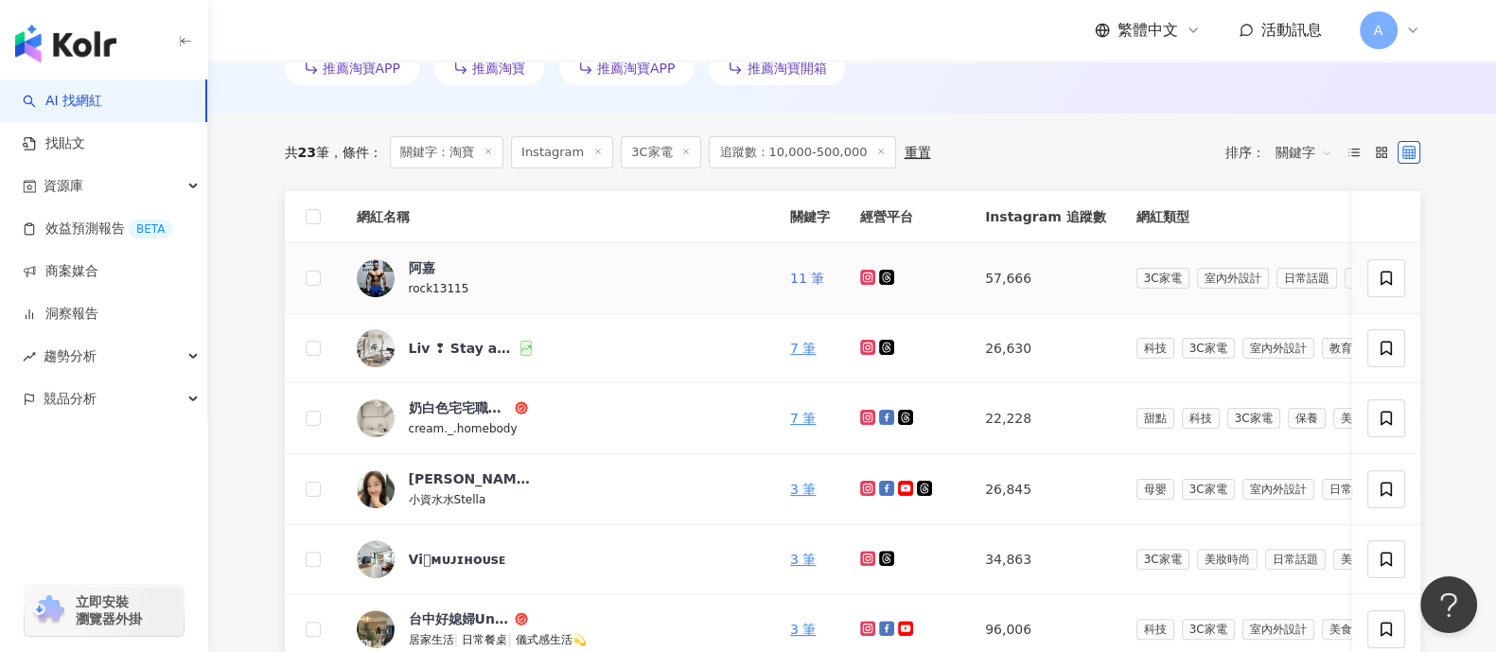
click at [790, 275] on link "11 筆" at bounding box center [807, 278] width 34 height 15
click at [790, 351] on link "7 筆" at bounding box center [803, 348] width 26 height 15
click at [790, 418] on link "7 筆" at bounding box center [803, 418] width 26 height 15
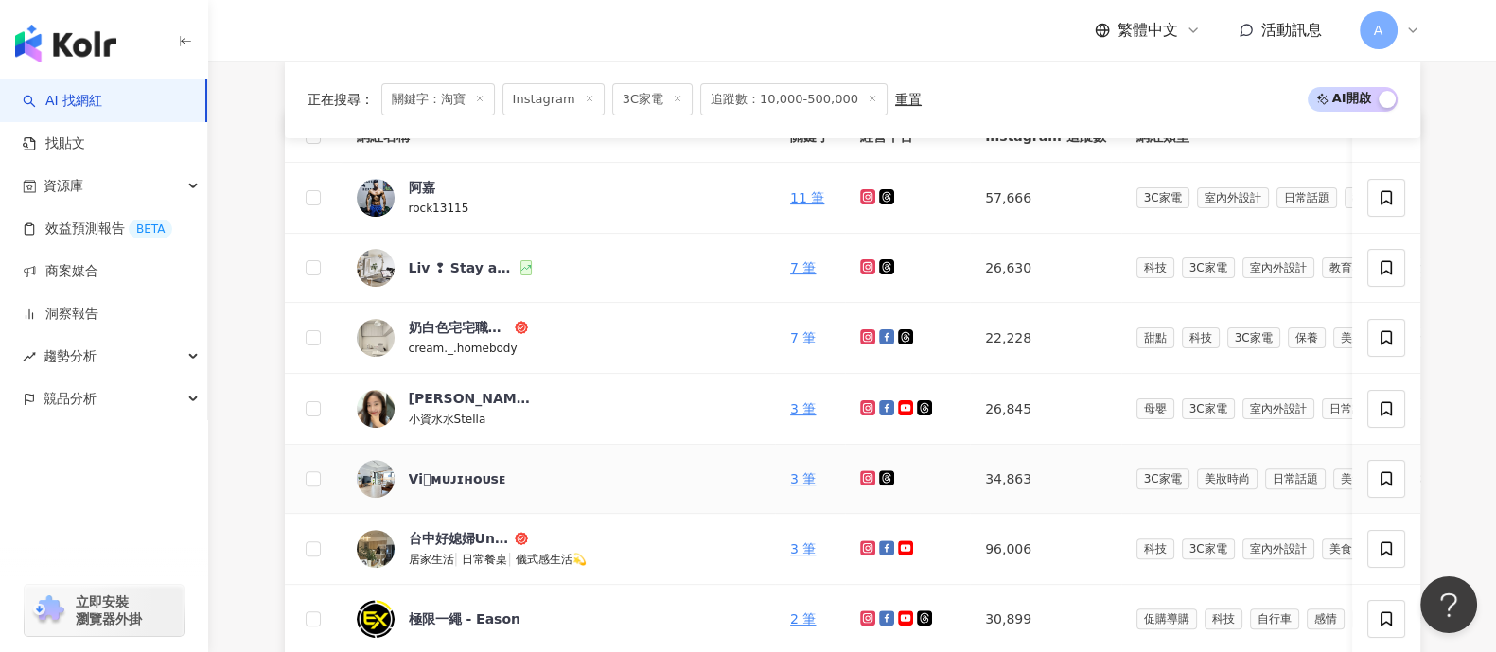
scroll to position [710, 0]
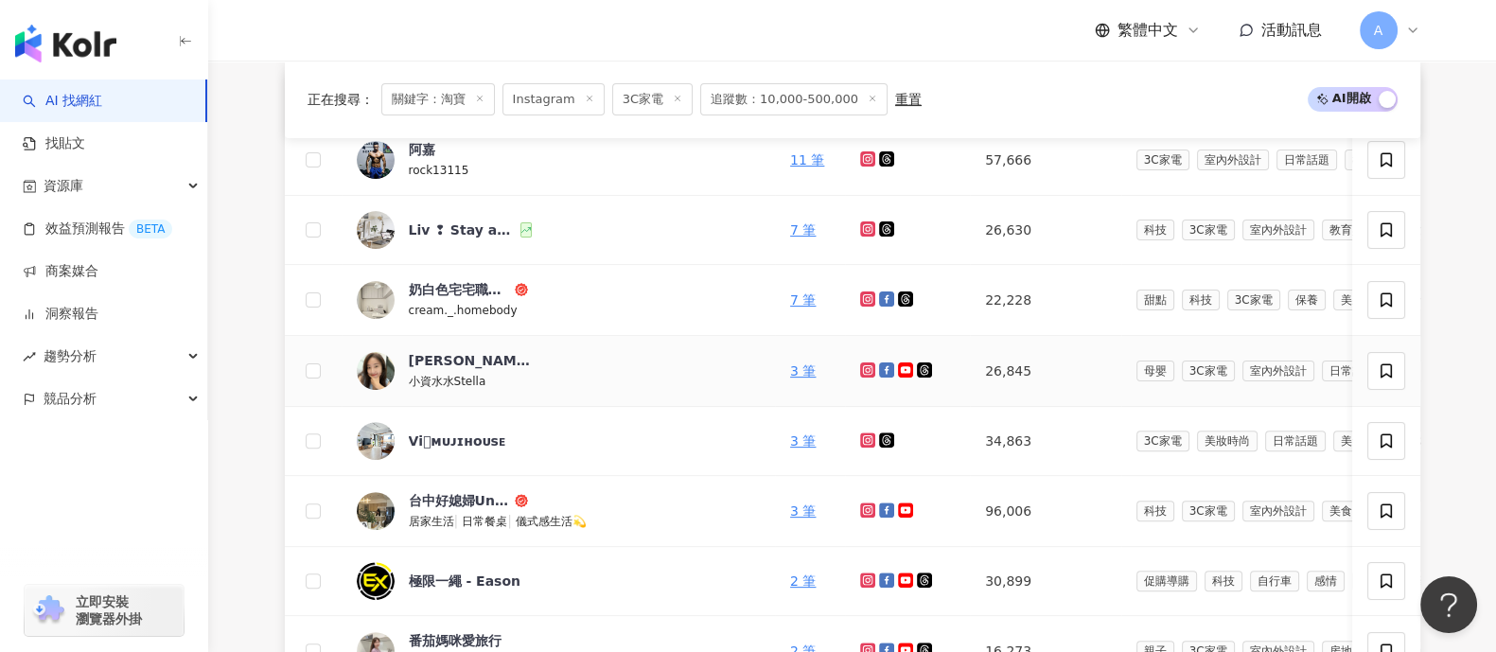
click at [864, 369] on icon at bounding box center [868, 370] width 8 height 8
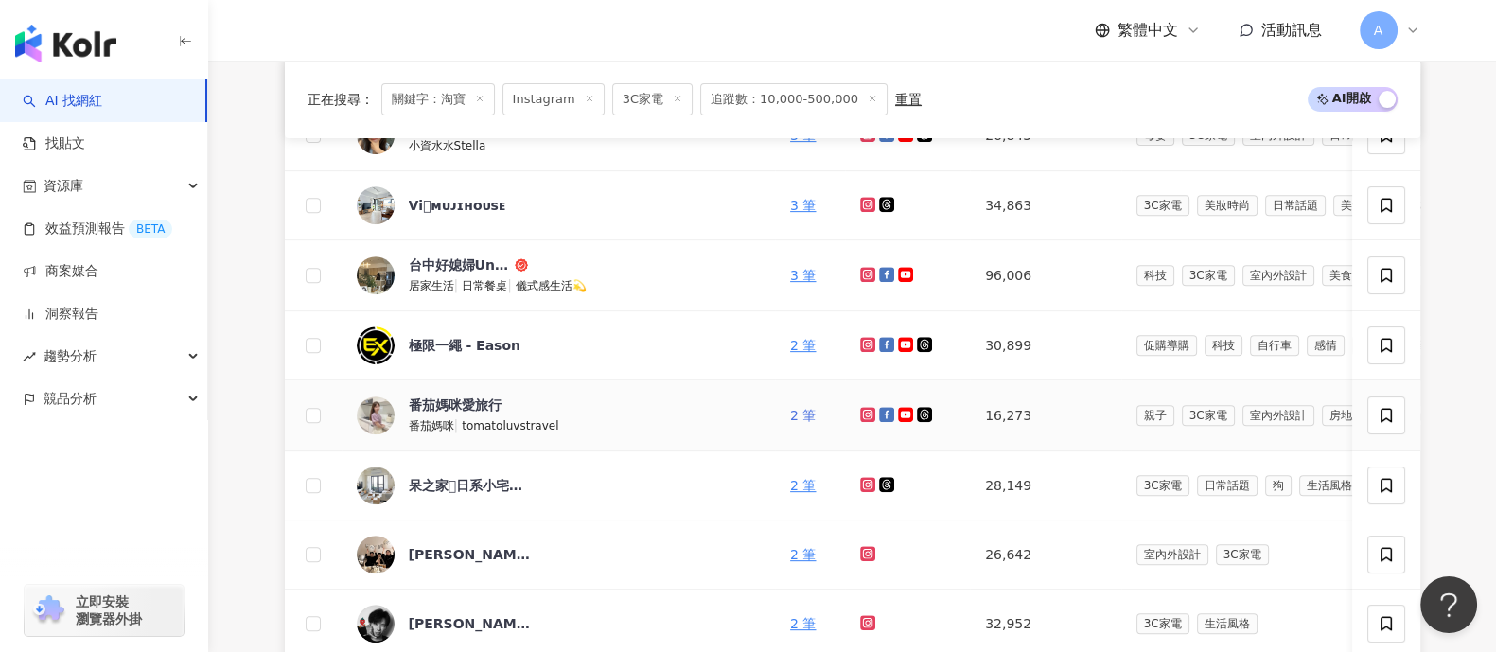
click at [790, 409] on link "2 筆" at bounding box center [803, 415] width 26 height 15
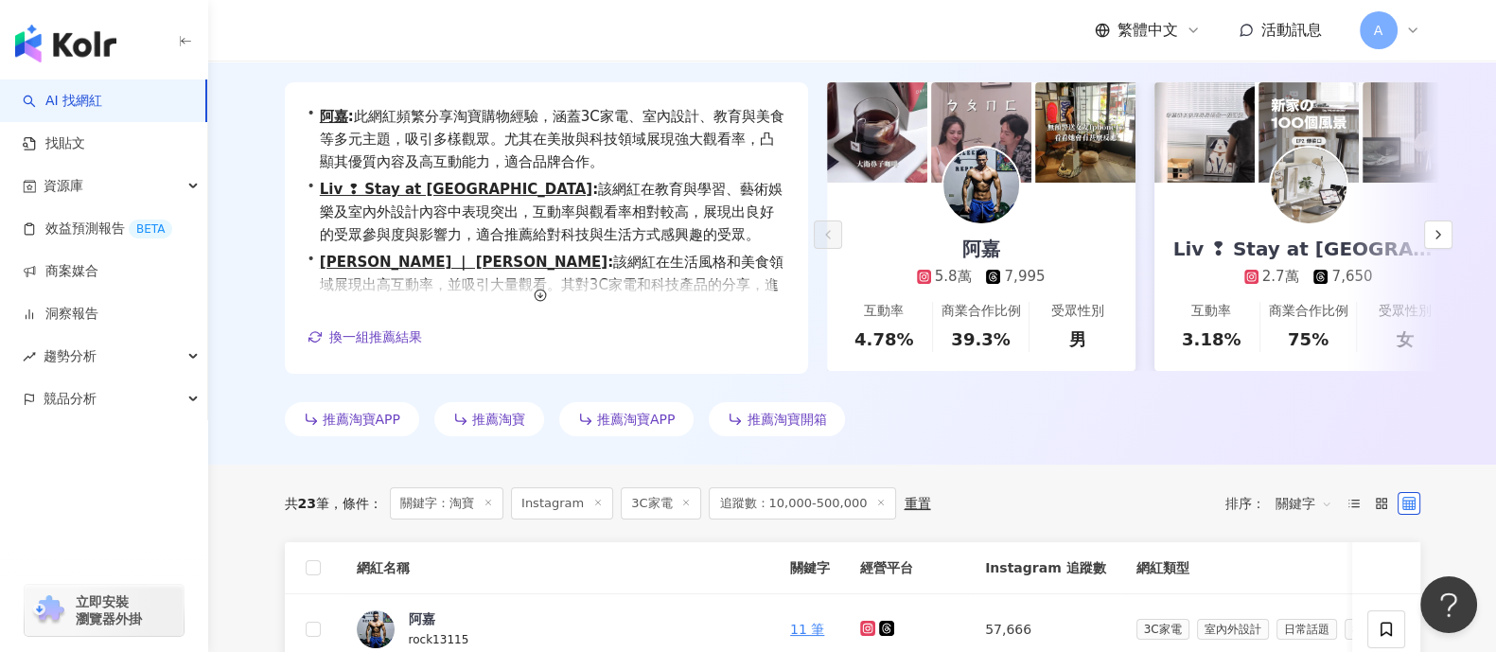
scroll to position [355, 0]
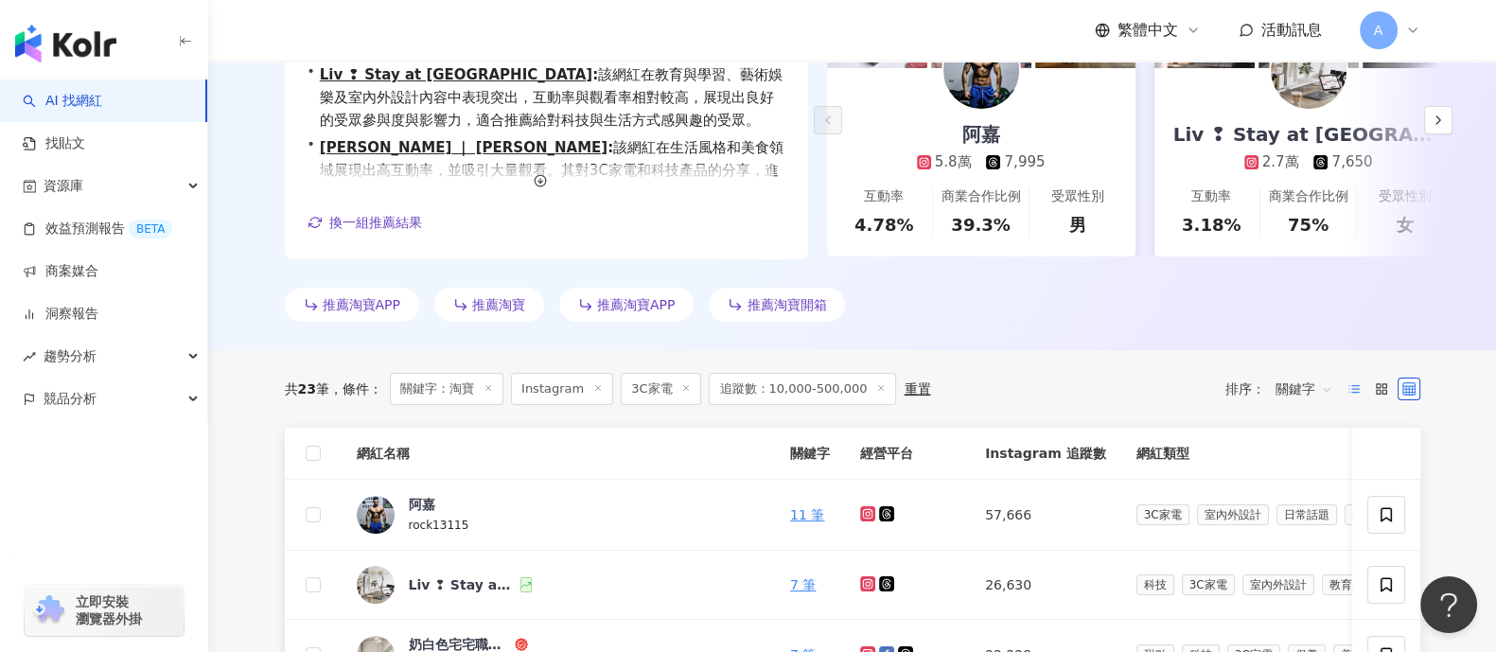
click at [1355, 387] on icon at bounding box center [1353, 388] width 13 height 13
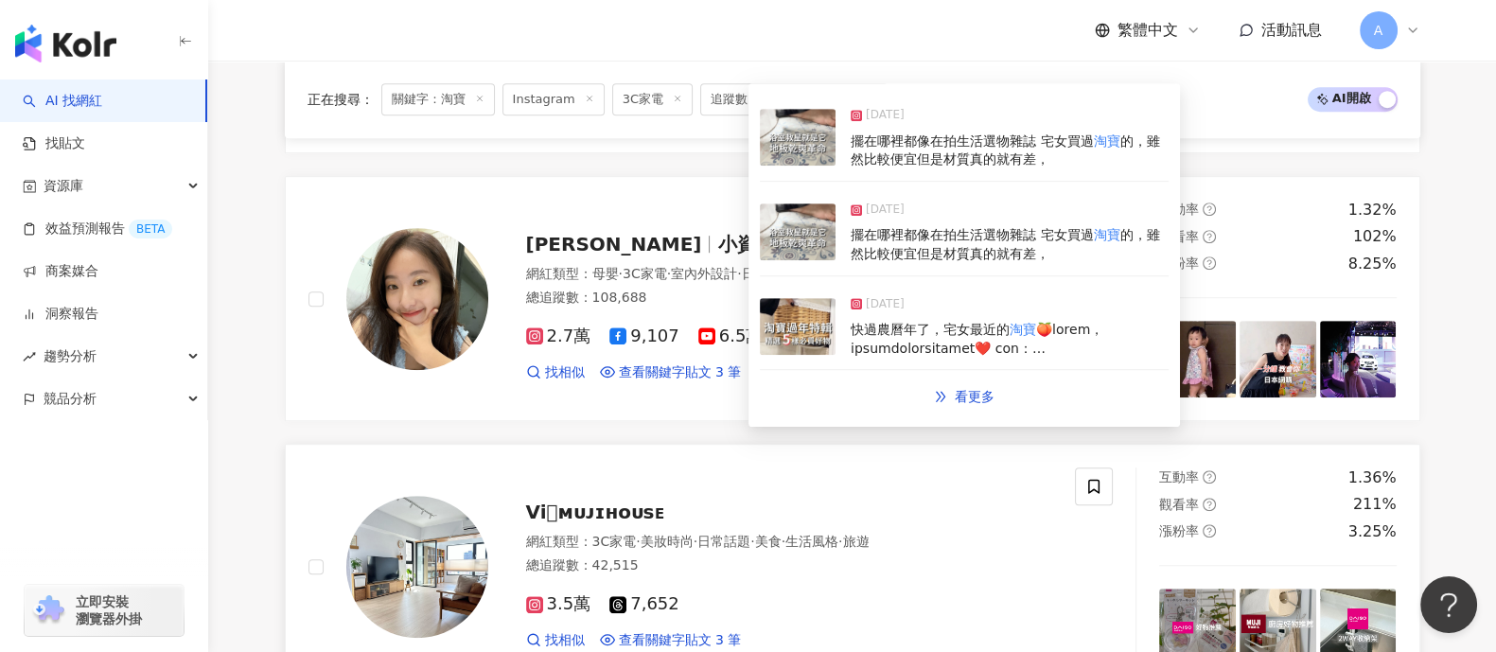
scroll to position [1537, 0]
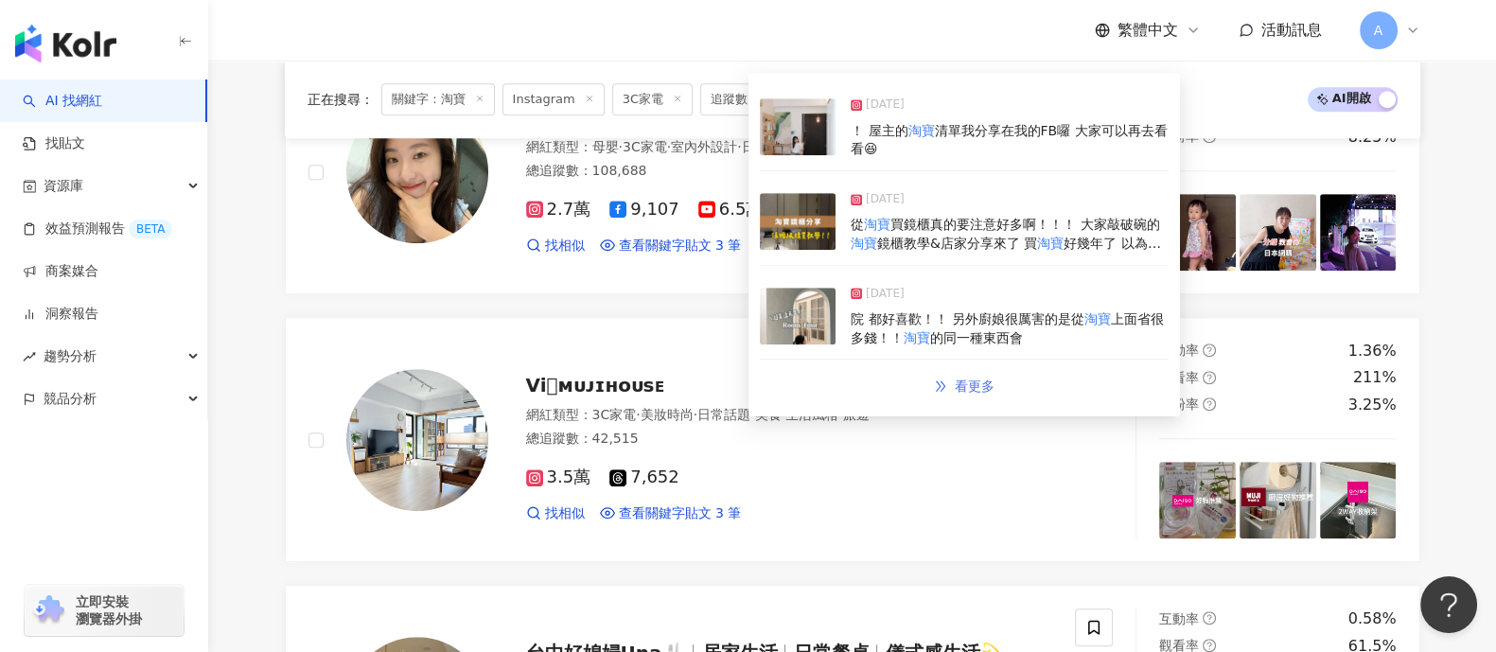
click at [974, 378] on span "看更多" at bounding box center [975, 385] width 40 height 15
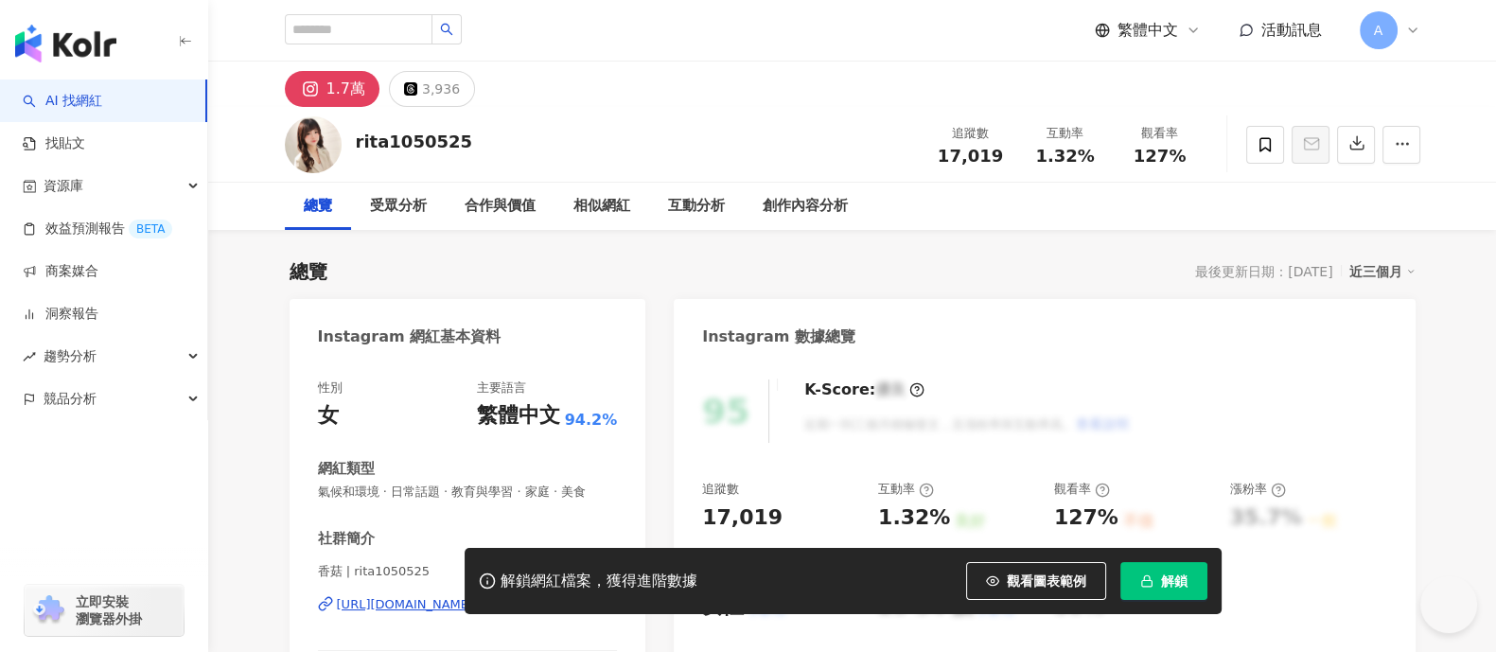
drag, startPoint x: 474, startPoint y: 140, endPoint x: 353, endPoint y: 132, distance: 121.3
click at [353, 132] on div "rita1050525 追蹤數 17,019 互動率 1.32% 觀看率 127%" at bounding box center [852, 144] width 1211 height 75
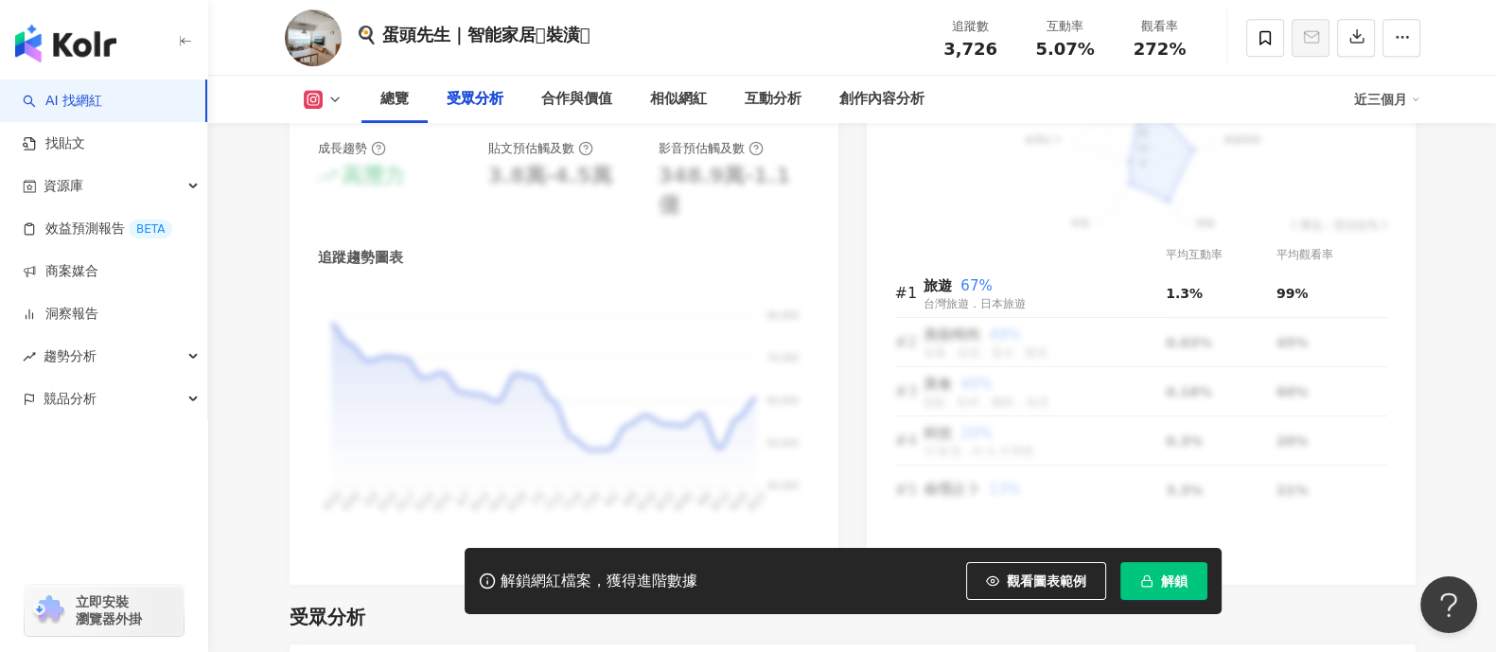
scroll to position [1891, 0]
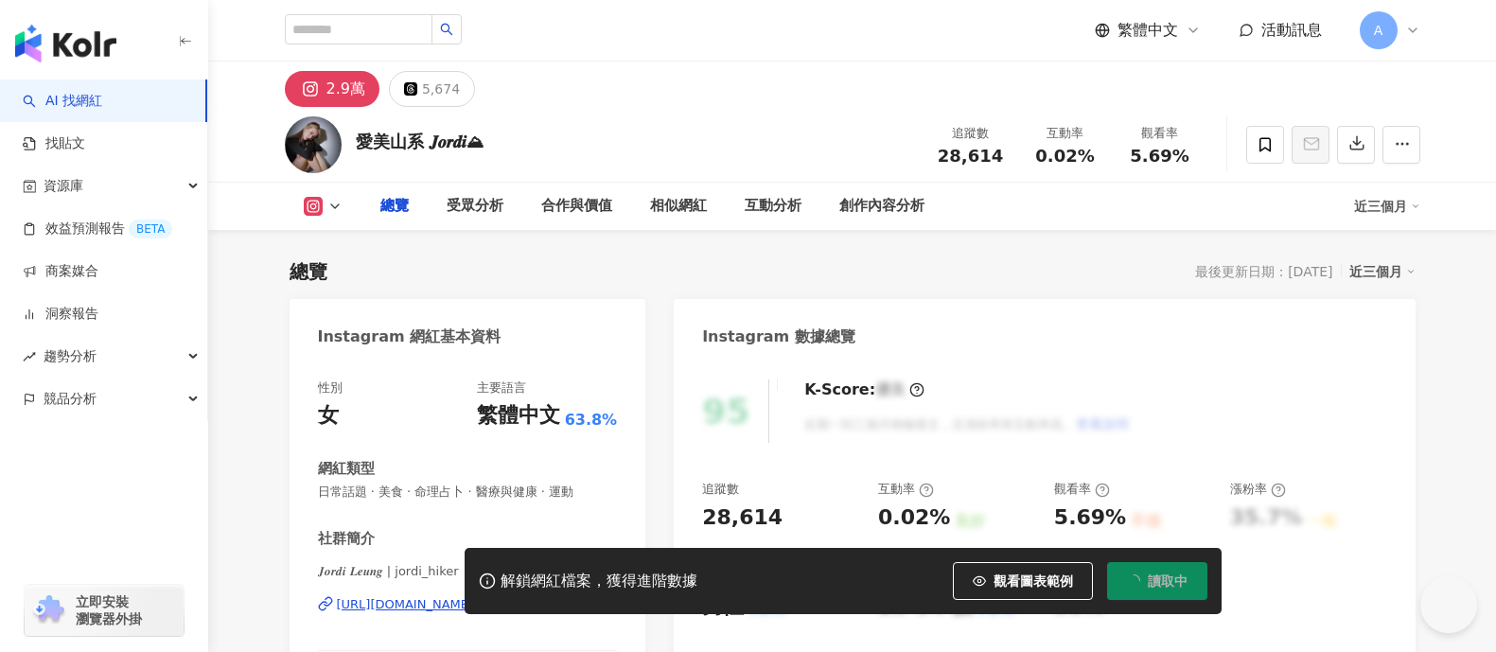
type input "****"
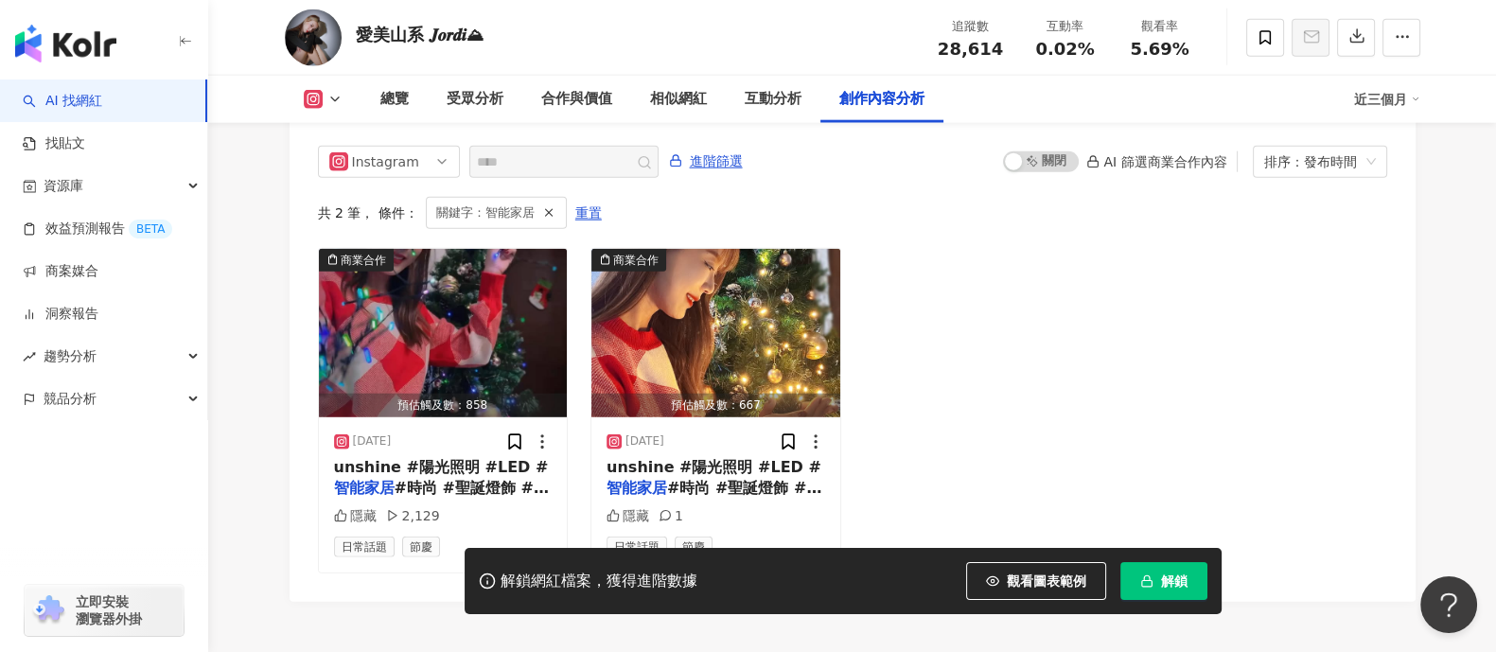
scroll to position [5903, 0]
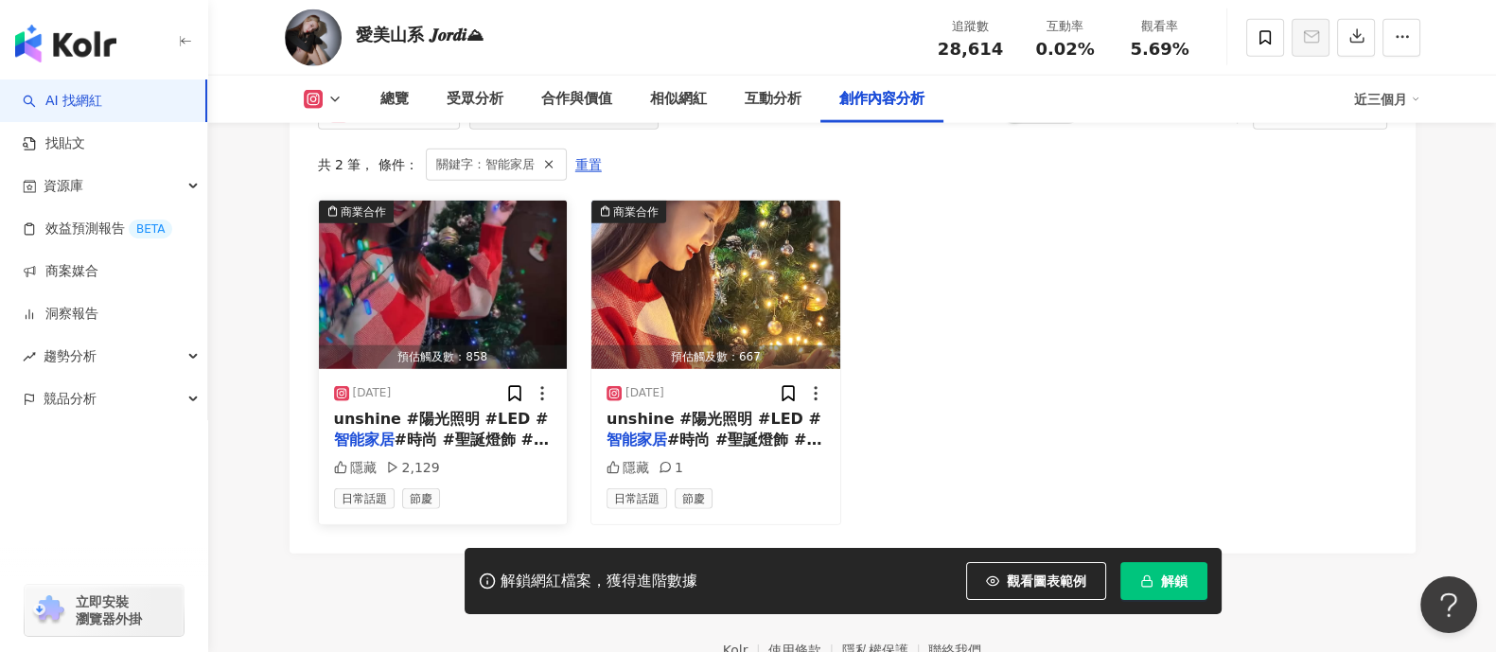
click at [439, 412] on span "unshine #陽光照明 #LED #" at bounding box center [441, 419] width 215 height 18
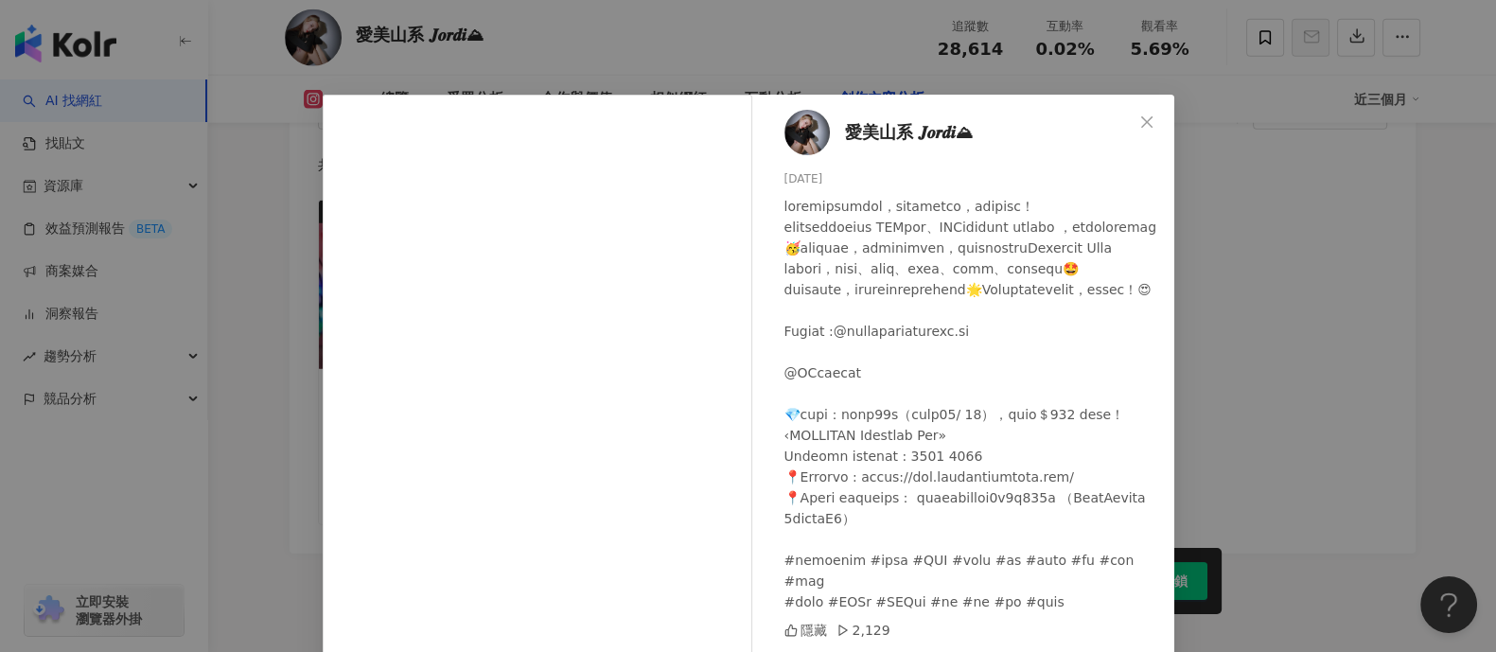
drag, startPoint x: 1254, startPoint y: 301, endPoint x: 1147, endPoint y: 189, distance: 154.6
click at [1254, 301] on div "愛美山系 𝑱𝒐𝒓𝒅𝒊⛰ 2024/12/23 隱藏 2,129 查看原始貼文" at bounding box center [748, 326] width 1496 height 652
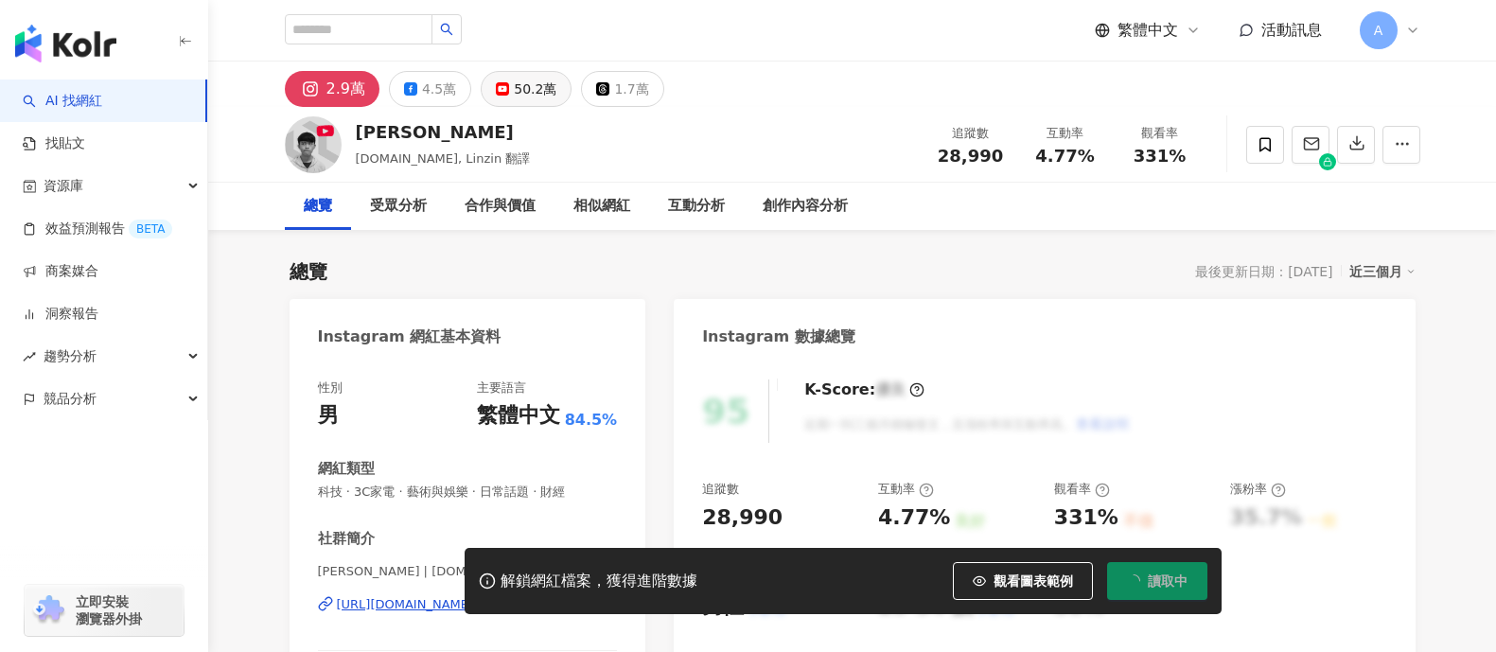
click at [525, 93] on div "50.2萬" at bounding box center [535, 89] width 43 height 26
click at [514, 91] on div "50.2萬" at bounding box center [535, 89] width 43 height 26
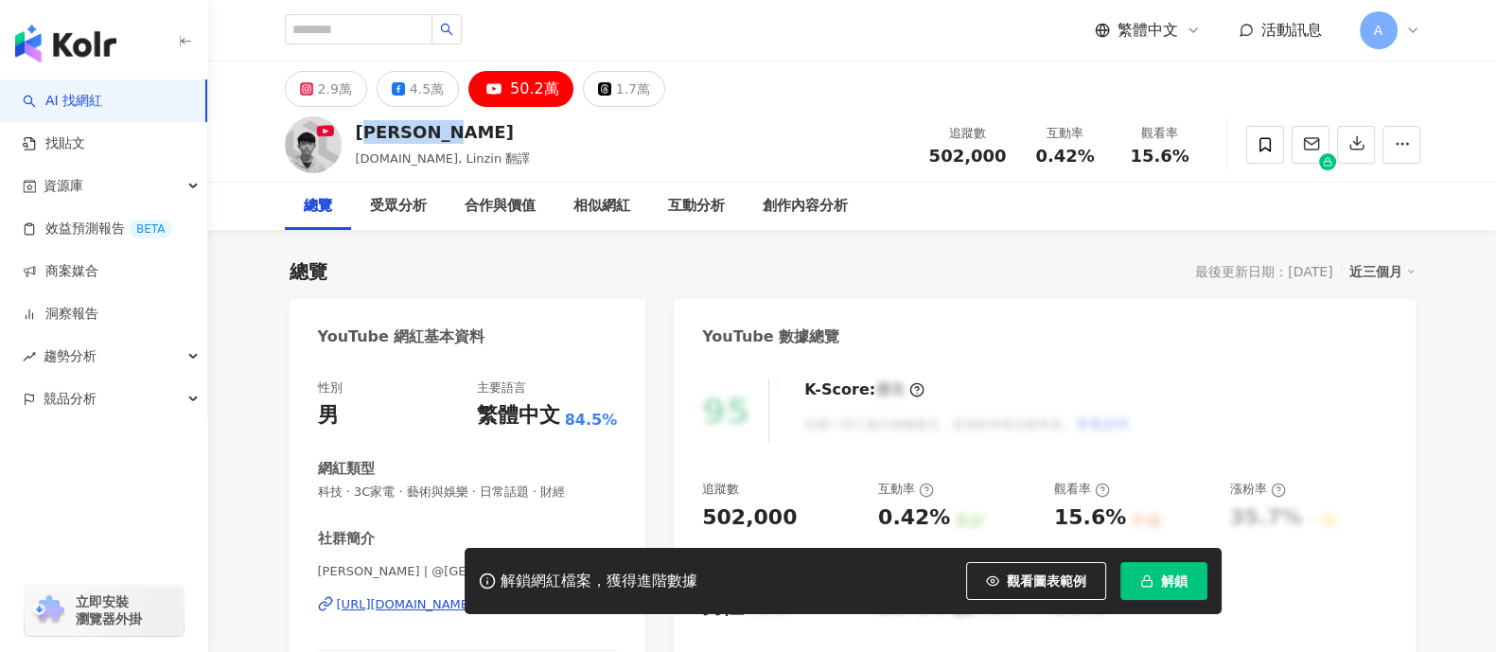
drag, startPoint x: 412, startPoint y: 134, endPoint x: 365, endPoint y: 134, distance: 46.4
click at [365, 134] on div "Linzin 阿哲" at bounding box center [443, 132] width 175 height 24
click at [456, 140] on div "Linzin 阿哲" at bounding box center [443, 132] width 175 height 24
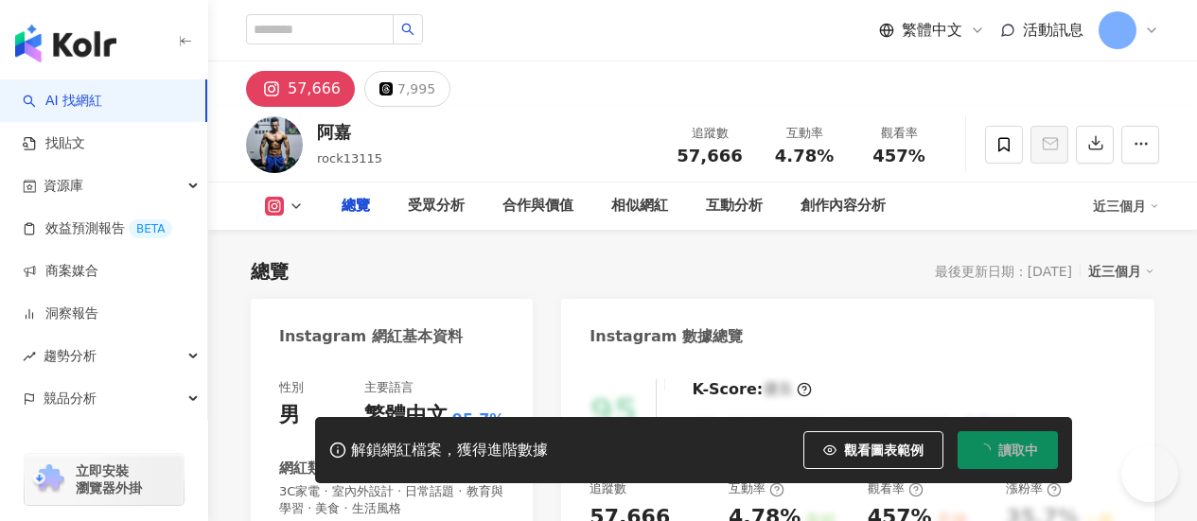
type input "**"
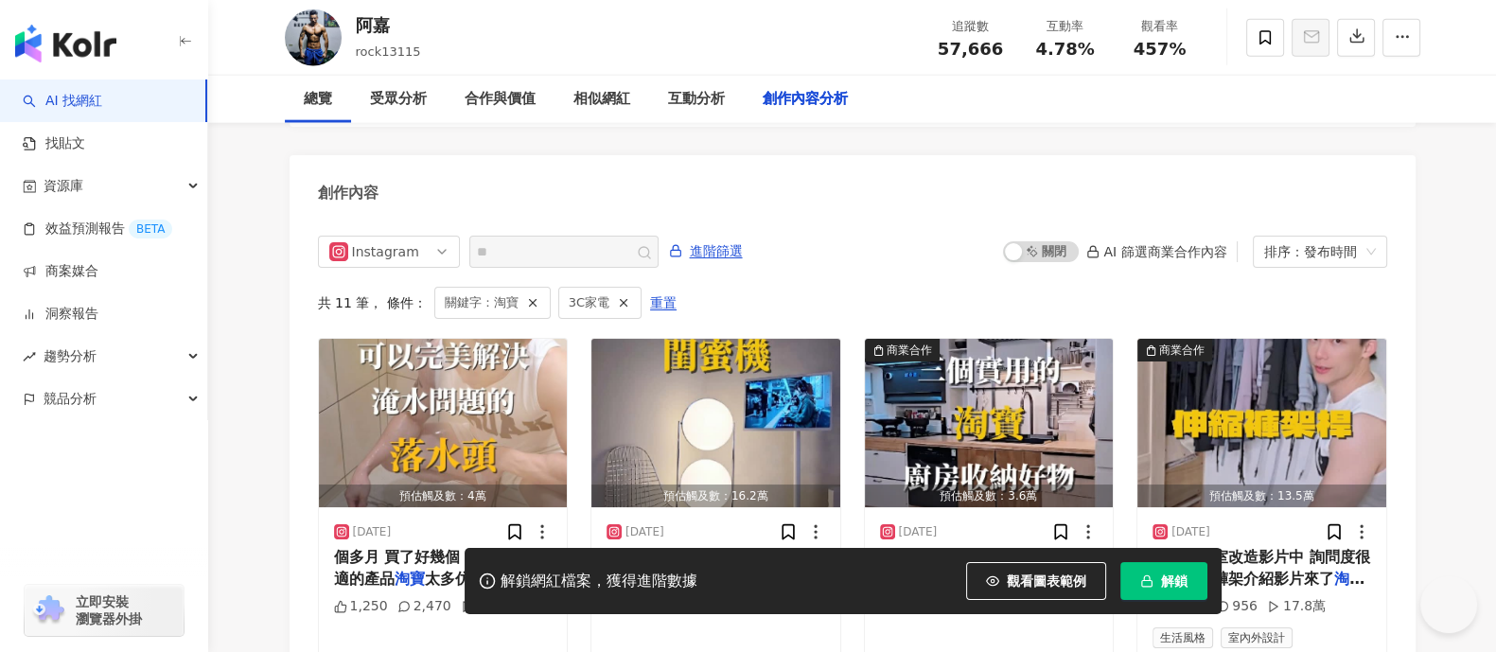
click at [1158, 520] on button "解鎖" at bounding box center [1163, 581] width 87 height 38
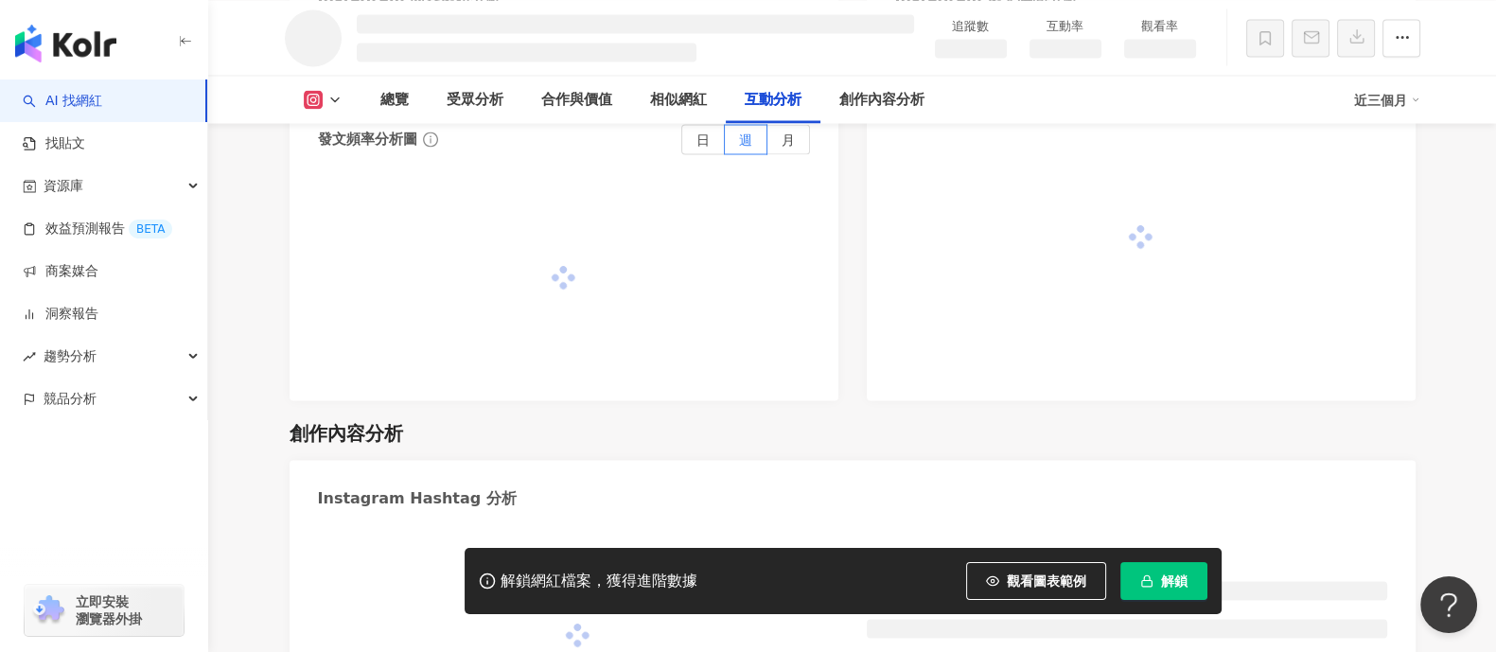
scroll to position [3820, 0]
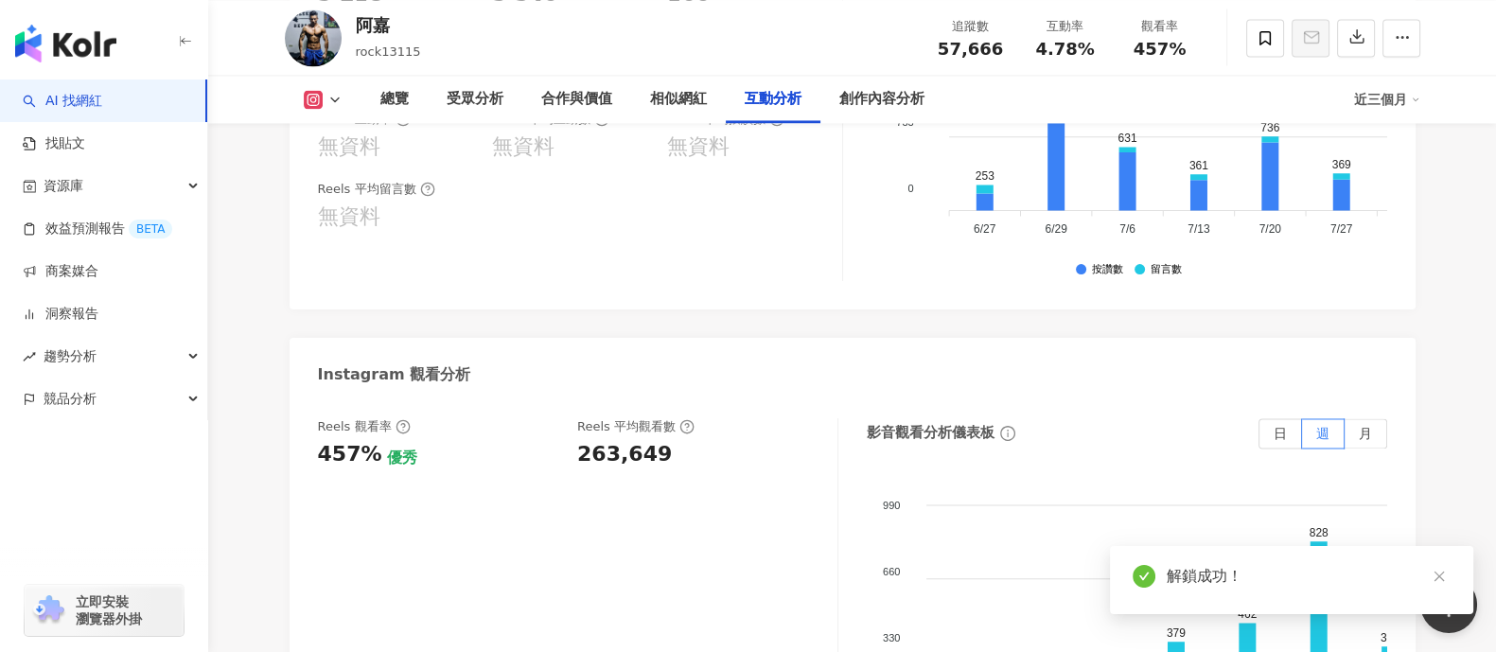
scroll to position [4111, 0]
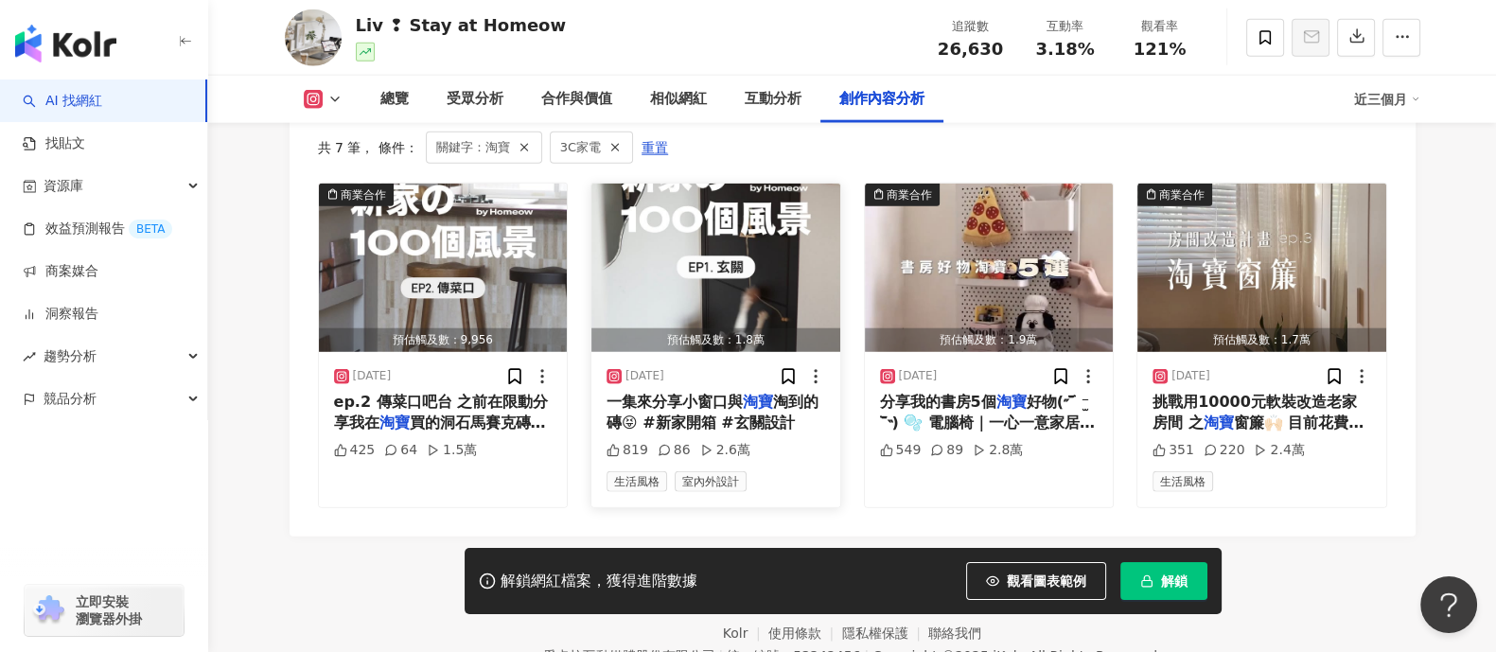
click at [747, 426] on span "淘到的磚😝 #新家開箱 #玄關設計" at bounding box center [712, 412] width 212 height 39
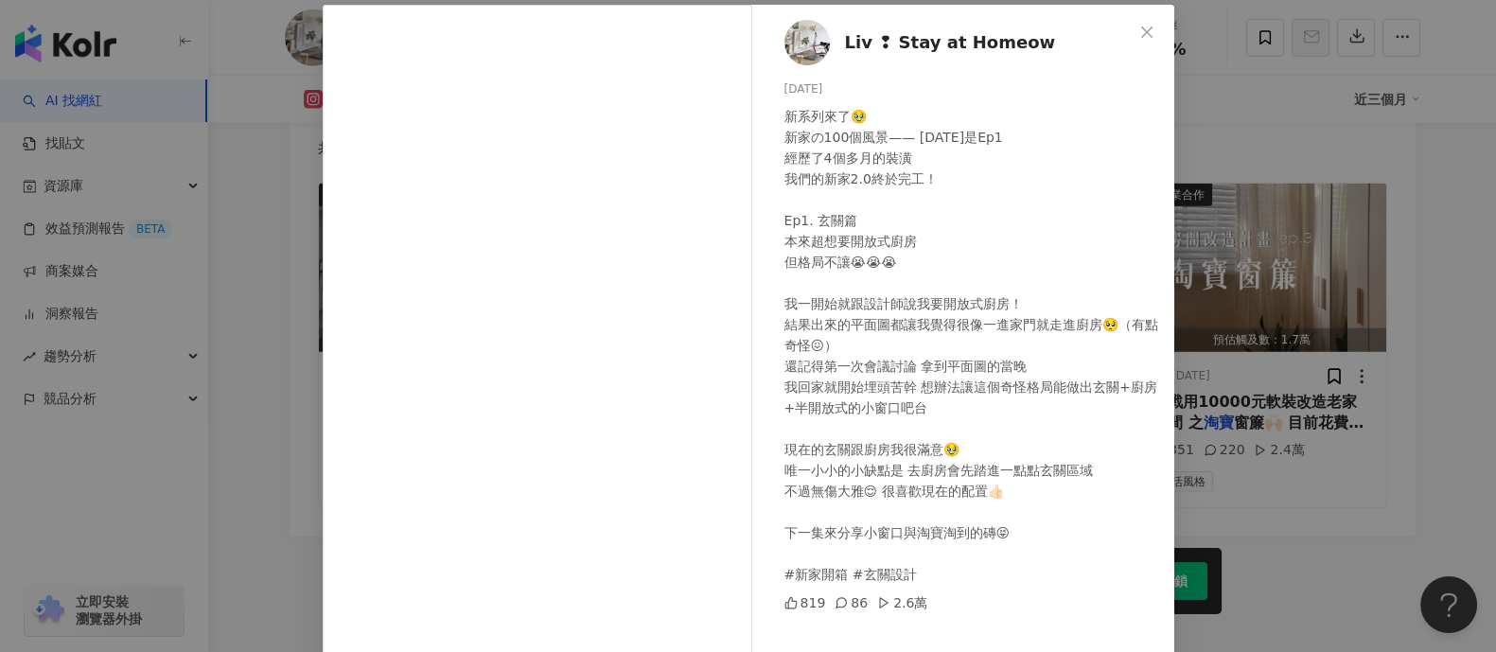
scroll to position [196, 0]
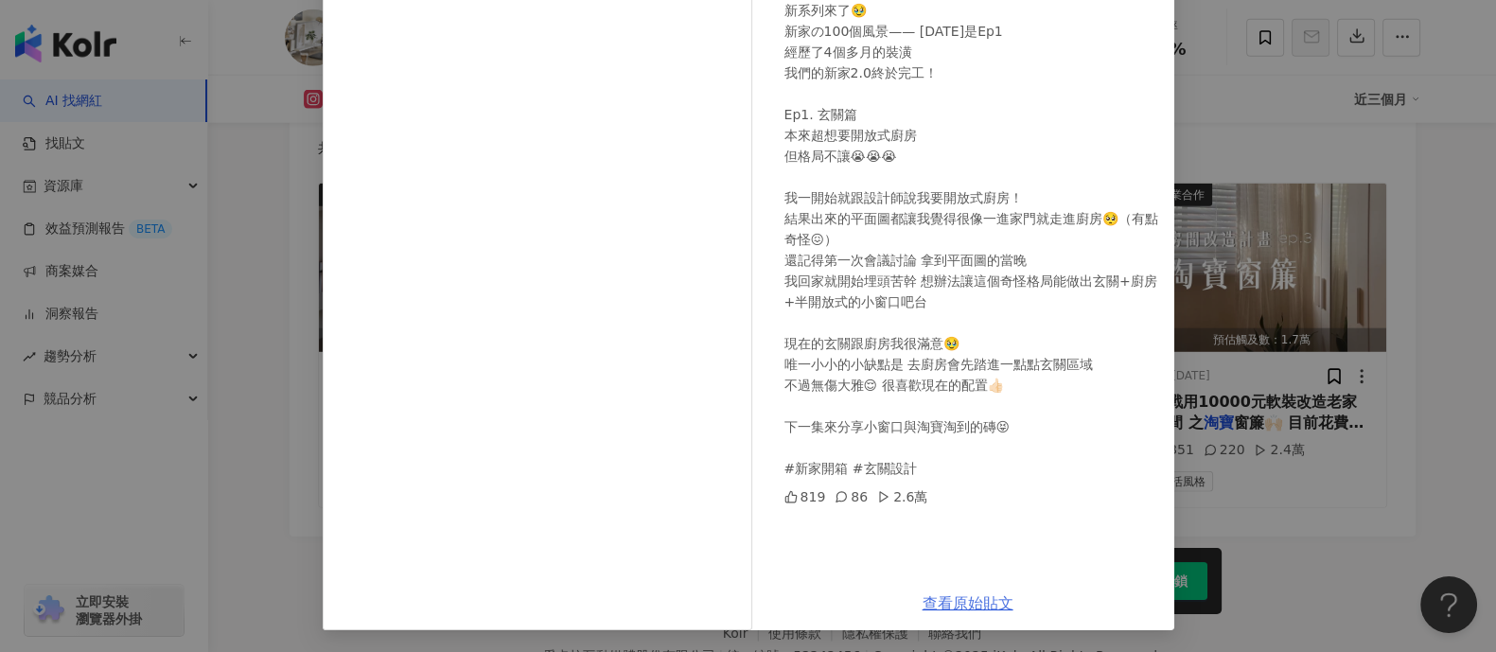
click at [972, 594] on link "查看原始貼文" at bounding box center [968, 603] width 91 height 18
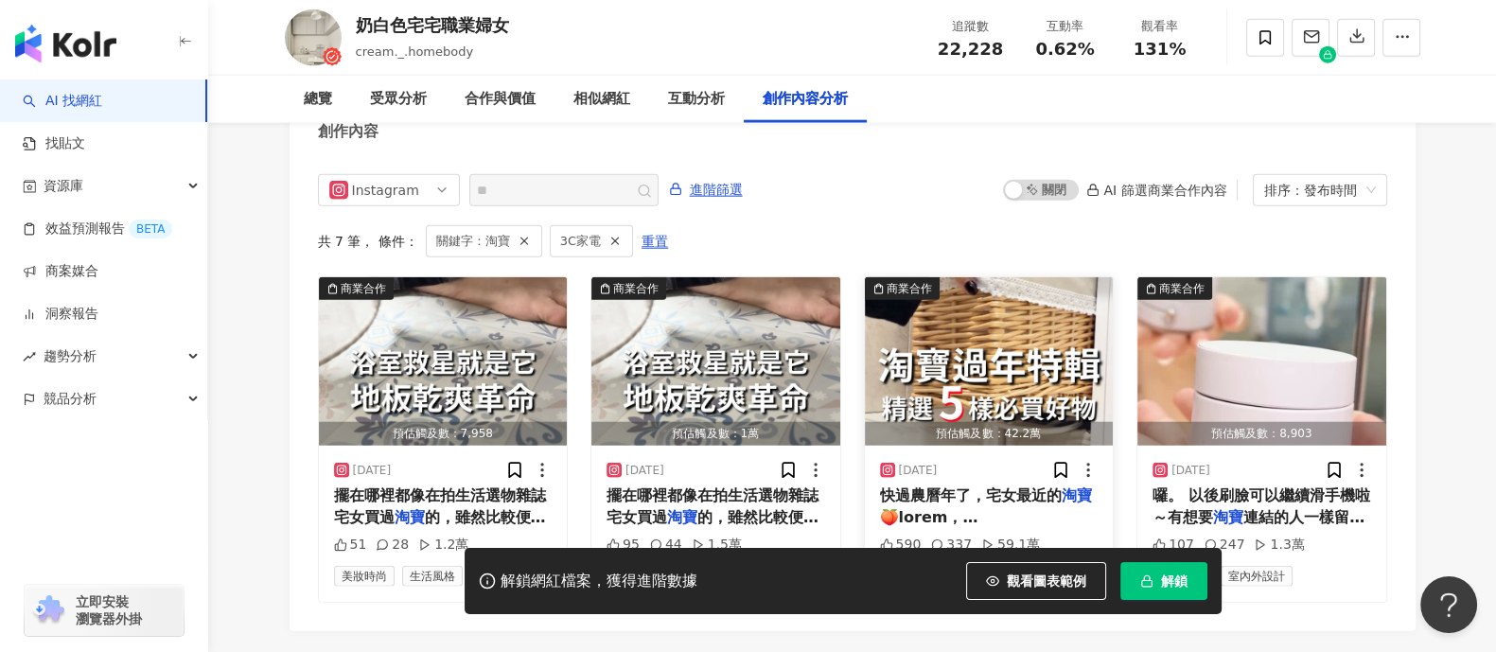
scroll to position [5854, 0]
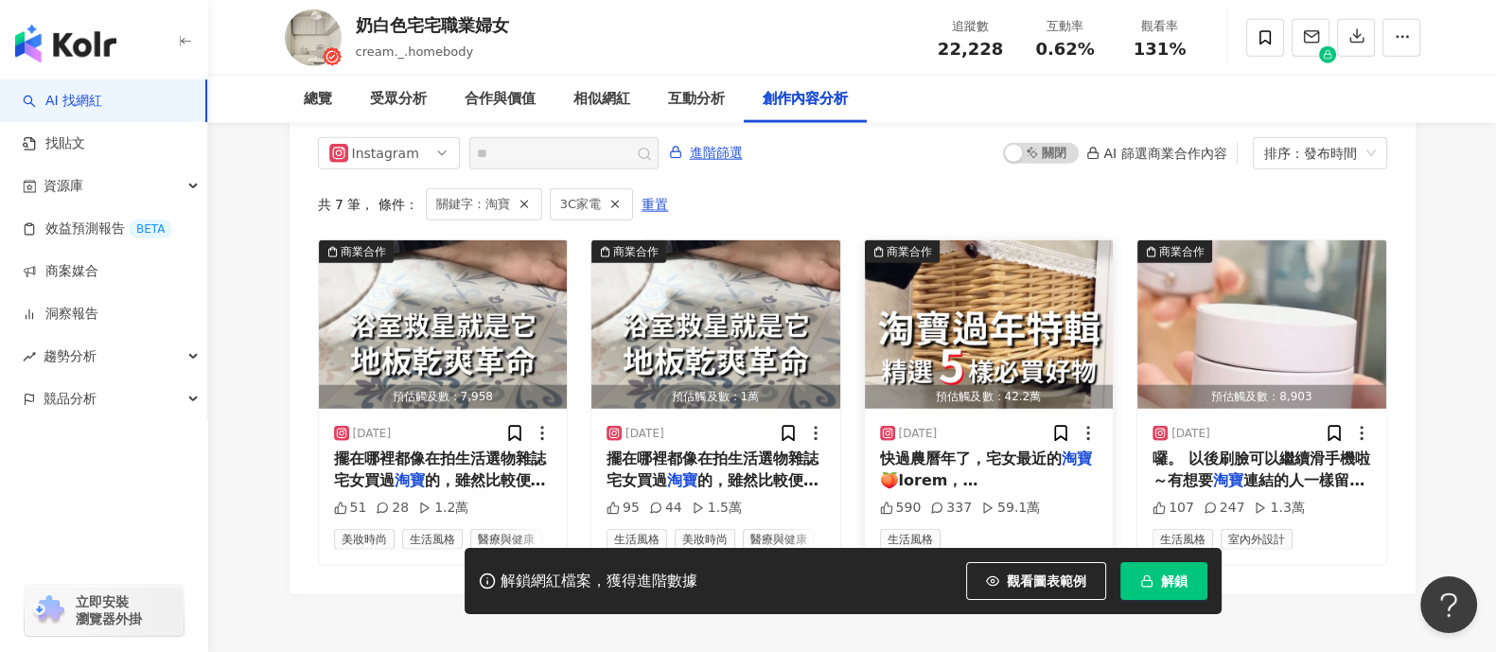
click at [989, 449] on span "快過農曆年了，宅女最近的" at bounding box center [971, 458] width 182 height 18
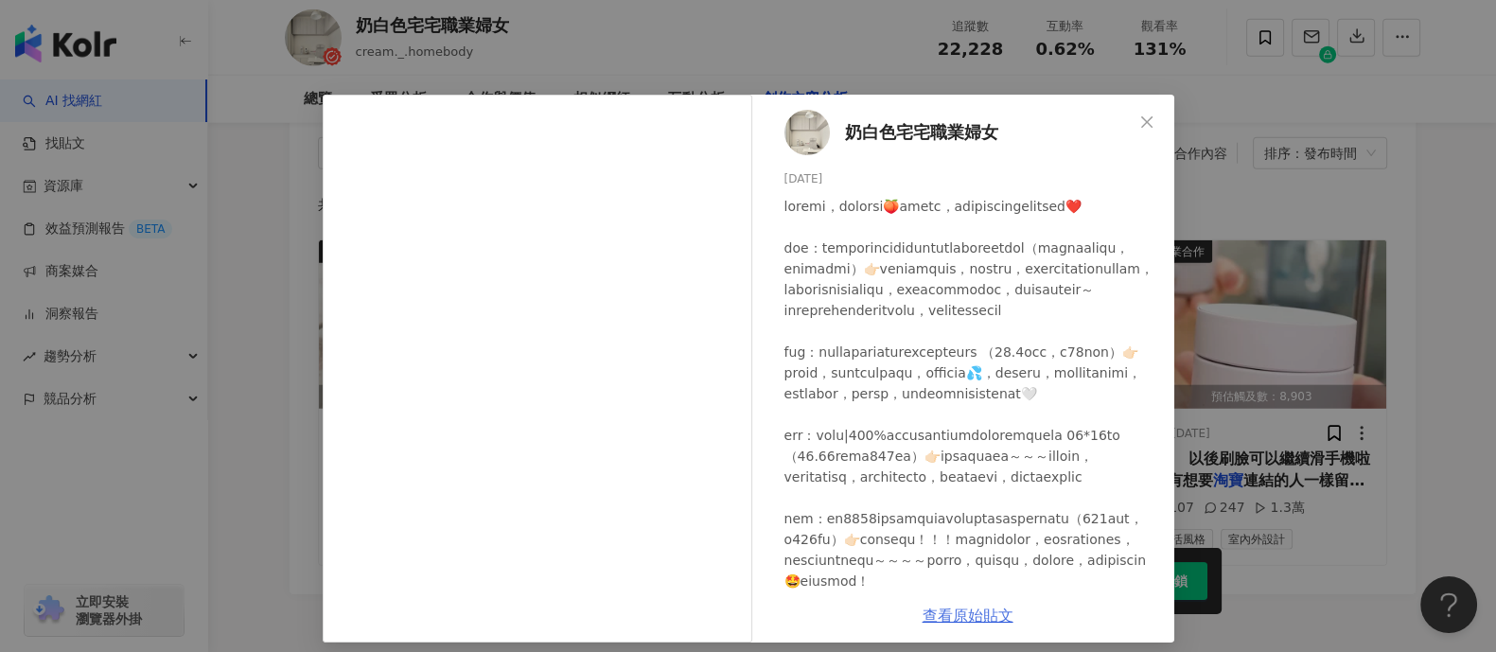
click at [959, 621] on link "查看原始貼文" at bounding box center [968, 615] width 91 height 18
click at [1128, 119] on span "Close" at bounding box center [1147, 121] width 38 height 15
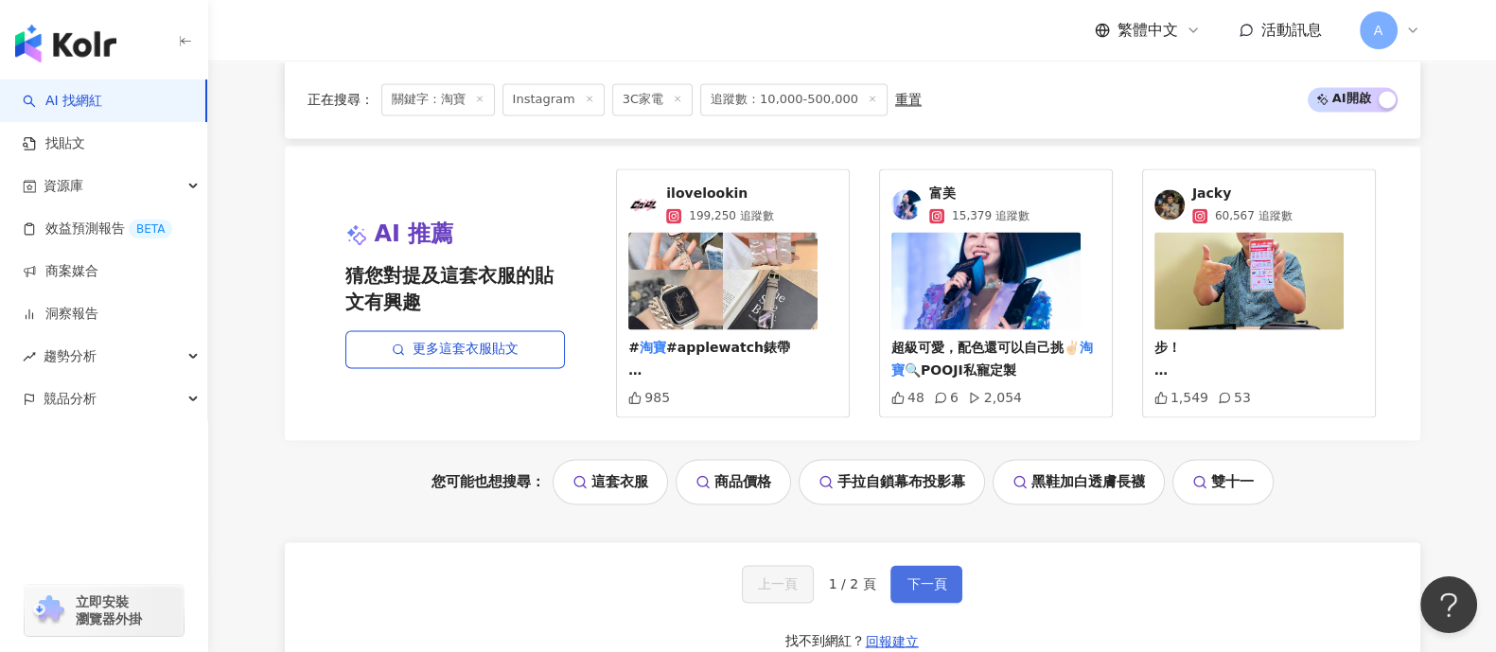
scroll to position [3903, 0]
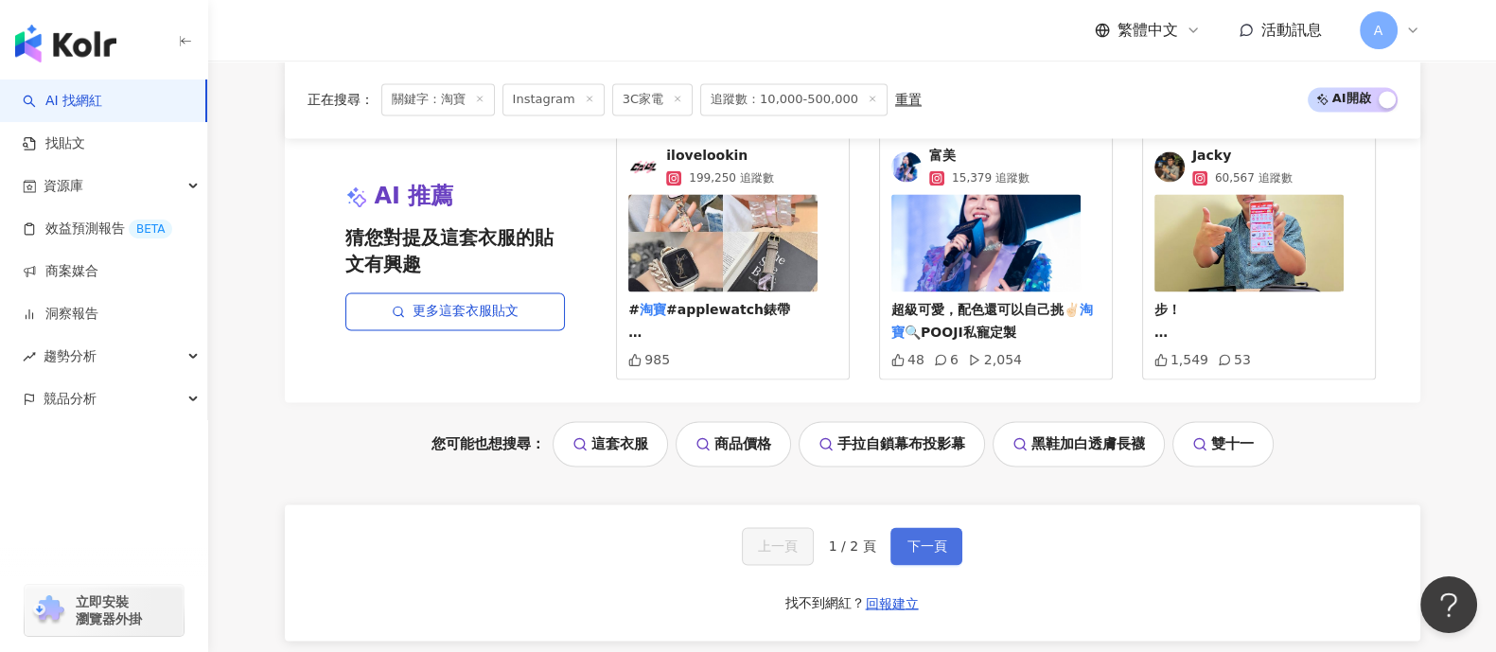
click at [934, 547] on span "下一頁" at bounding box center [926, 545] width 40 height 15
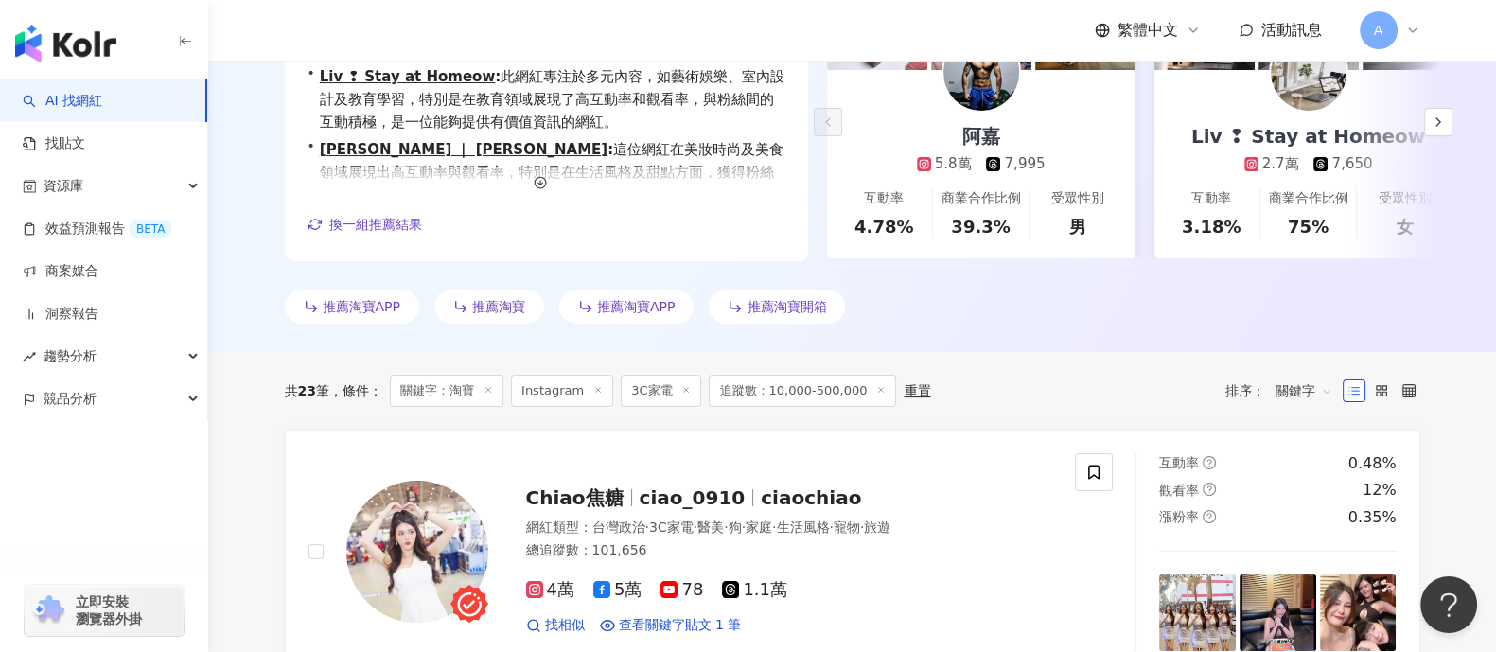
scroll to position [0, 0]
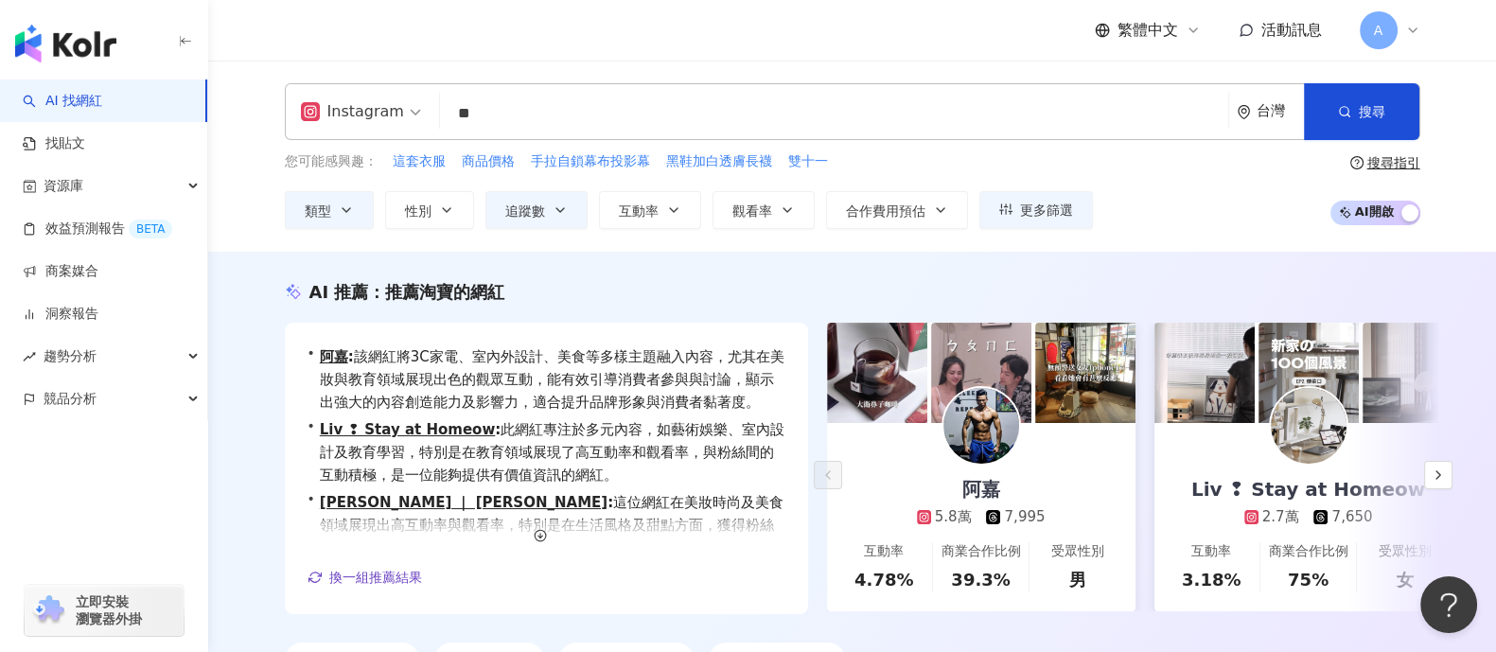
click at [535, 100] on input "**" at bounding box center [834, 114] width 773 height 36
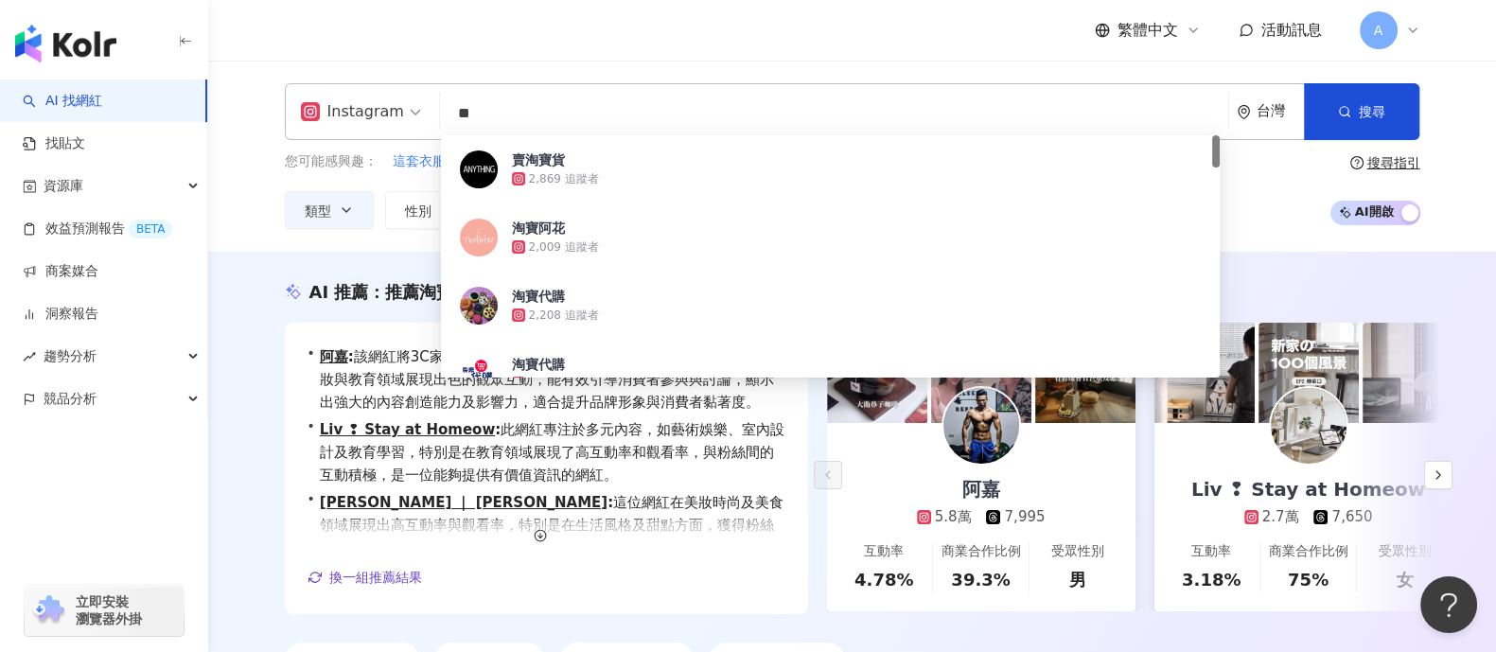
type input "*"
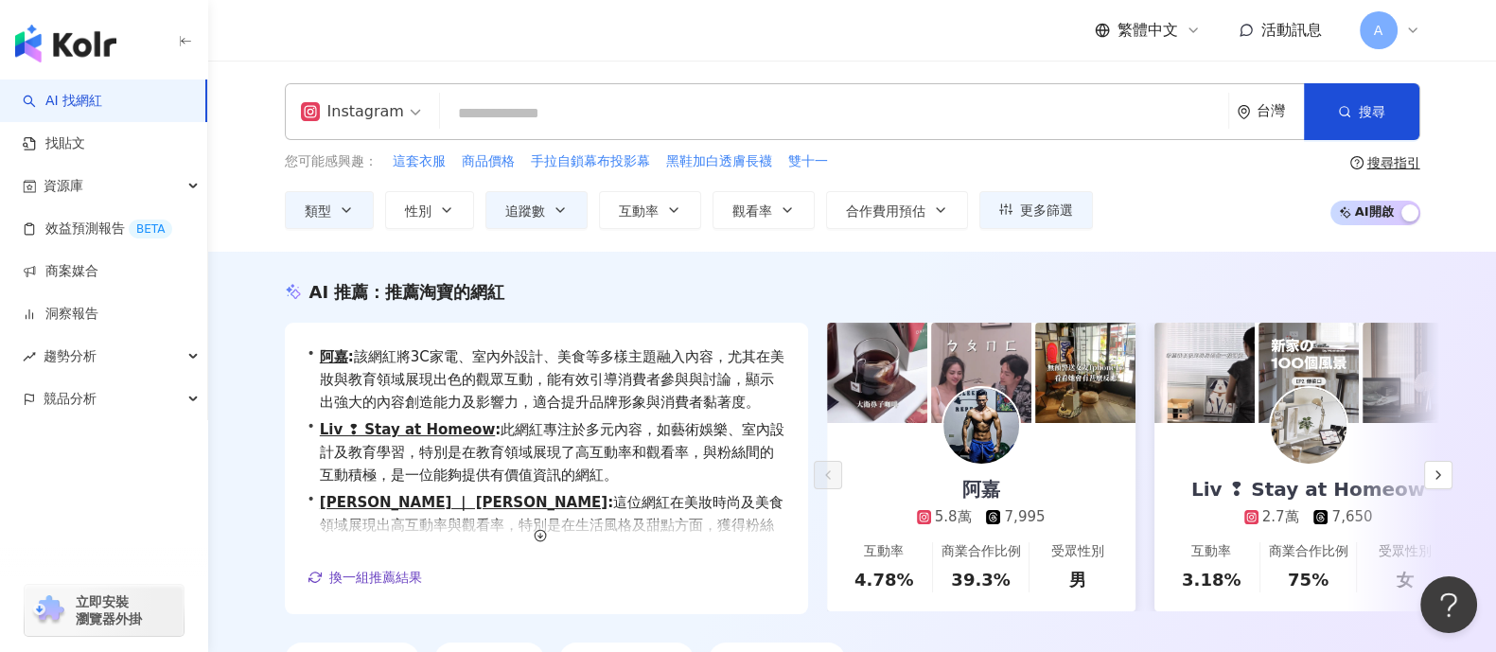
drag, startPoint x: 263, startPoint y: 286, endPoint x: 423, endPoint y: 238, distance: 166.8
click at [263, 286] on div "AI 推薦 ： 推薦淘寶的網紅 • 阿嘉 : 該網紅將3C家電、室內外設計、美食等多樣主題融入內容，尤其在美妝與教育領域展現出色的觀眾互動，能有效引導消費者參…" at bounding box center [852, 482] width 1211 height 404
click at [625, 115] on input "search" at bounding box center [834, 114] width 773 height 36
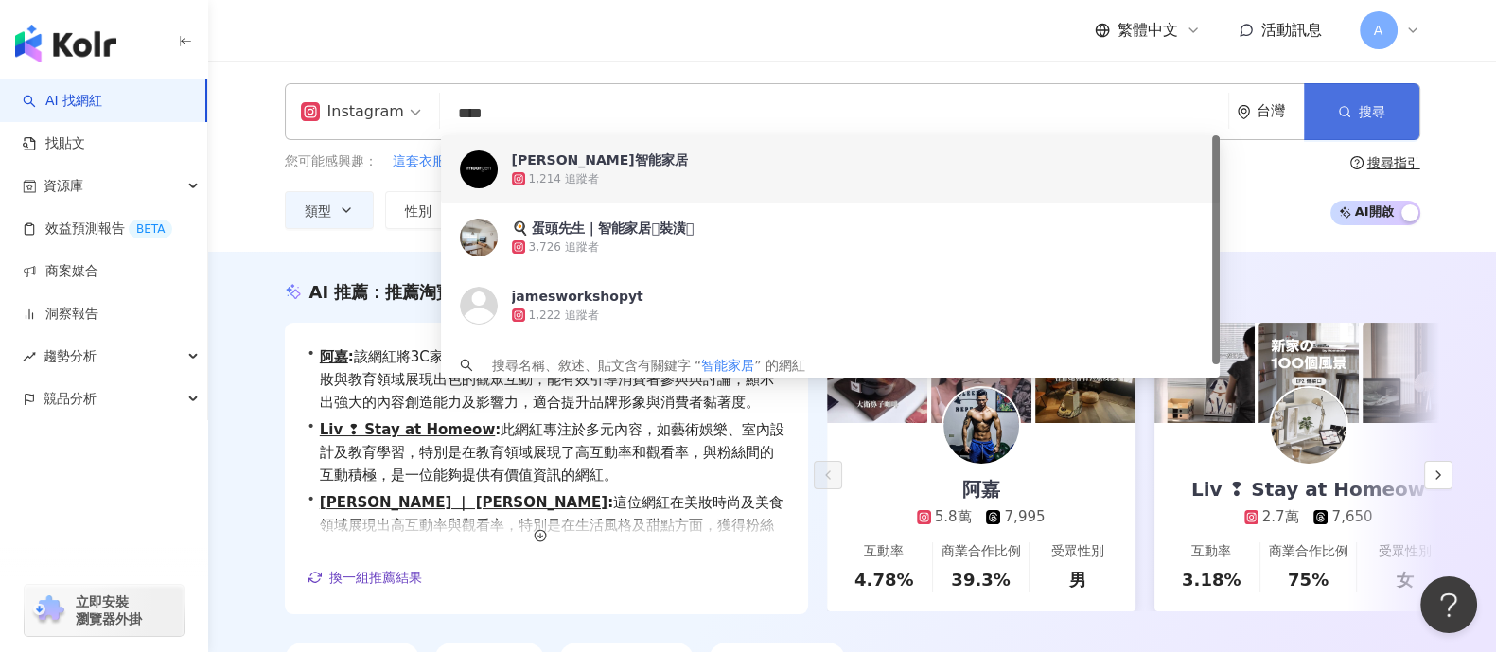
type input "****"
click at [1358, 107] on button "搜尋" at bounding box center [1361, 111] width 115 height 57
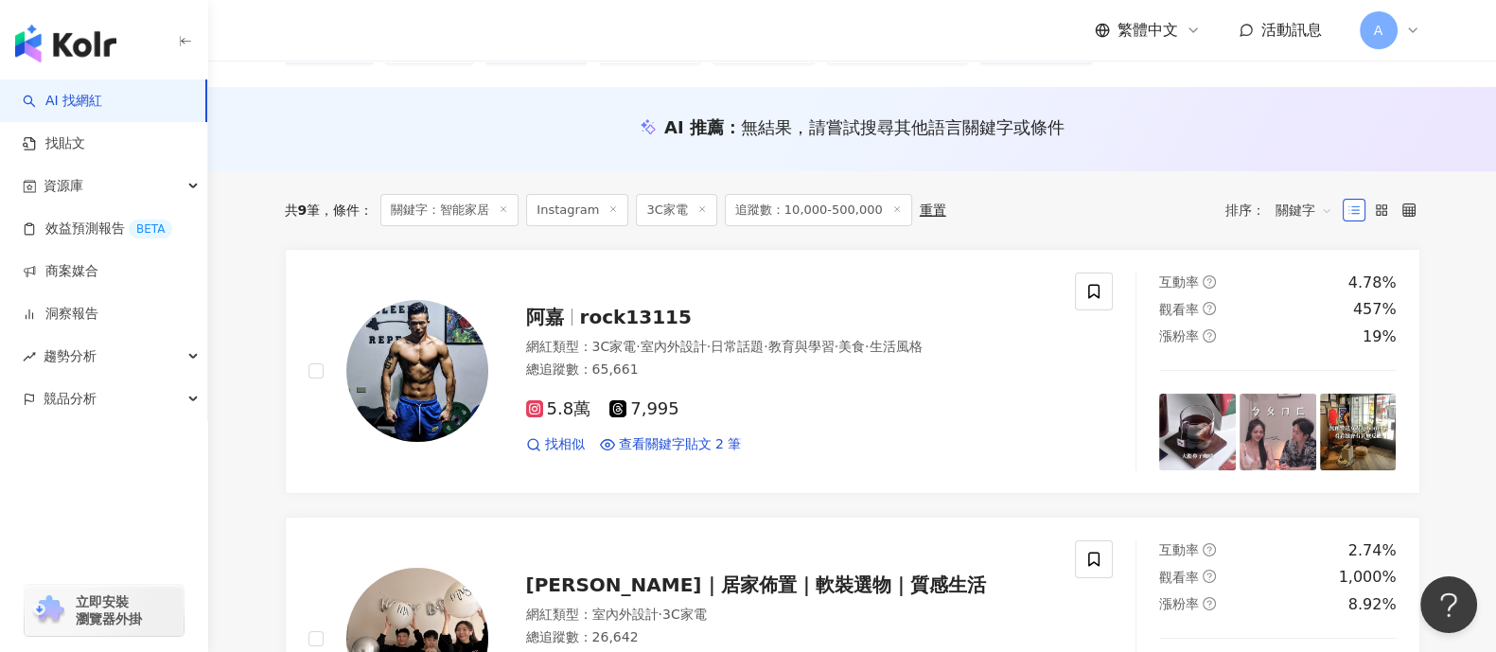
scroll to position [117, 0]
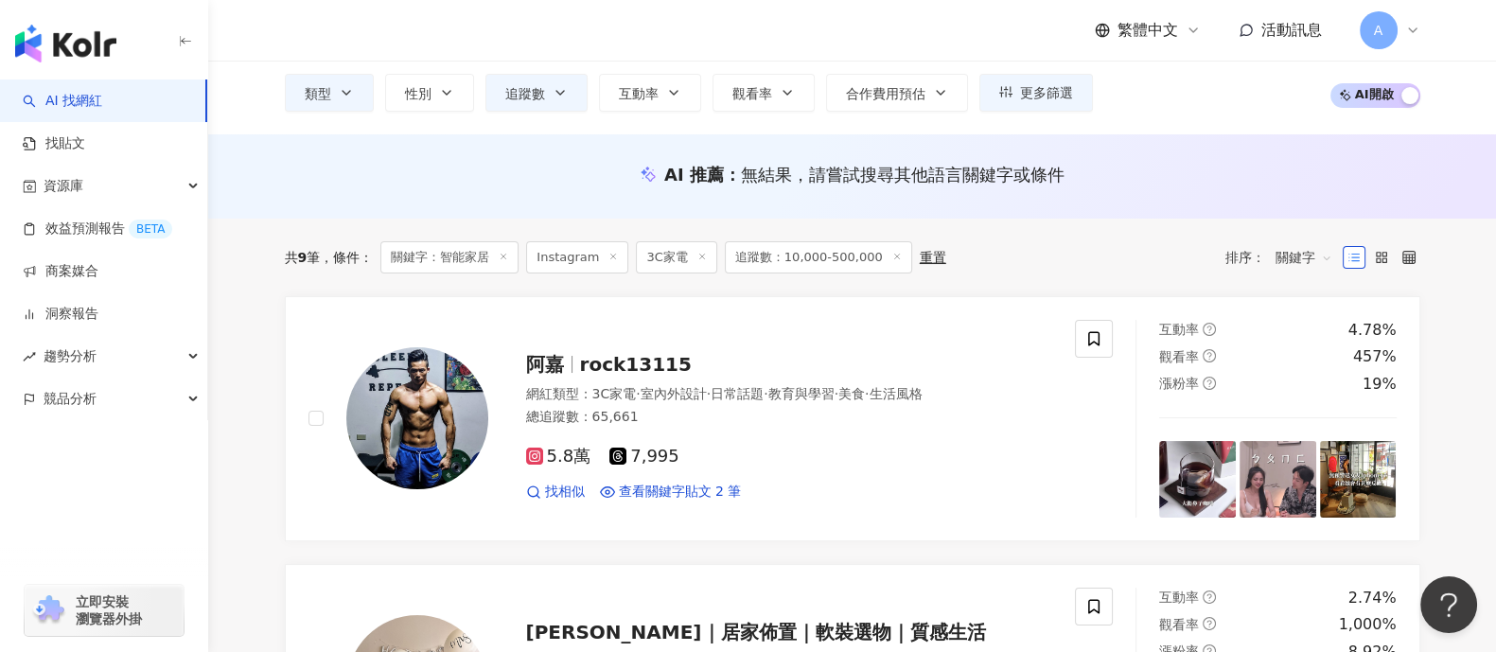
click at [1294, 257] on span "關鍵字" at bounding box center [1303, 257] width 57 height 30
click at [1301, 451] on div "關鍵字" at bounding box center [1302, 456] width 47 height 21
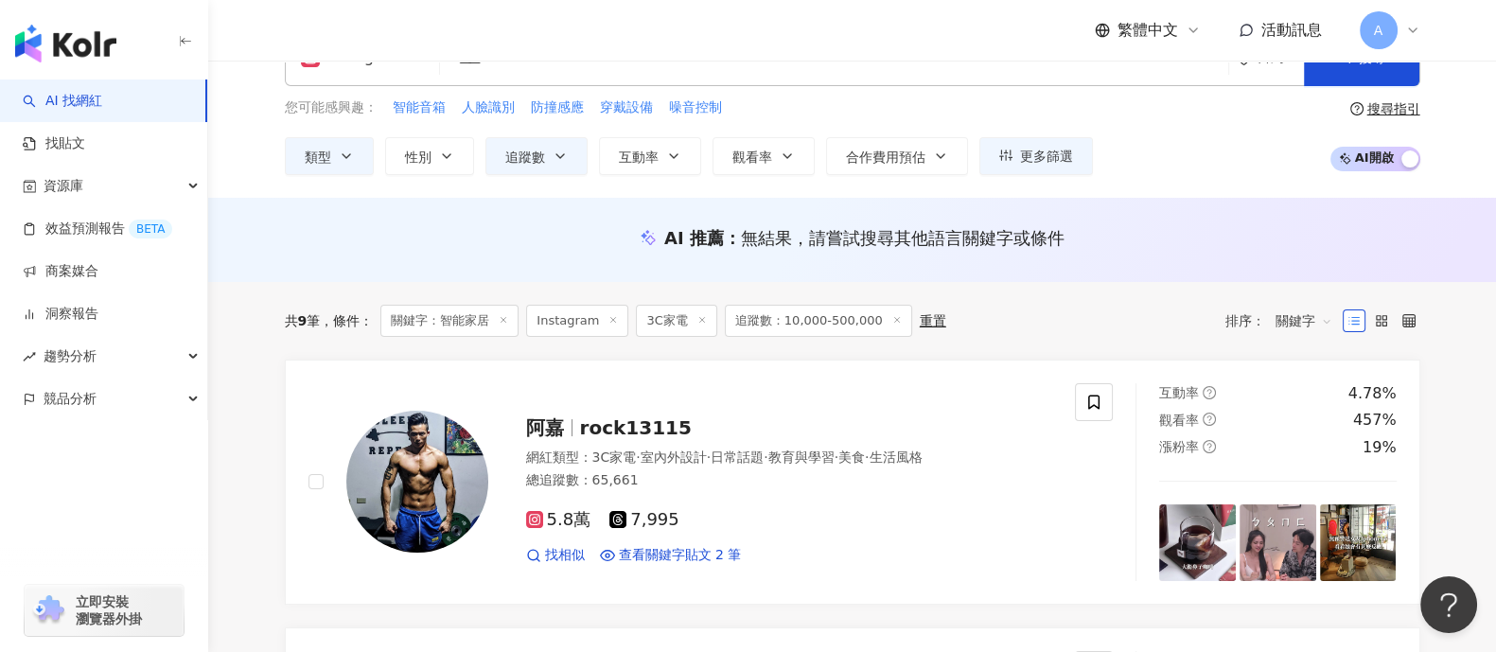
scroll to position [0, 0]
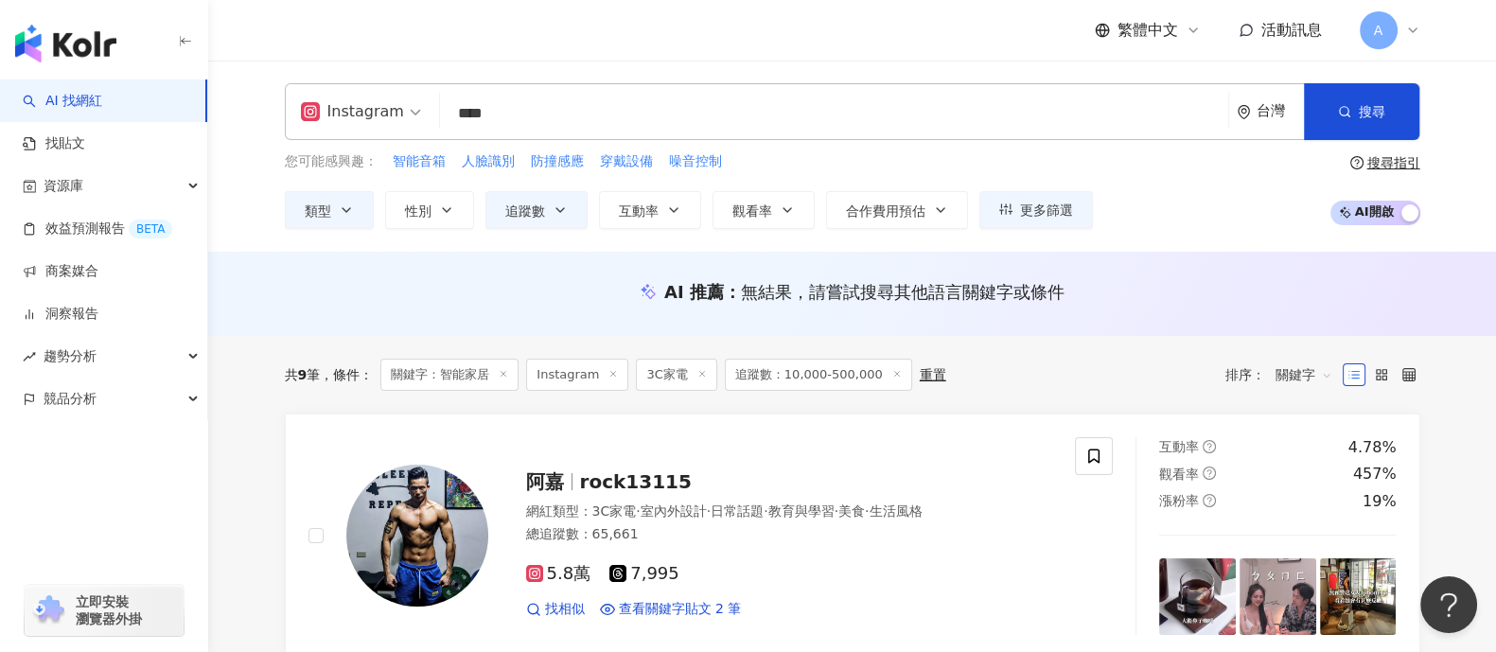
click at [594, 113] on input "****" at bounding box center [834, 114] width 773 height 36
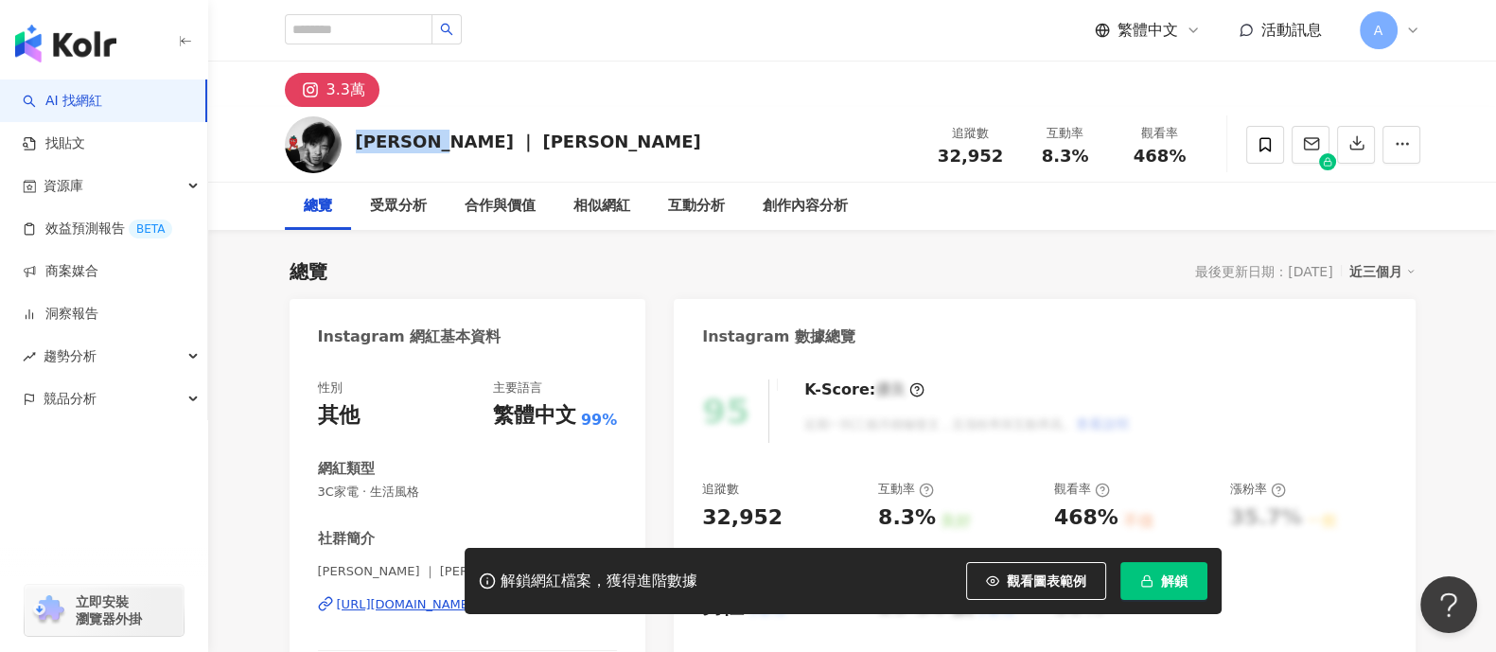
drag, startPoint x: 356, startPoint y: 139, endPoint x: 456, endPoint y: 139, distance: 100.3
click at [456, 139] on div "[PERSON_NAME] ｜ [PERSON_NAME] 追蹤數 32,952 互動率 8.3% 觀看率 468%" at bounding box center [852, 144] width 1211 height 75
copy div "[PERSON_NAME] ｜ [PERSON_NAME]"
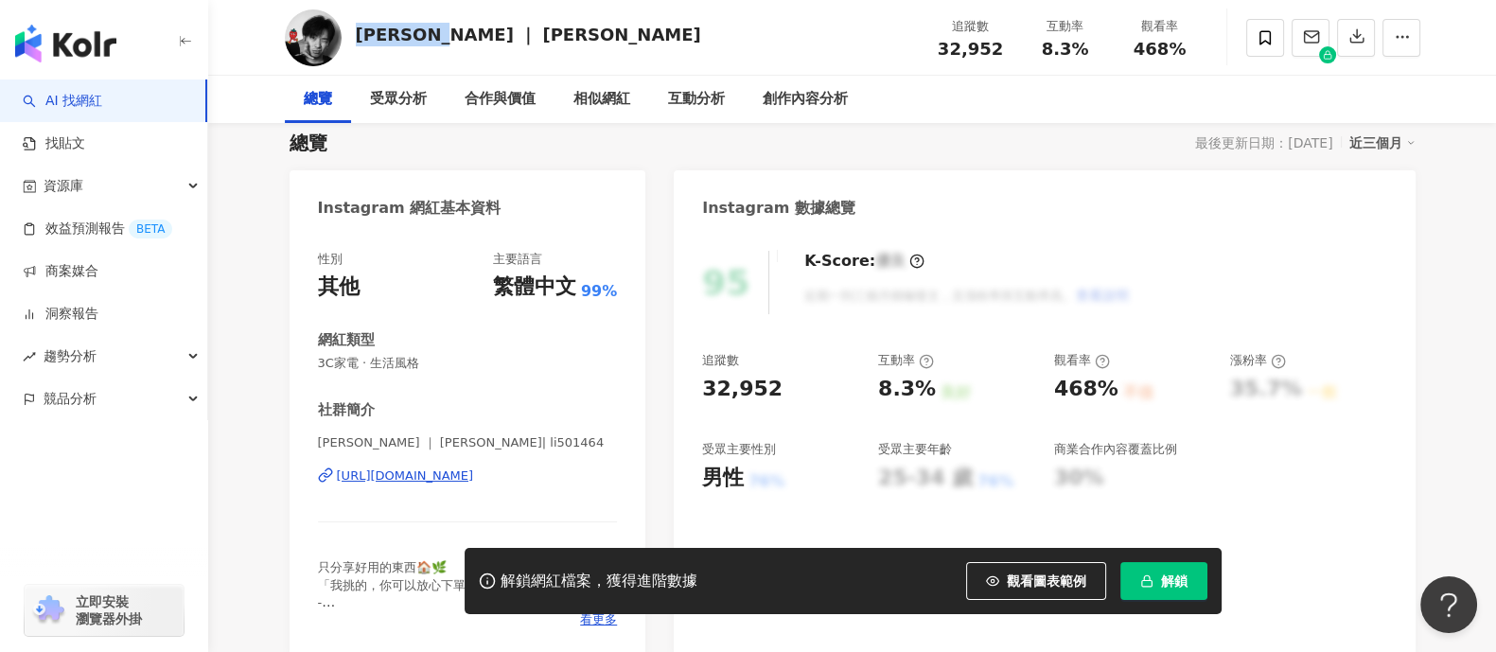
scroll to position [236, 0]
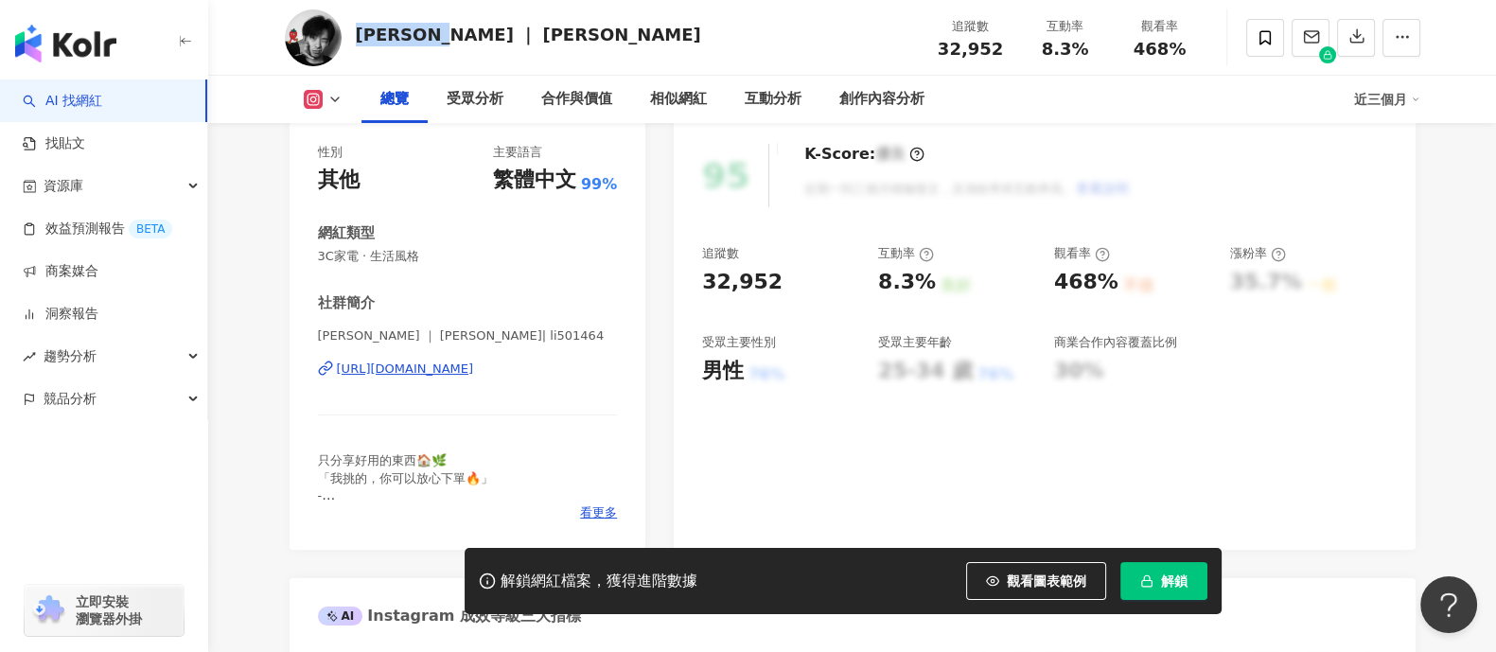
click at [454, 372] on div "[URL][DOMAIN_NAME]" at bounding box center [405, 368] width 137 height 17
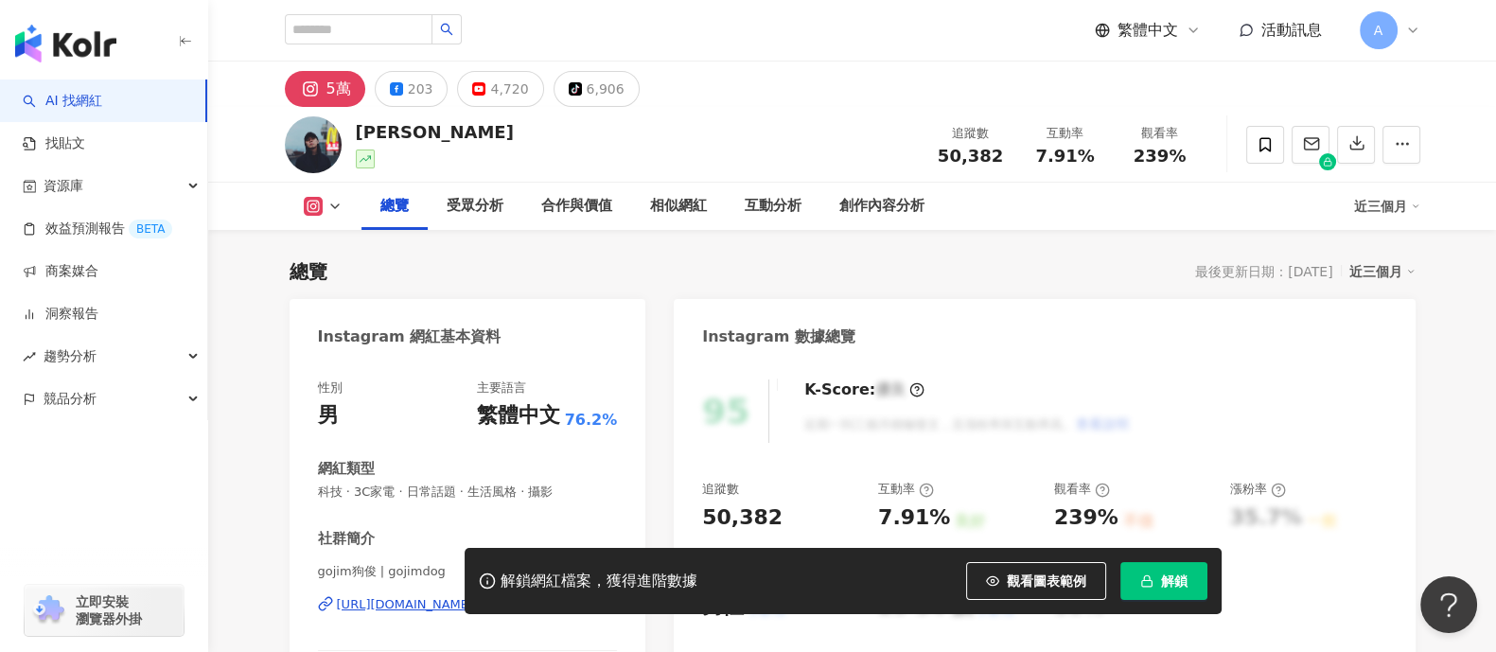
scroll to position [371, 0]
